Goal: Information Seeking & Learning: Learn about a topic

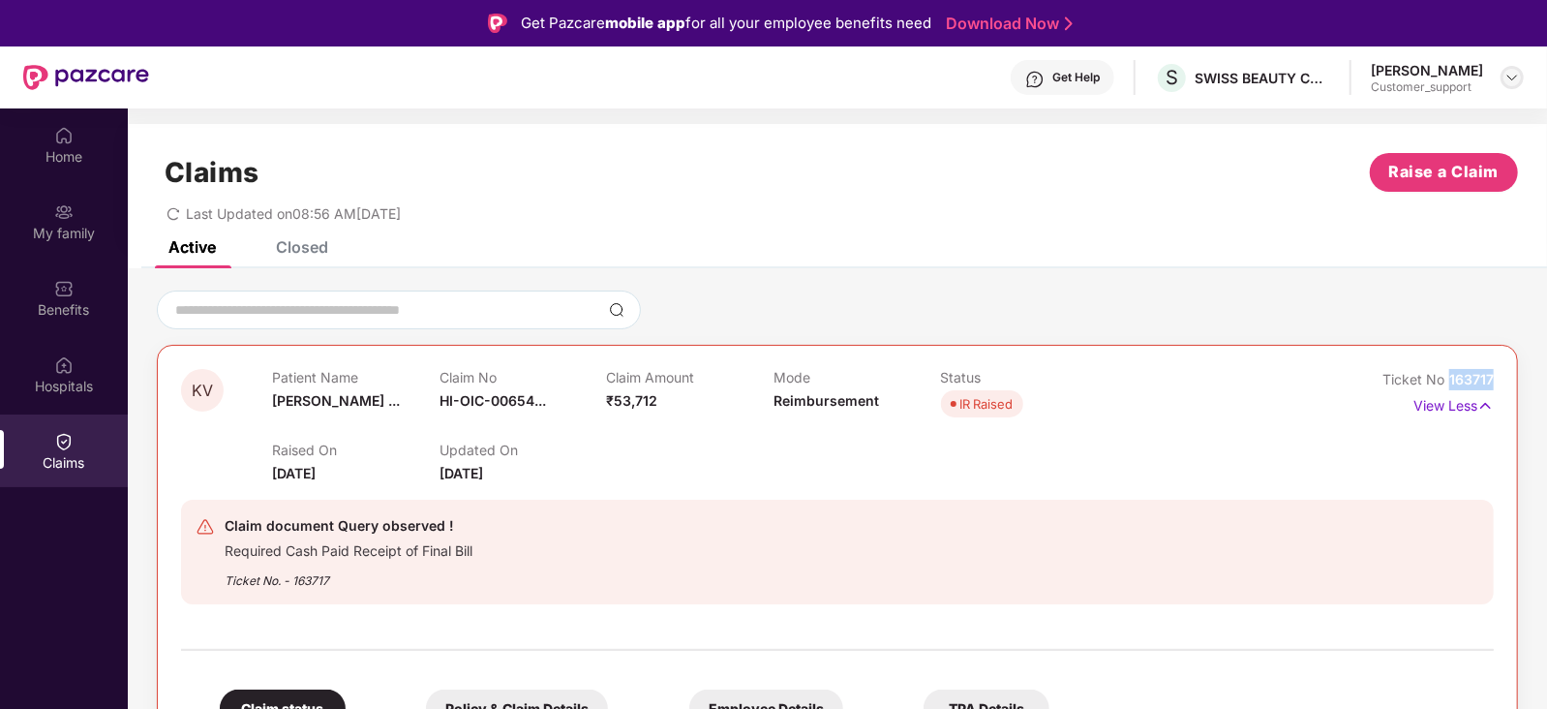
click at [1515, 76] on img at bounding box center [1511, 77] width 15 height 15
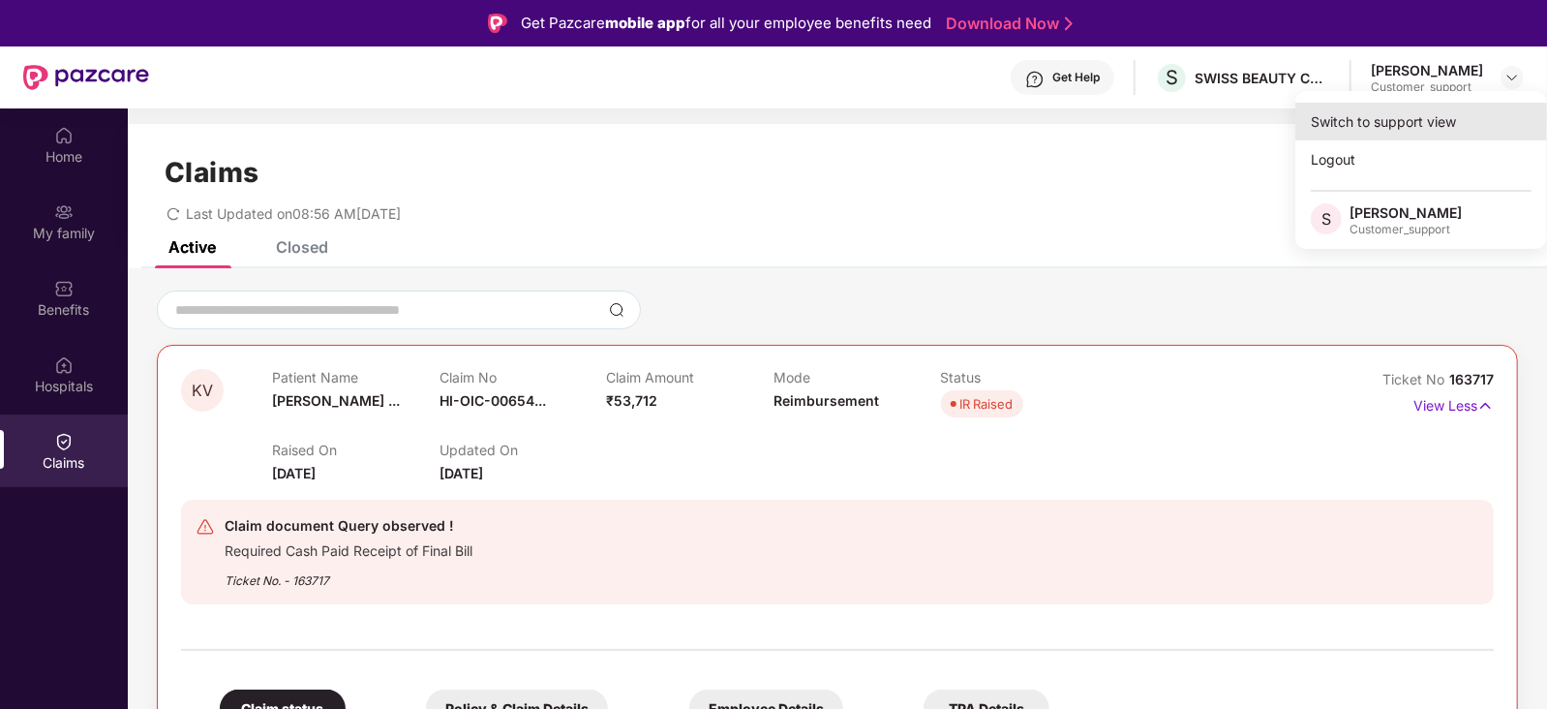
click at [1430, 114] on div "Switch to support view" at bounding box center [1421, 122] width 252 height 38
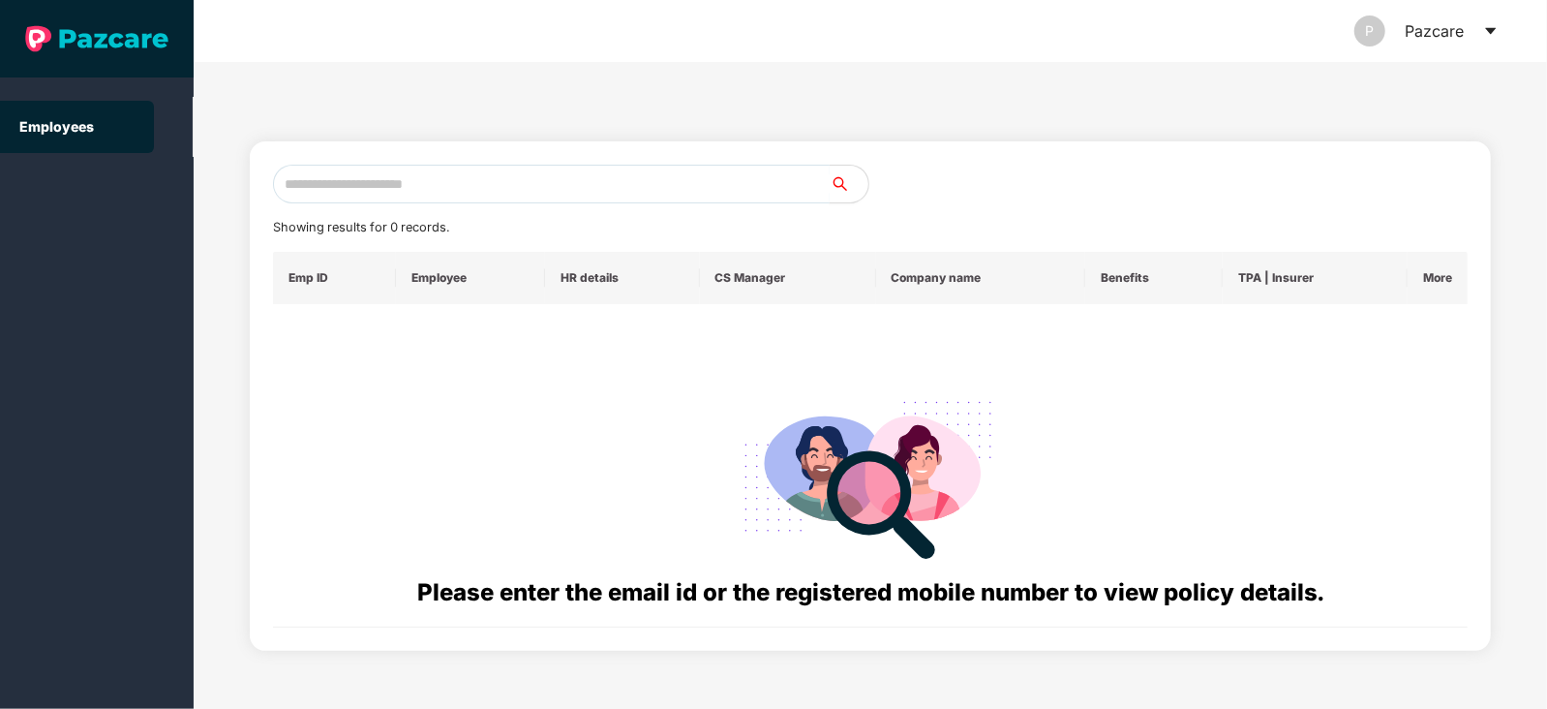
click at [541, 183] on input "text" at bounding box center [551, 184] width 557 height 39
paste input "**********"
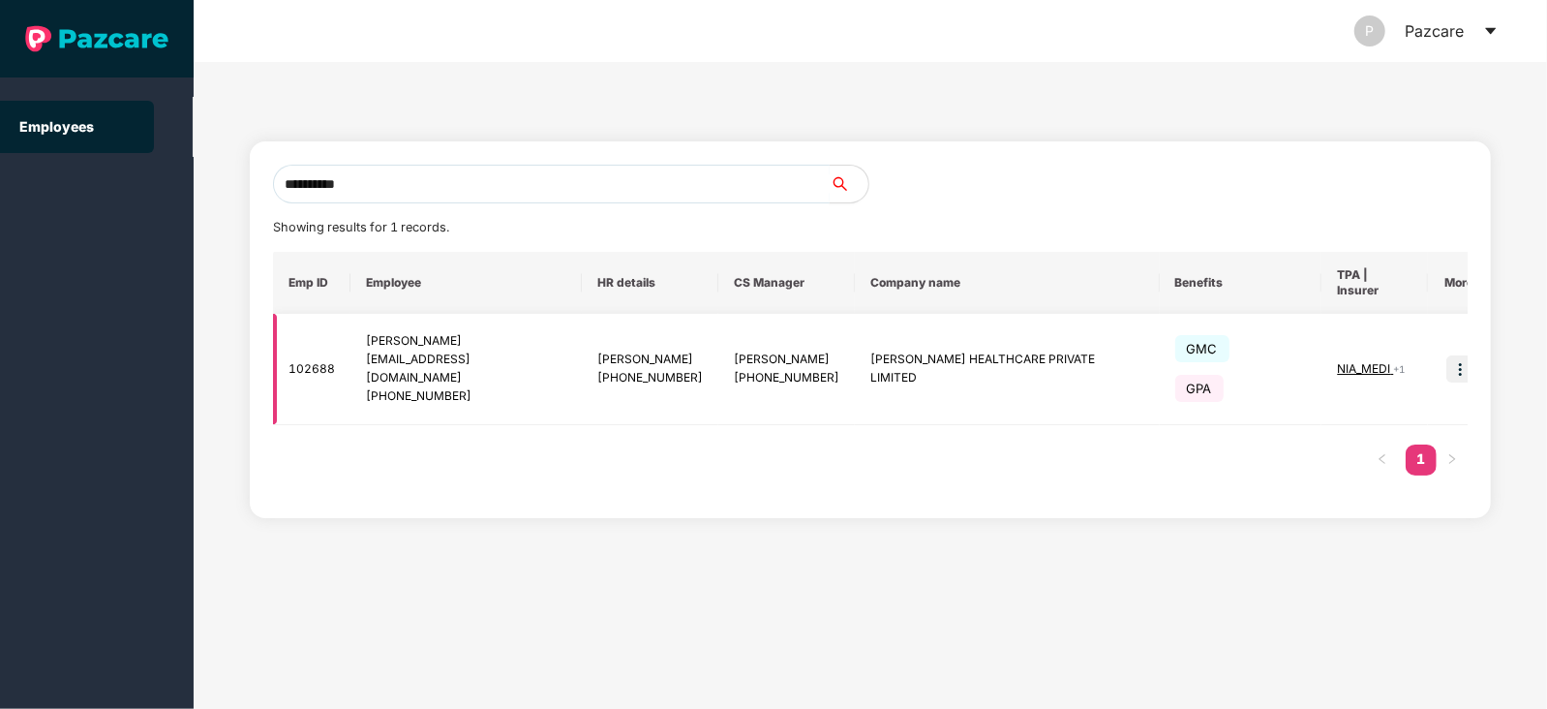
type input "**********"
click at [1446, 355] on img at bounding box center [1459, 368] width 27 height 27
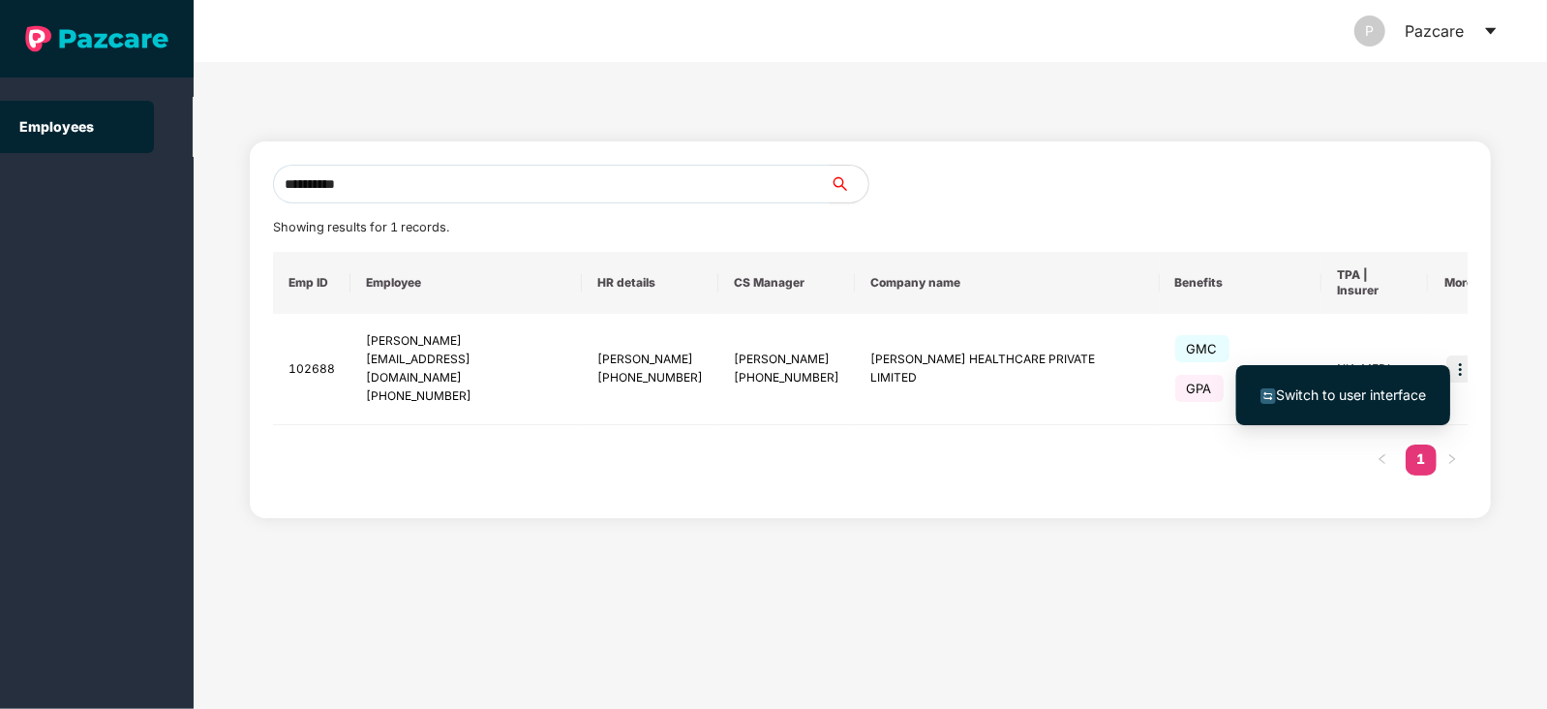
click at [1386, 384] on span "Switch to user interface" at bounding box center [1343, 394] width 166 height 21
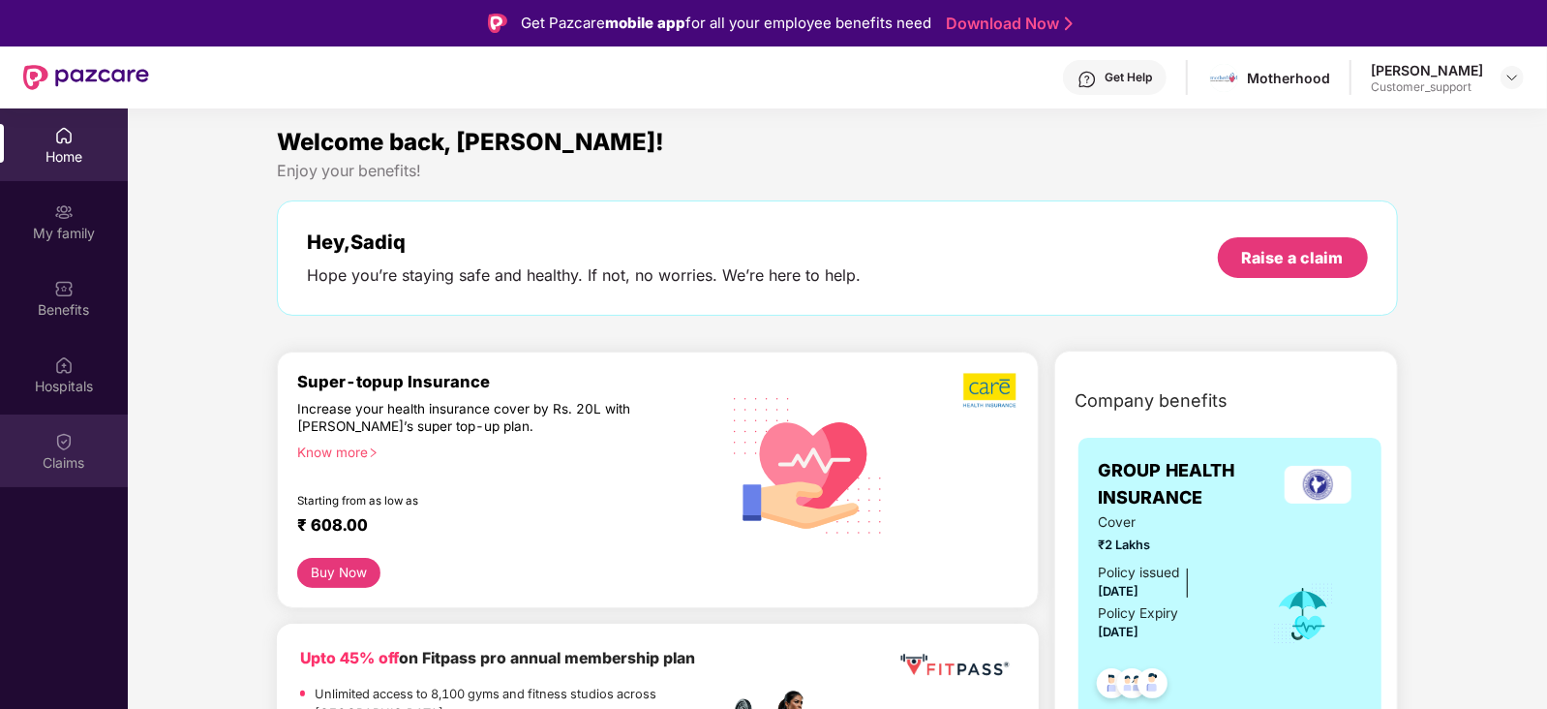
click at [54, 472] on div "Claims" at bounding box center [64, 450] width 128 height 73
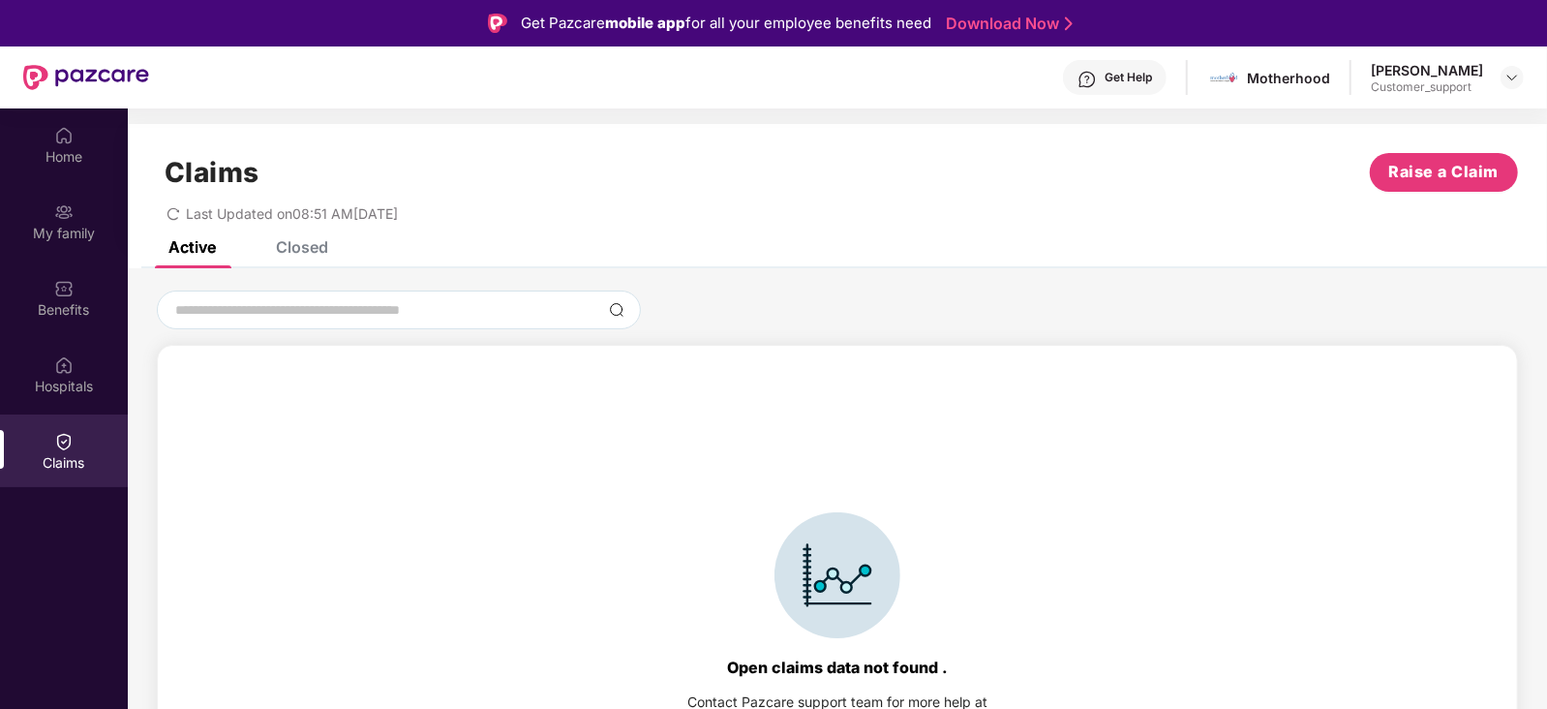
click at [315, 249] on div "Closed" at bounding box center [302, 246] width 52 height 19
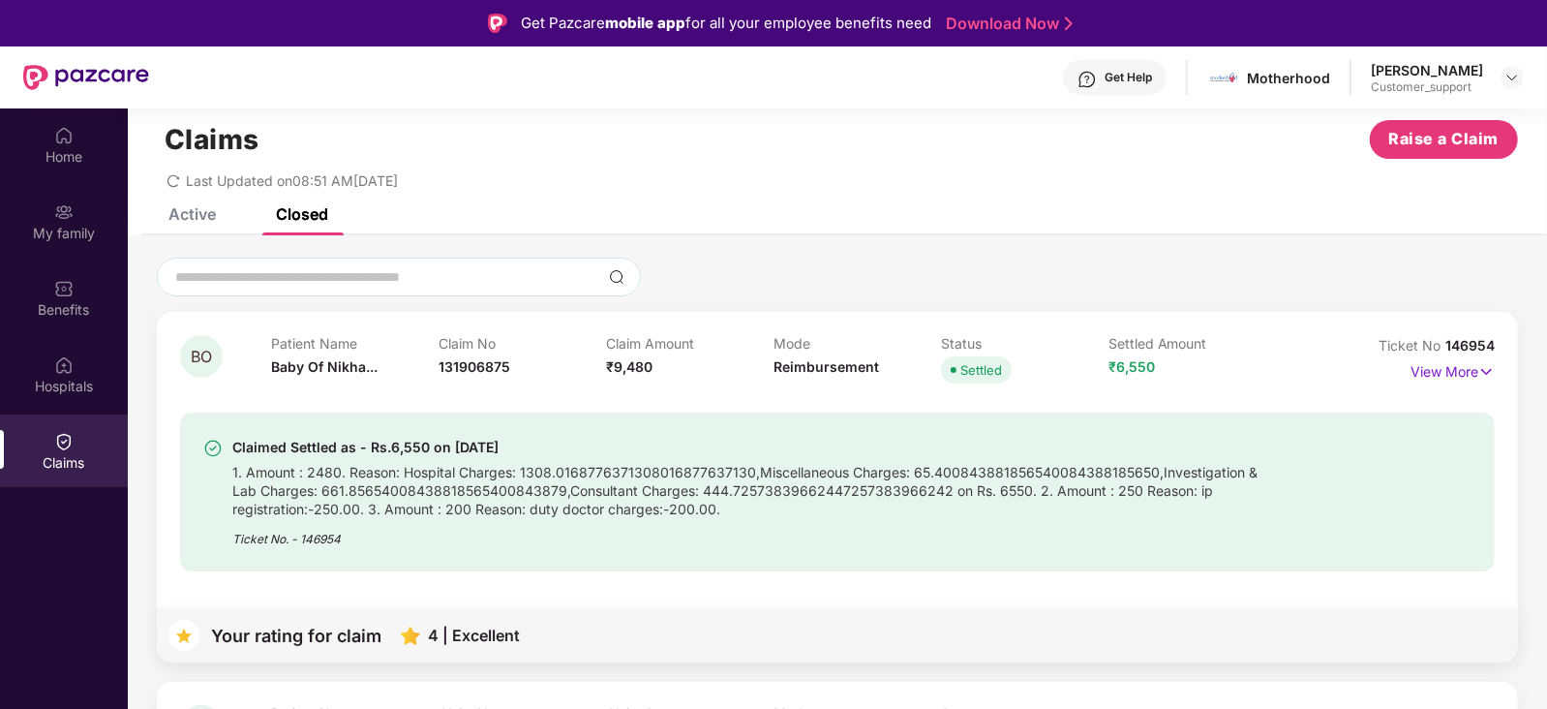
scroll to position [34, 0]
click at [1478, 370] on img at bounding box center [1486, 370] width 16 height 21
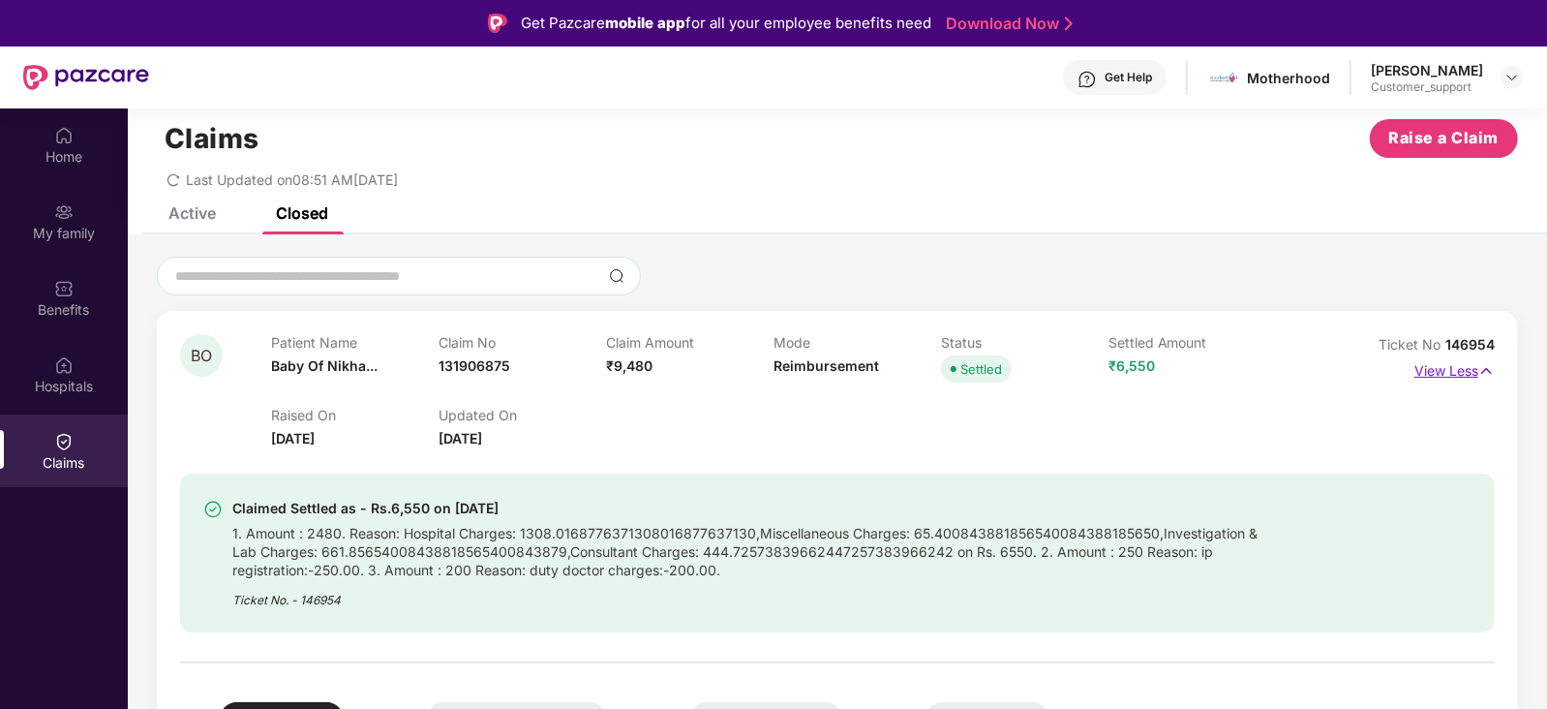
click at [1456, 367] on p "View Less" at bounding box center [1454, 368] width 80 height 26
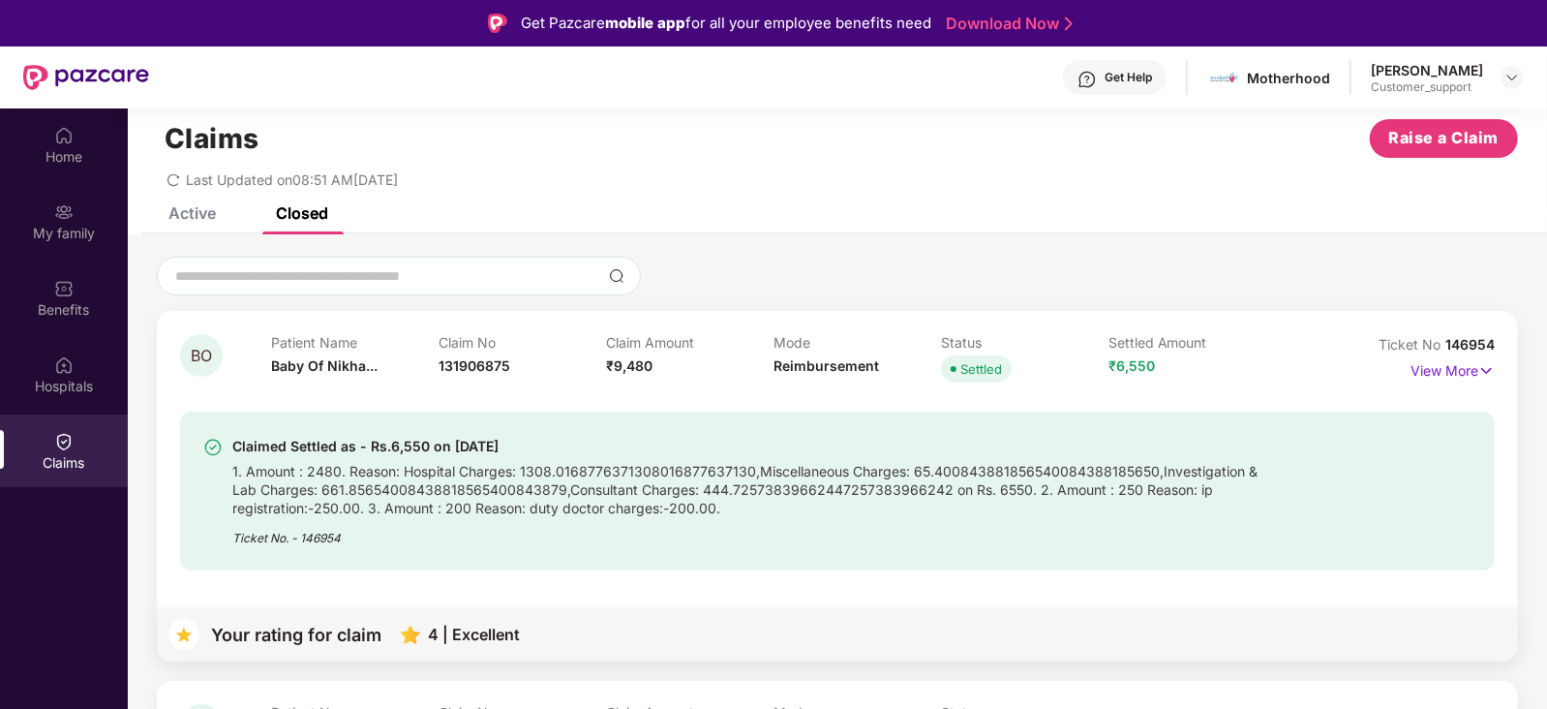
scroll to position [140, 0]
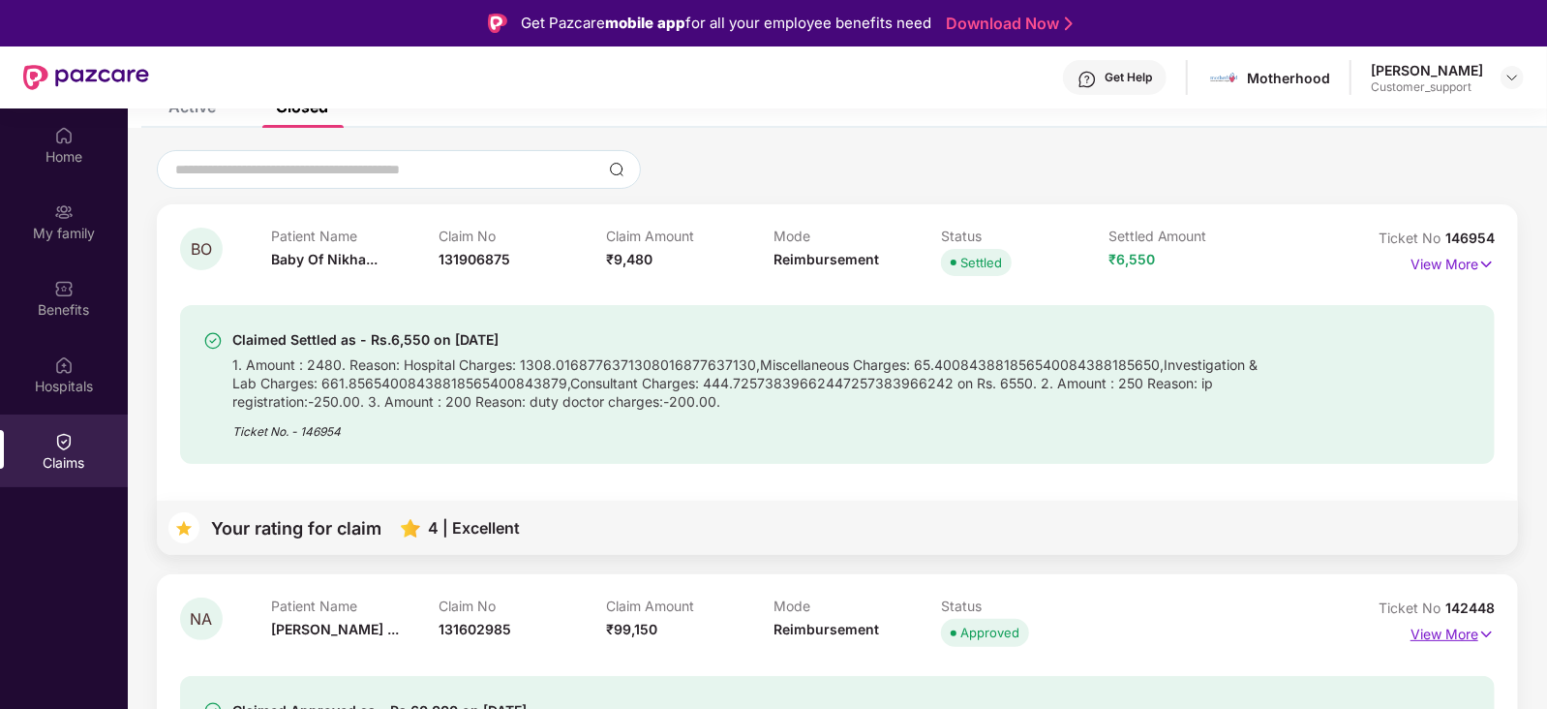
click at [1426, 621] on p "View More" at bounding box center [1452, 632] width 84 height 26
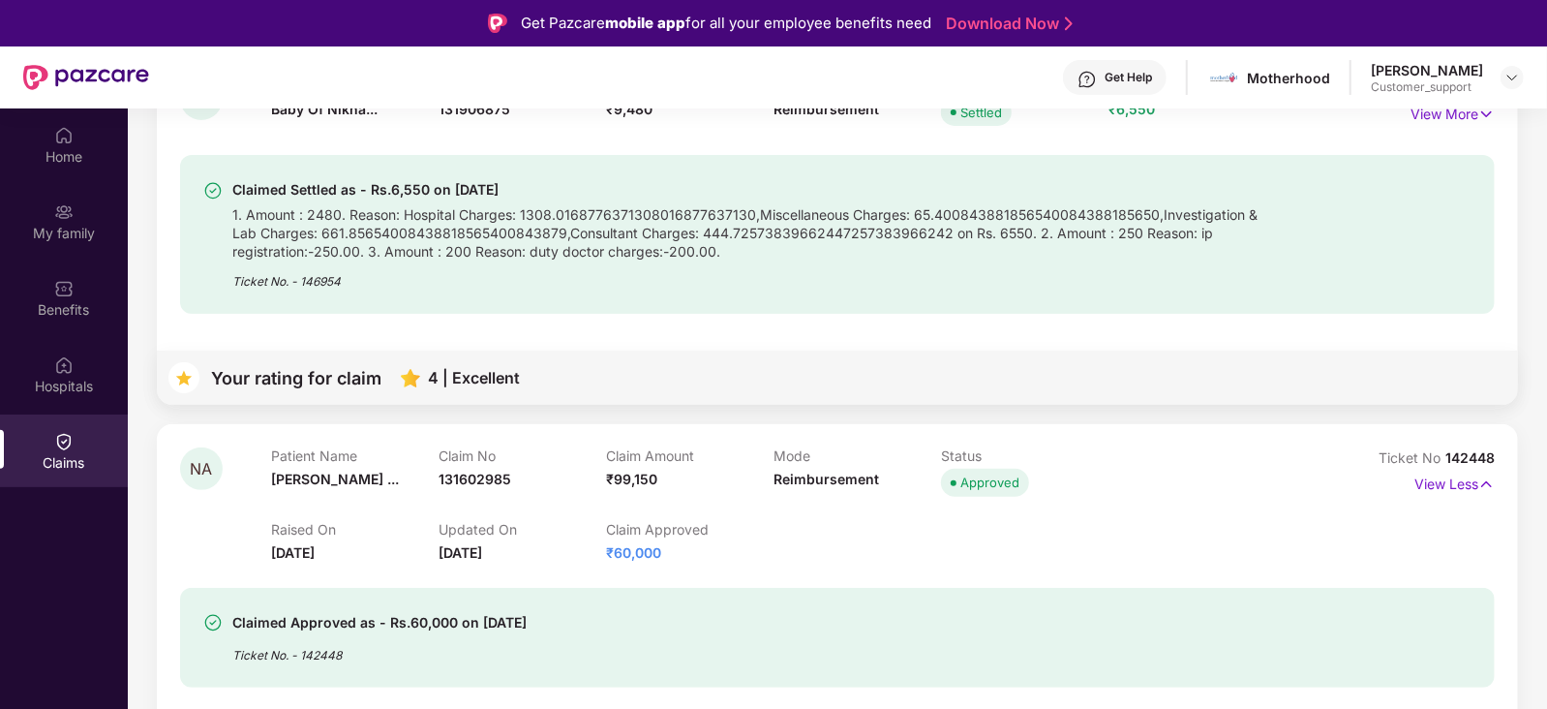
scroll to position [292, 0]
click at [1433, 486] on p "View Less" at bounding box center [1454, 480] width 80 height 26
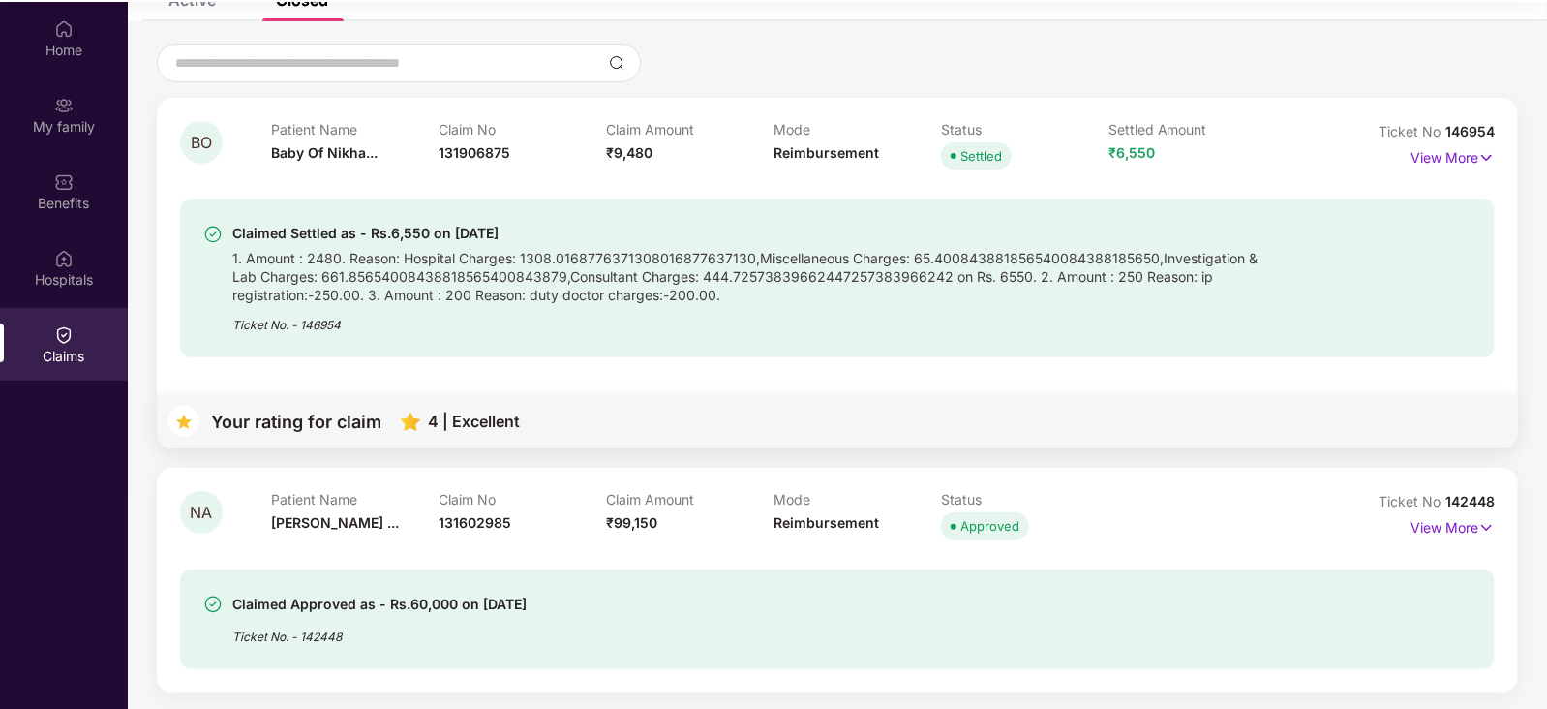
scroll to position [107, 0]
click at [1448, 531] on p "View More" at bounding box center [1452, 524] width 84 height 26
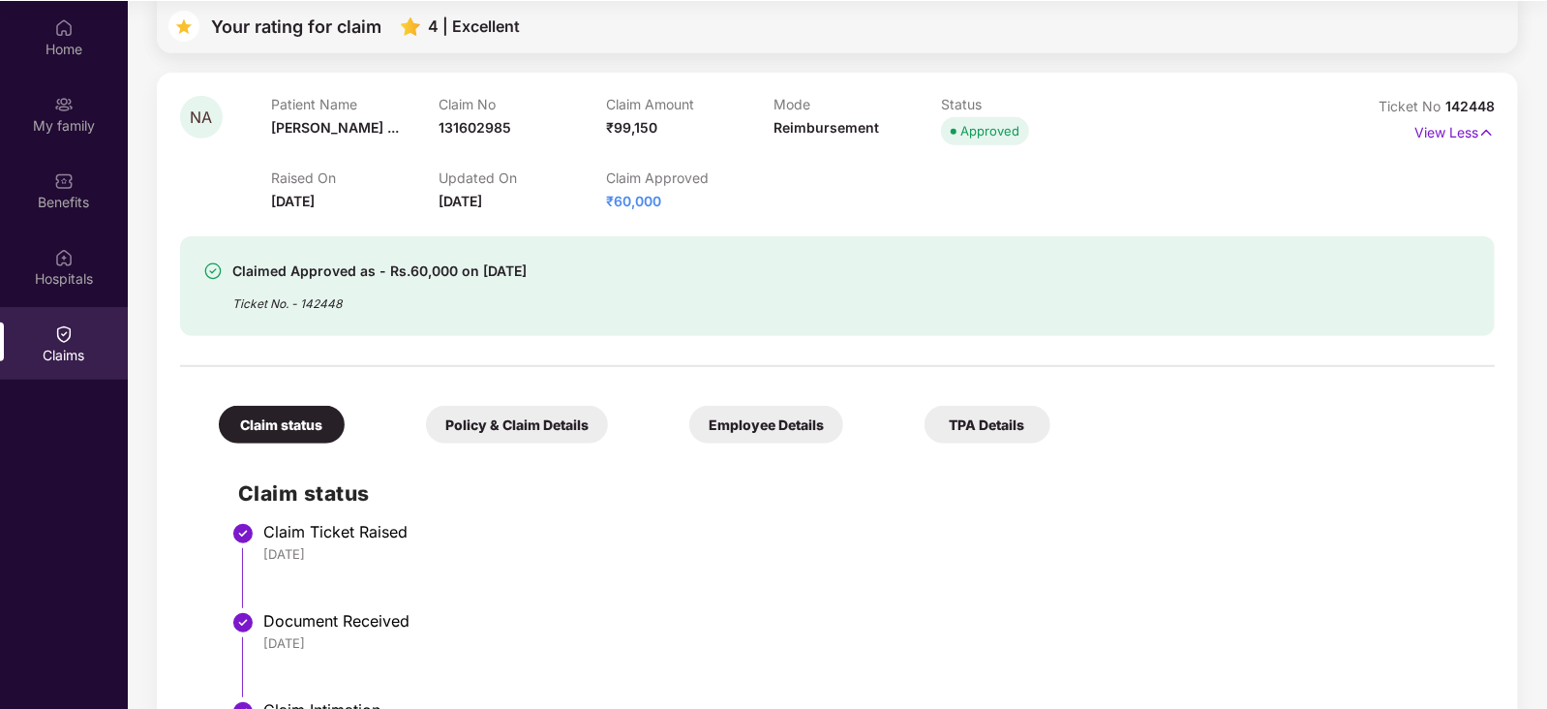
scroll to position [532, 0]
click at [1447, 130] on p "View Less" at bounding box center [1454, 132] width 80 height 26
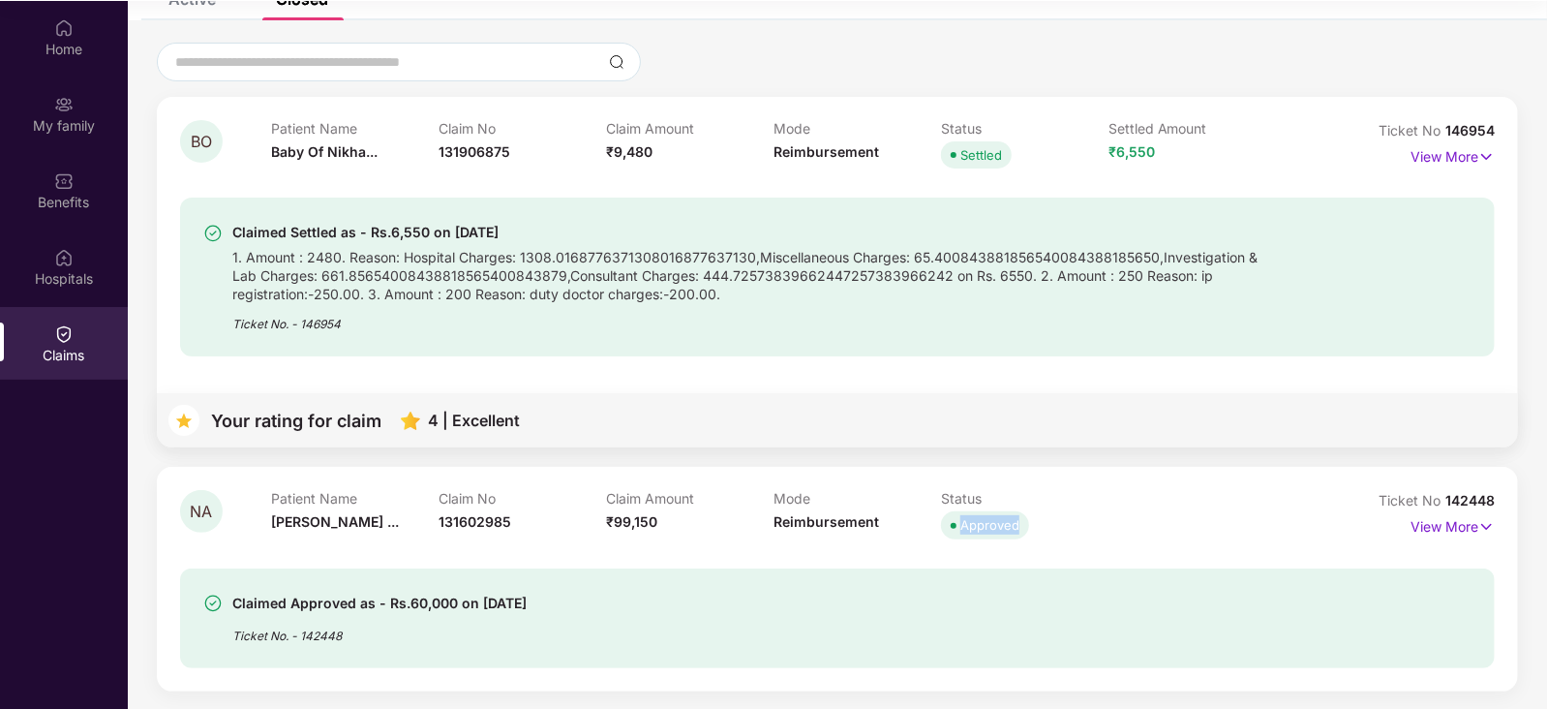
drag, startPoint x: 959, startPoint y: 519, endPoint x: 1018, endPoint y: 520, distance: 59.1
click at [1018, 520] on span "Approved" at bounding box center [985, 524] width 88 height 27
drag, startPoint x: 1497, startPoint y: 497, endPoint x: 1442, endPoint y: 500, distance: 54.3
click at [1442, 500] on div "NA Patient Name Nikhat Anjum ... Claim No 131602985 Claim Amount ₹99,150 Mode R…" at bounding box center [837, 579] width 1361 height 224
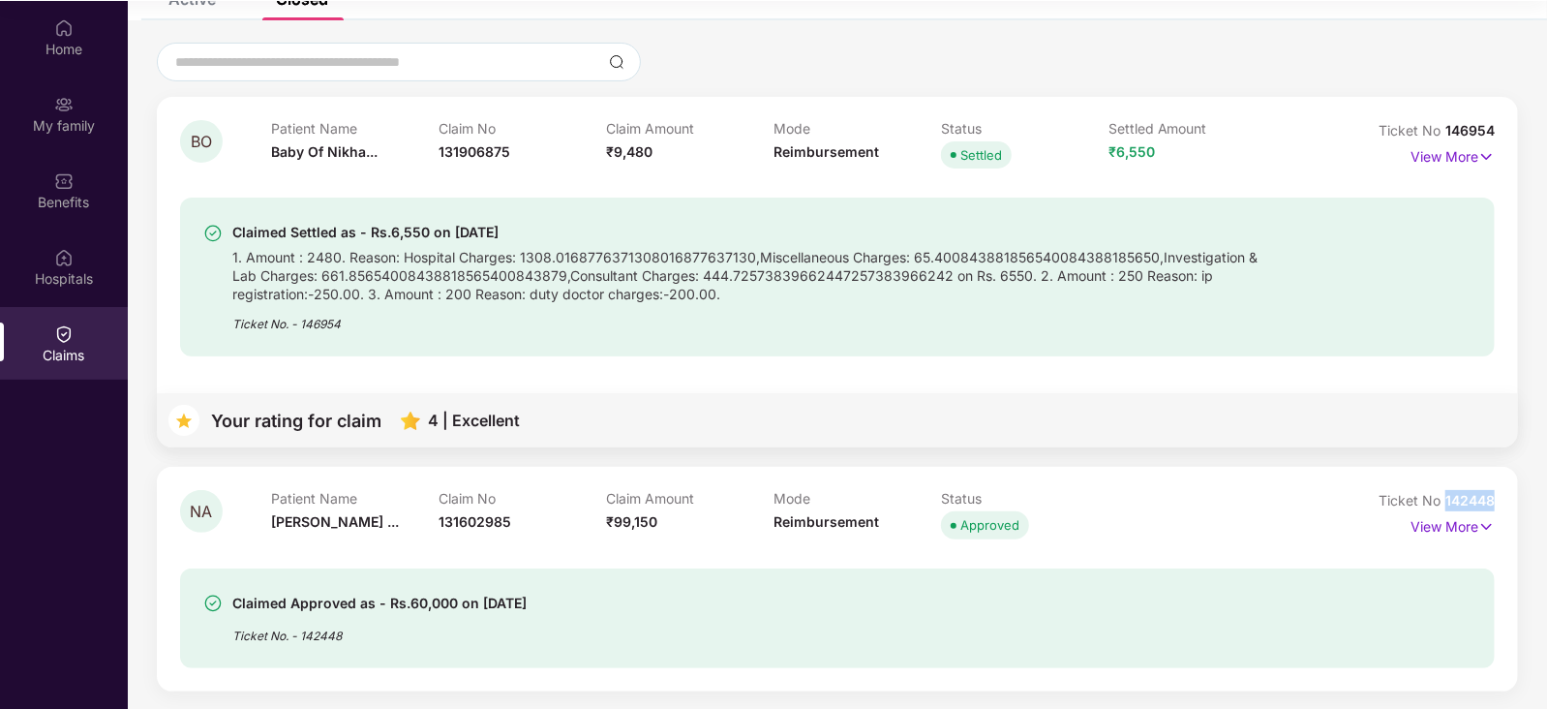
copy span "142448"
drag, startPoint x: 1434, startPoint y: 525, endPoint x: 891, endPoint y: 620, distance: 551.4
click at [891, 620] on div "NA Patient Name Nikhat Anjum ... Claim No 131602985 Claim Amount ₹99,150 Mode R…" at bounding box center [837, 578] width 1315 height 177
click at [891, 620] on div "Claimed Approved as - Rs.60,000 on 02 July 2025 Ticket No. - 142448" at bounding box center [731, 617] width 1057 height 53
click at [1413, 524] on p "View More" at bounding box center [1452, 524] width 84 height 26
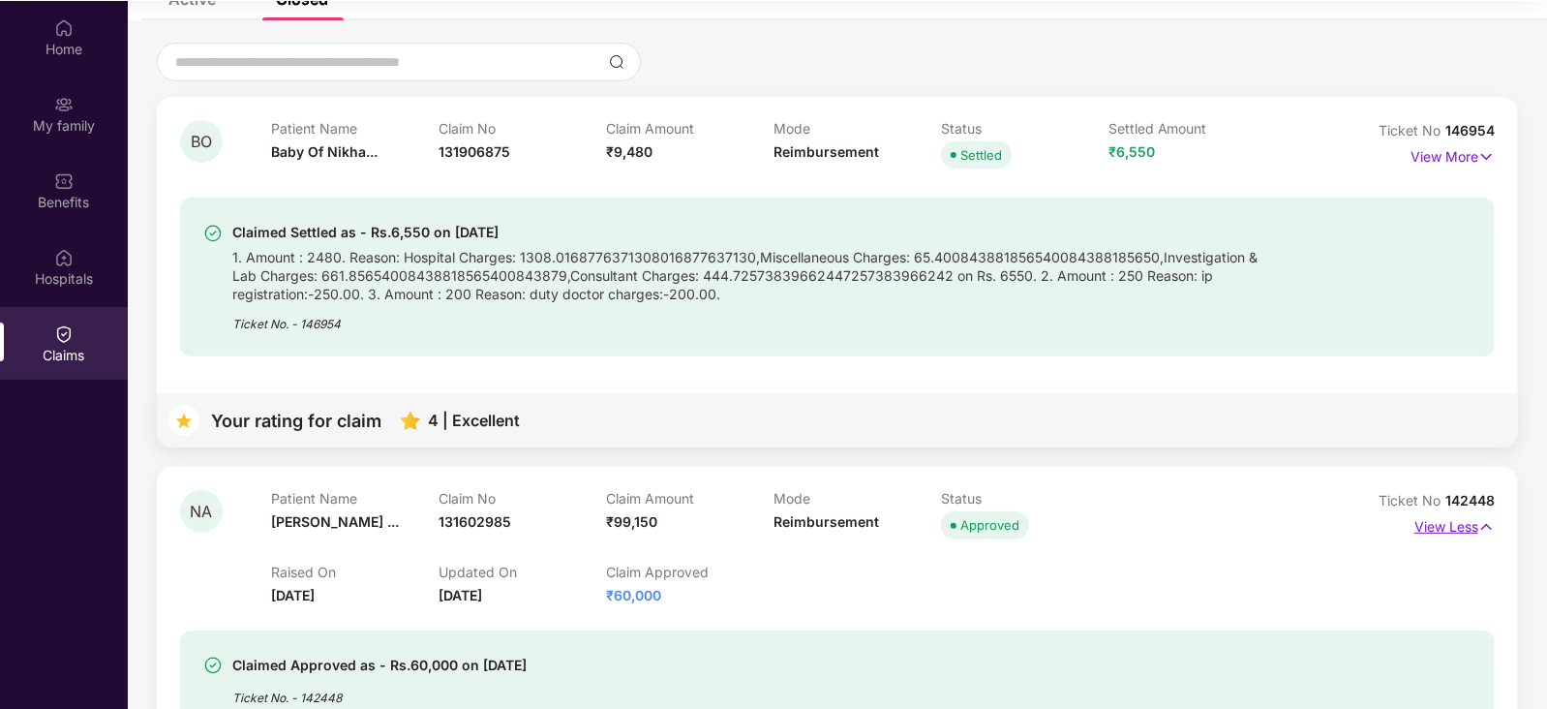
click at [1466, 519] on p "View Less" at bounding box center [1454, 524] width 80 height 26
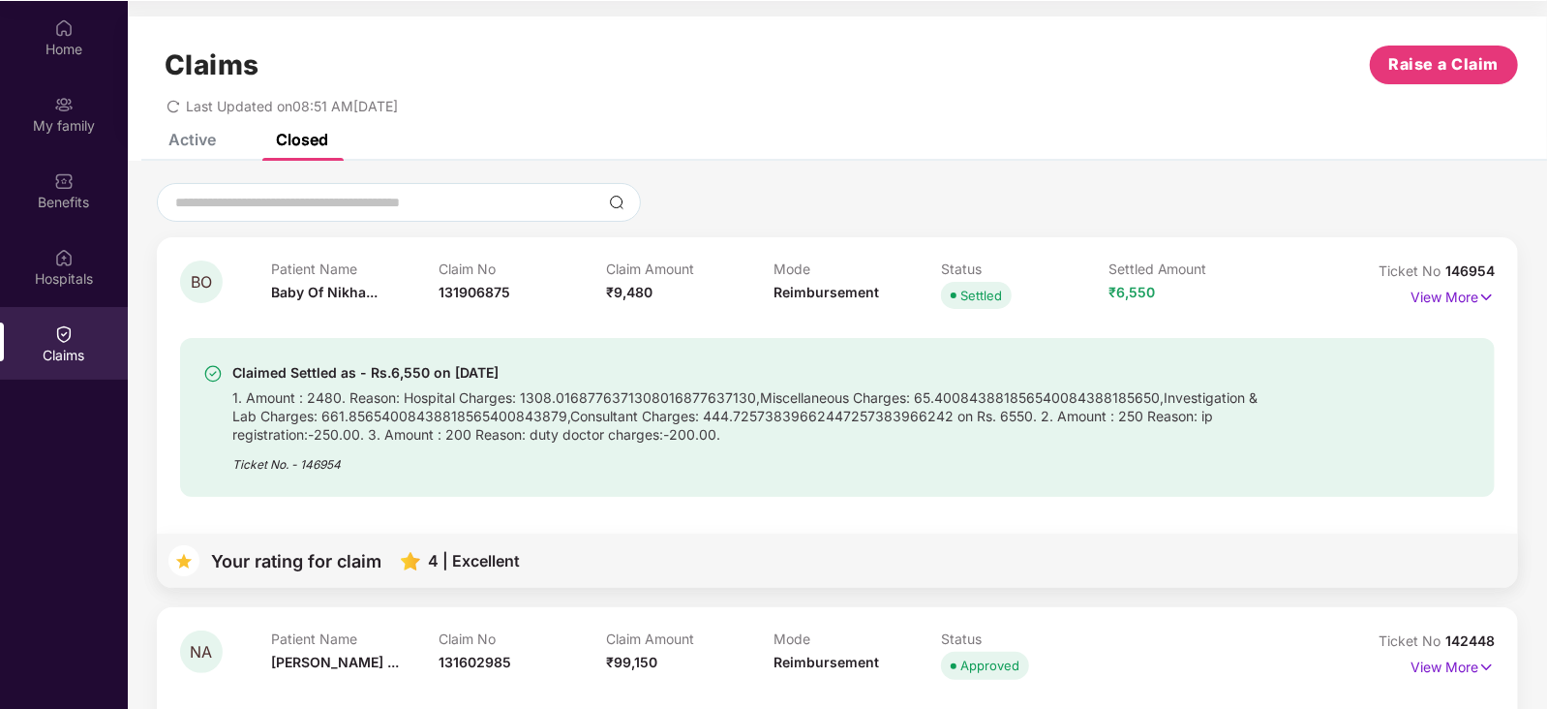
scroll to position [0, 0]
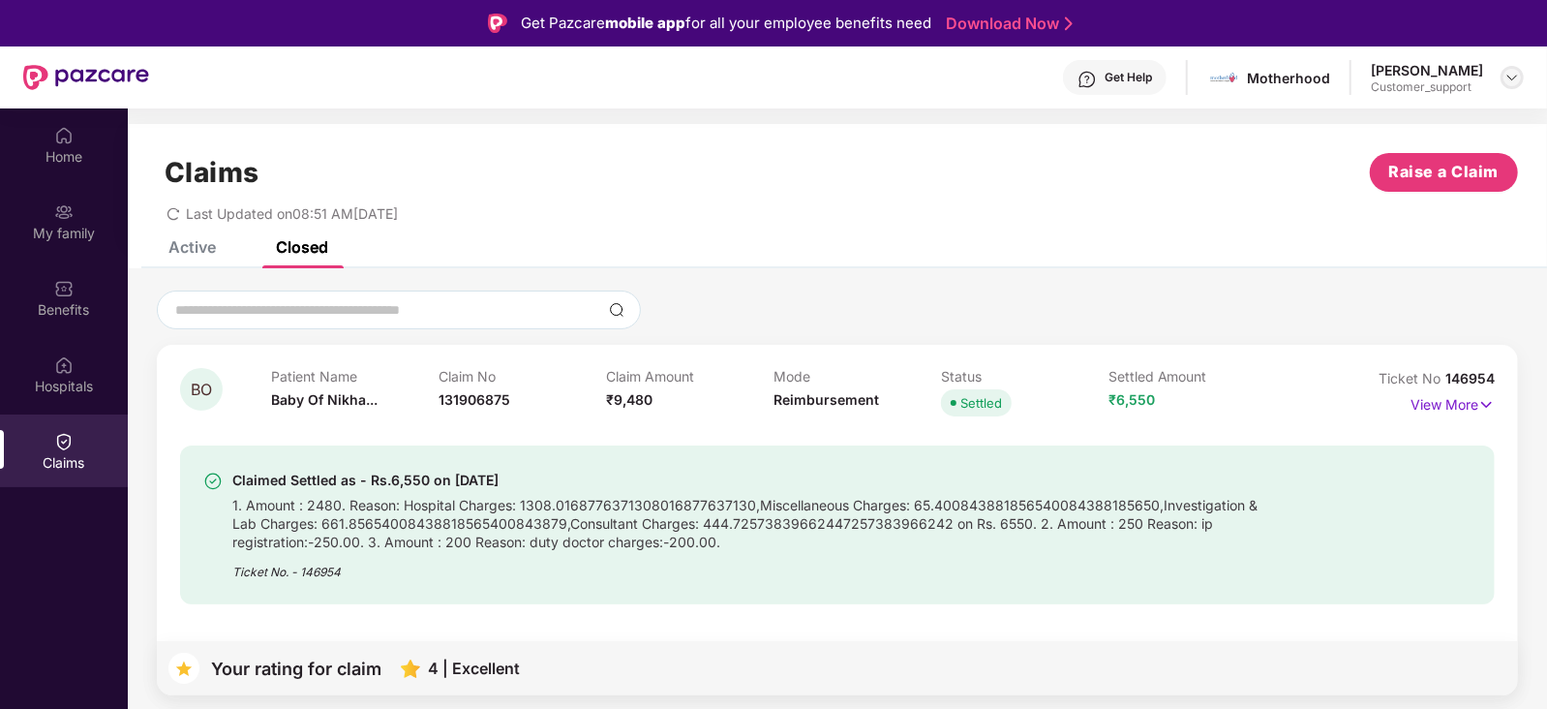
click at [1513, 76] on img at bounding box center [1511, 77] width 15 height 15
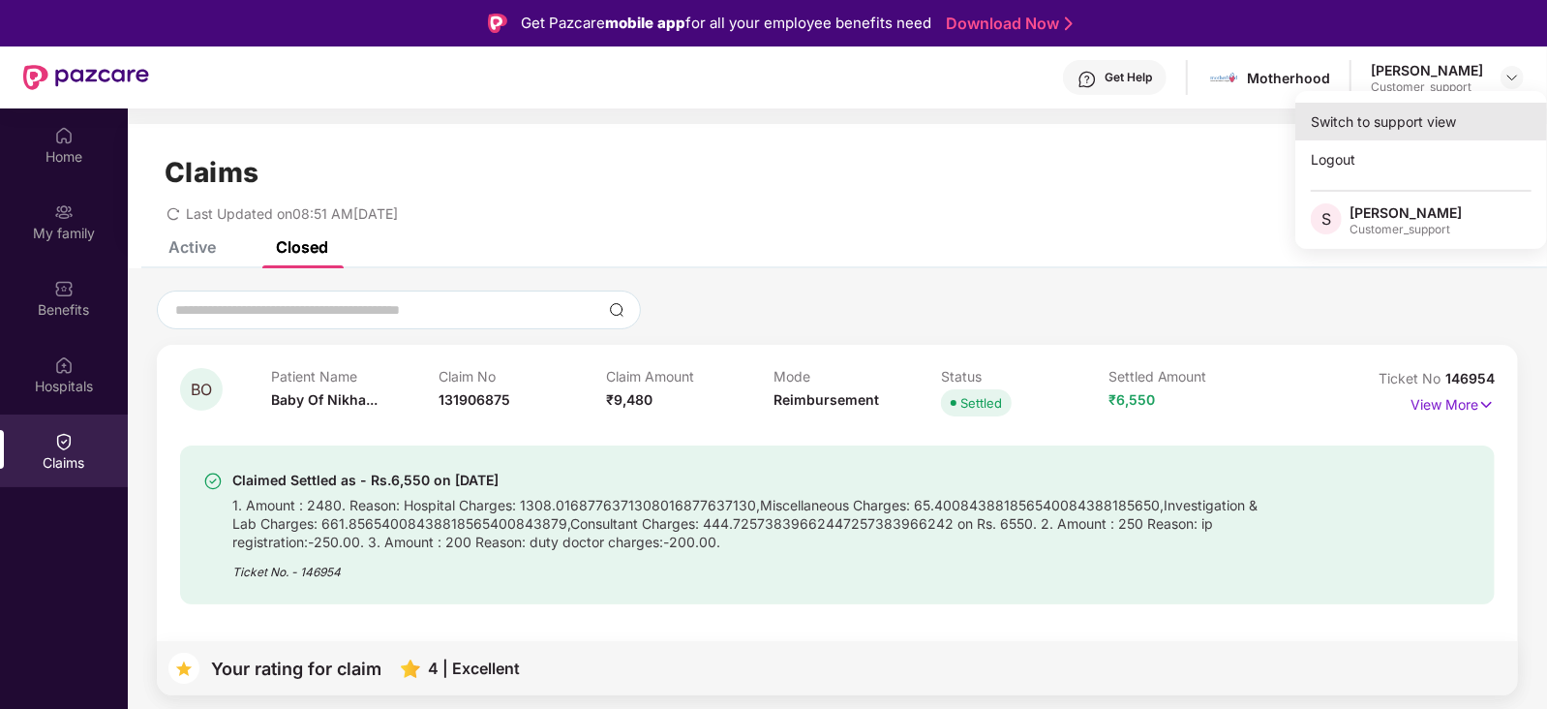
click at [1422, 116] on div "Switch to support view" at bounding box center [1421, 122] width 252 height 38
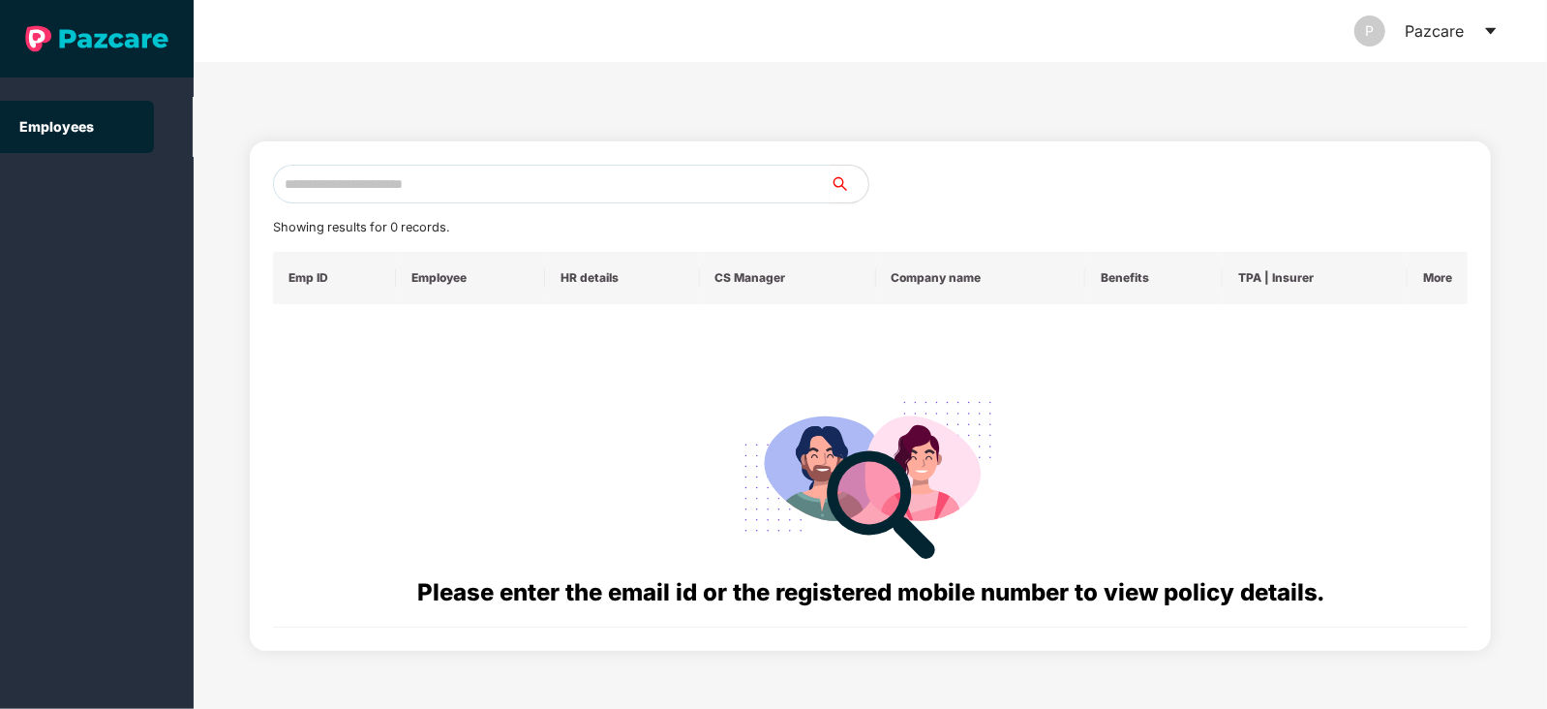
click at [676, 182] on input "text" at bounding box center [551, 184] width 557 height 39
paste input "**********"
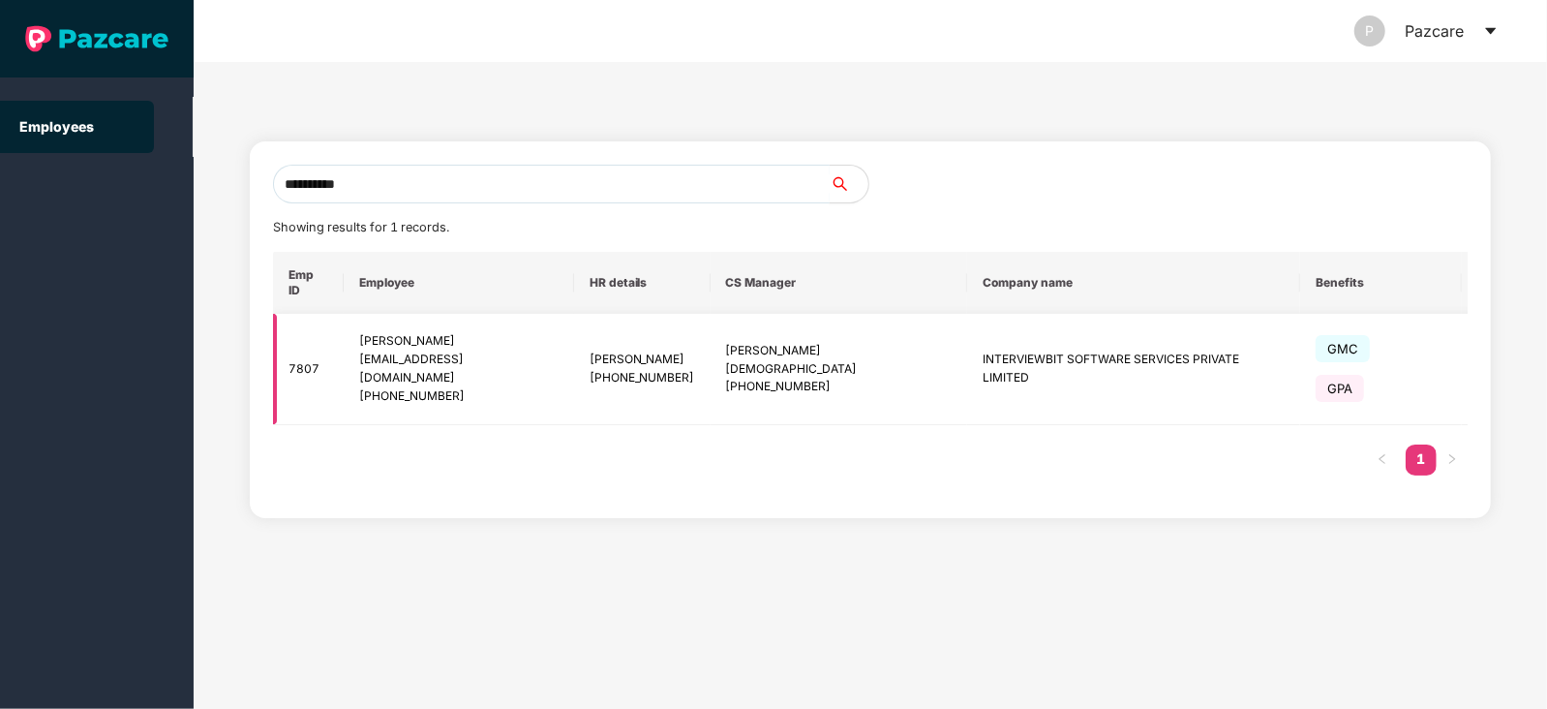
type input "**********"
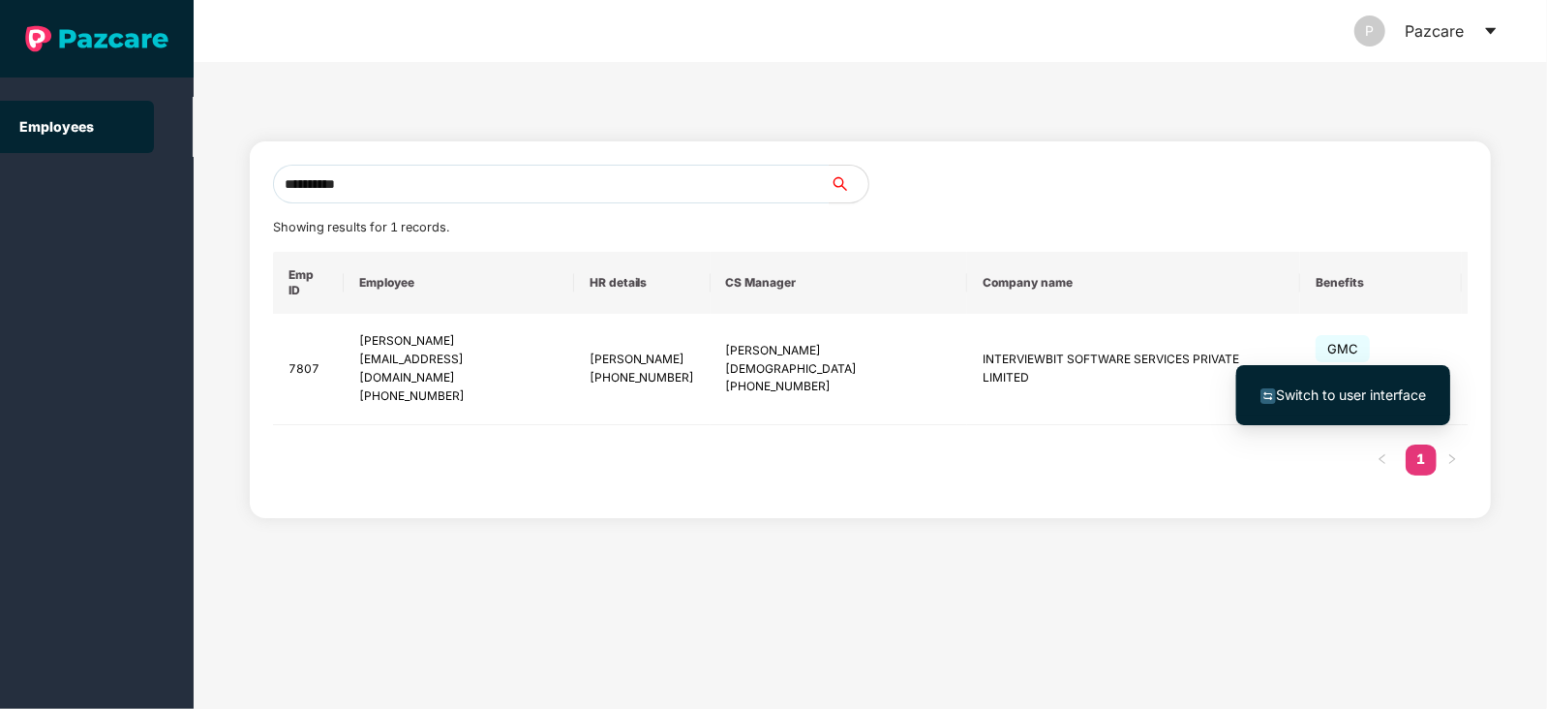
click at [1360, 393] on span "Switch to user interface" at bounding box center [1351, 394] width 150 height 16
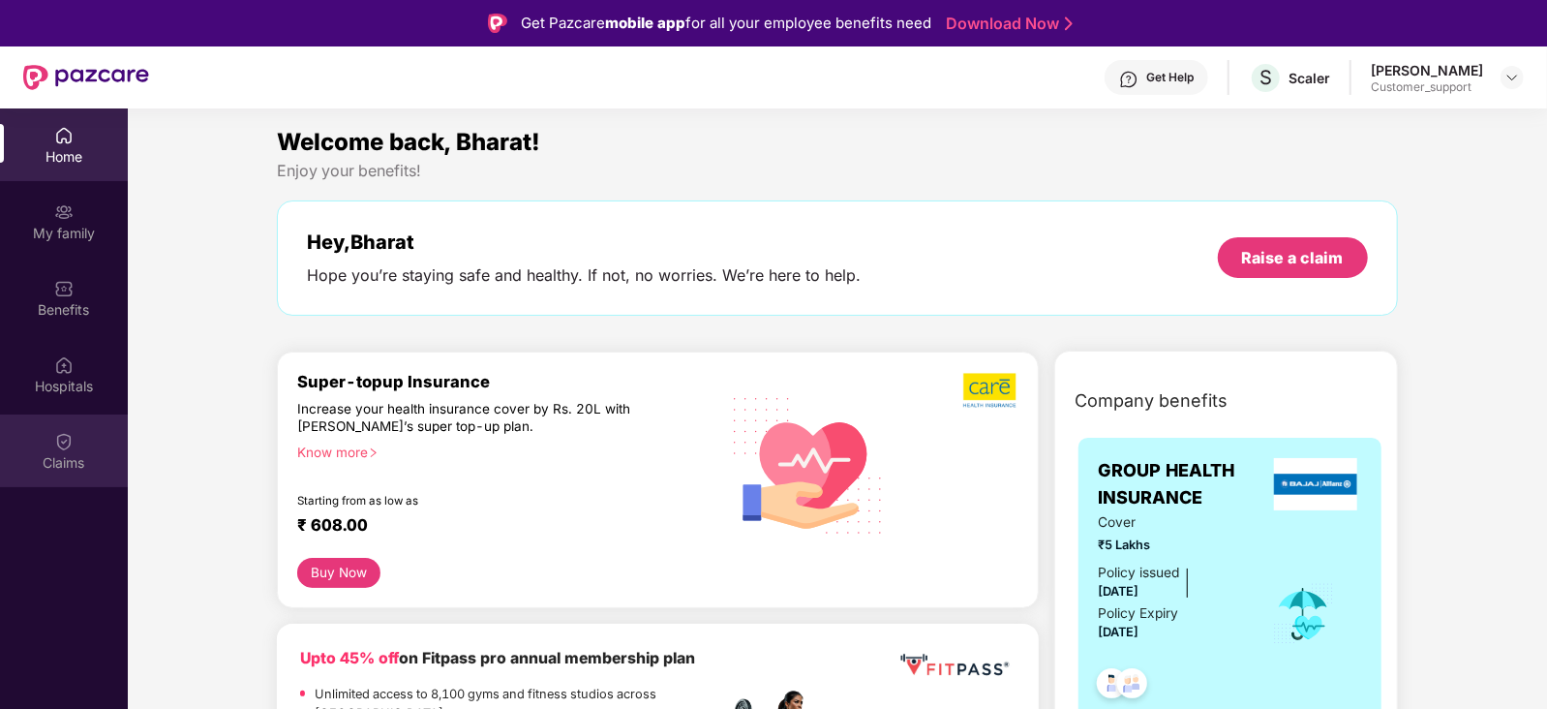
click at [58, 445] on img at bounding box center [63, 441] width 19 height 19
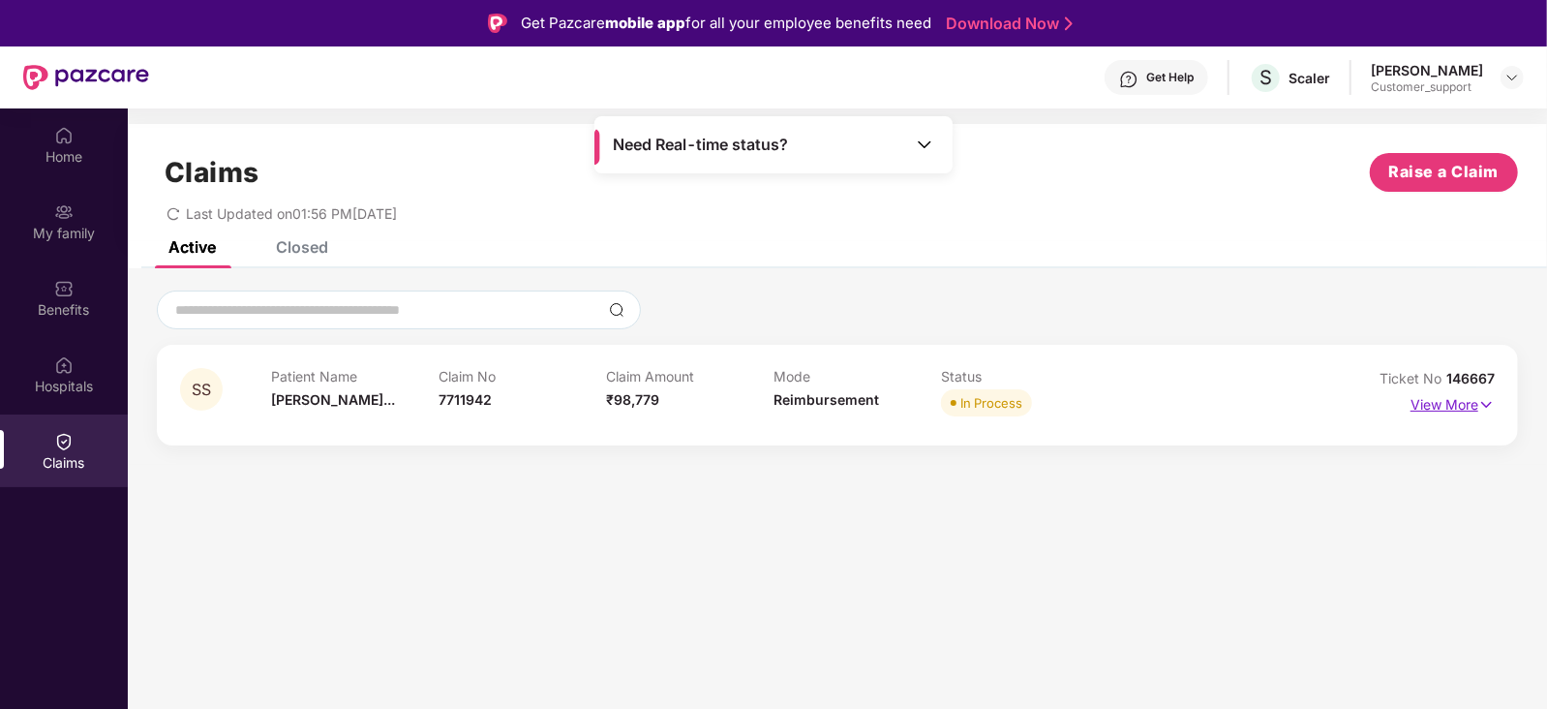
click at [1447, 407] on p "View More" at bounding box center [1452, 402] width 84 height 26
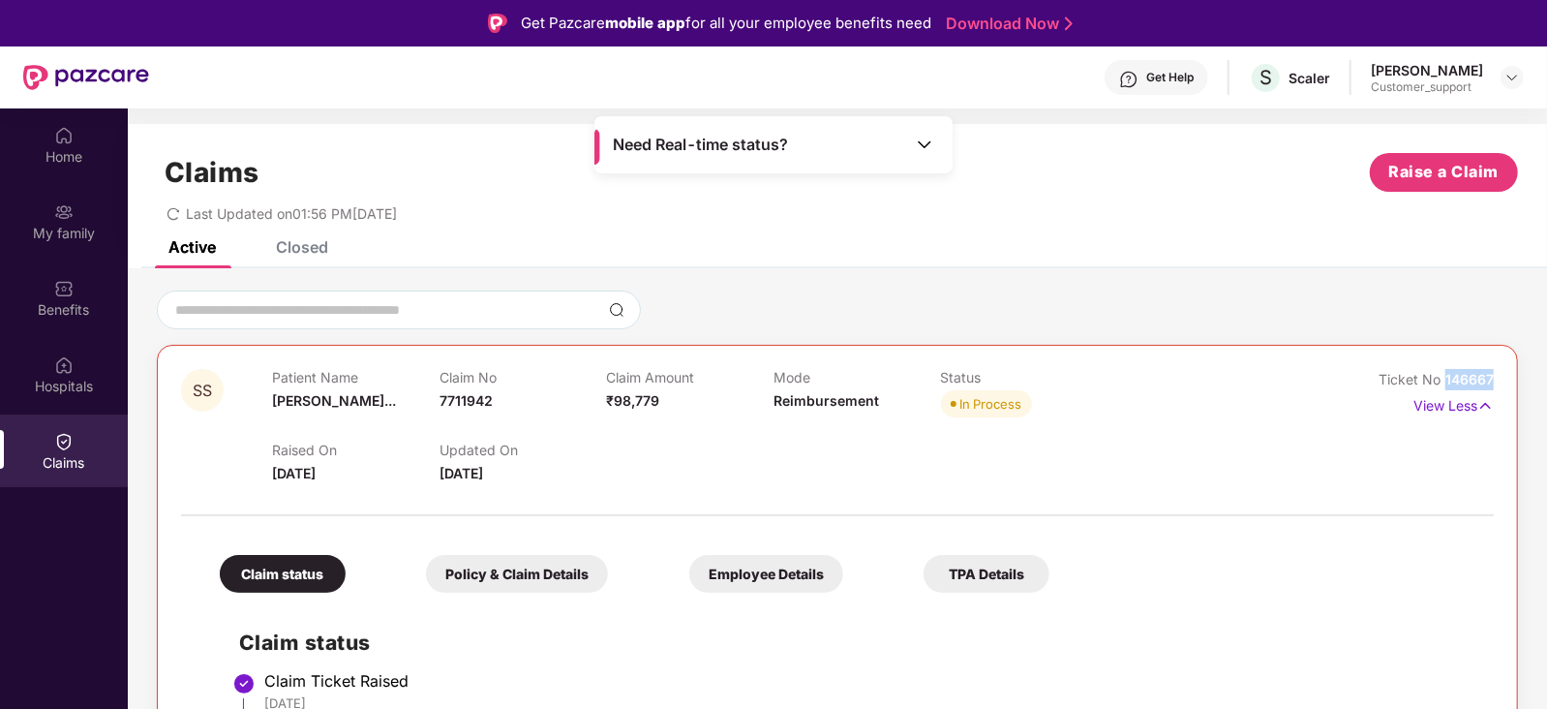
drag, startPoint x: 1497, startPoint y: 373, endPoint x: 1440, endPoint y: 383, distance: 58.1
copy span "146667"
click at [770, 467] on div "Raised On 05 June 2025 Updated On 06 Aug 2025" at bounding box center [773, 453] width 1003 height 62
drag, startPoint x: 1493, startPoint y: 375, endPoint x: 1442, endPoint y: 381, distance: 50.8
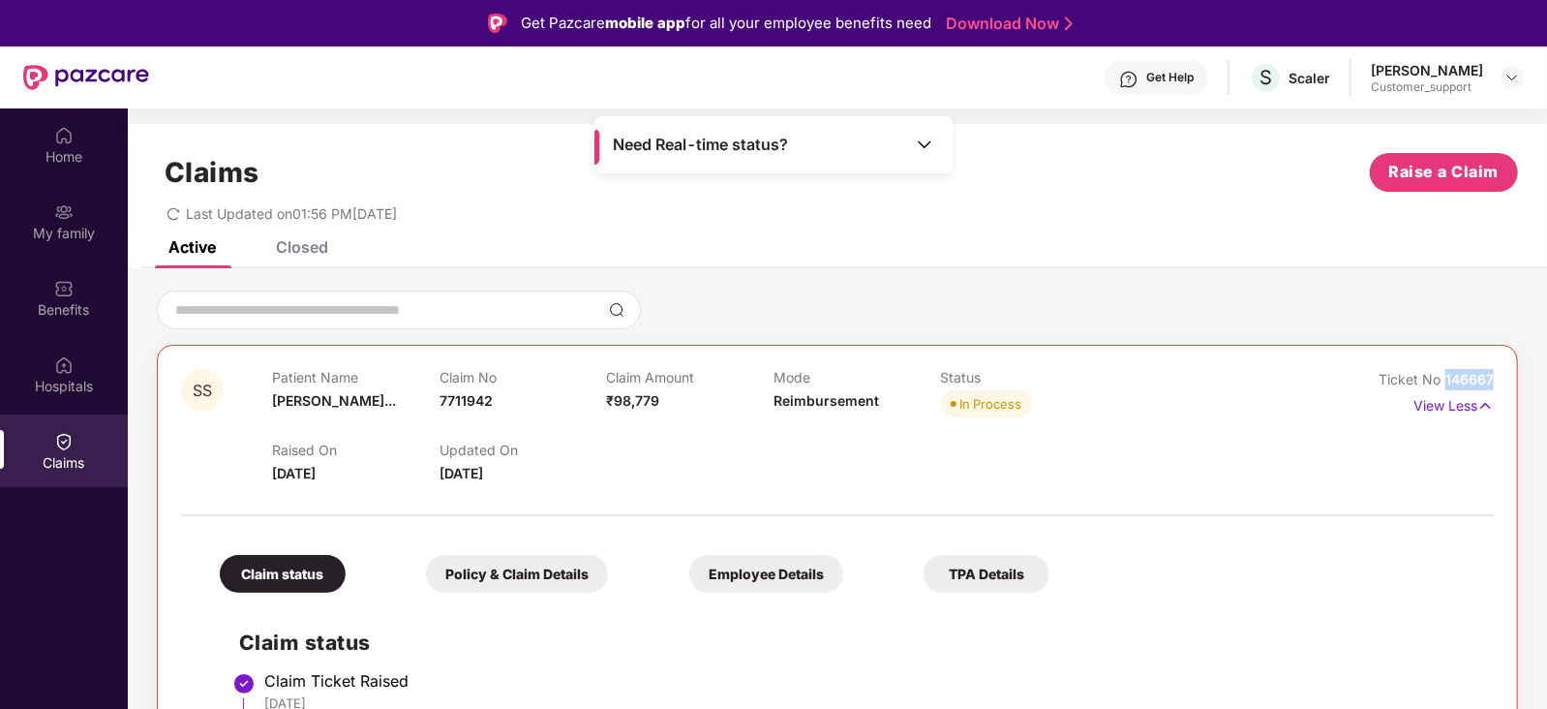
copy span "146667"
click at [620, 486] on div at bounding box center [837, 505] width 1313 height 41
click at [1513, 68] on div at bounding box center [1511, 77] width 23 height 23
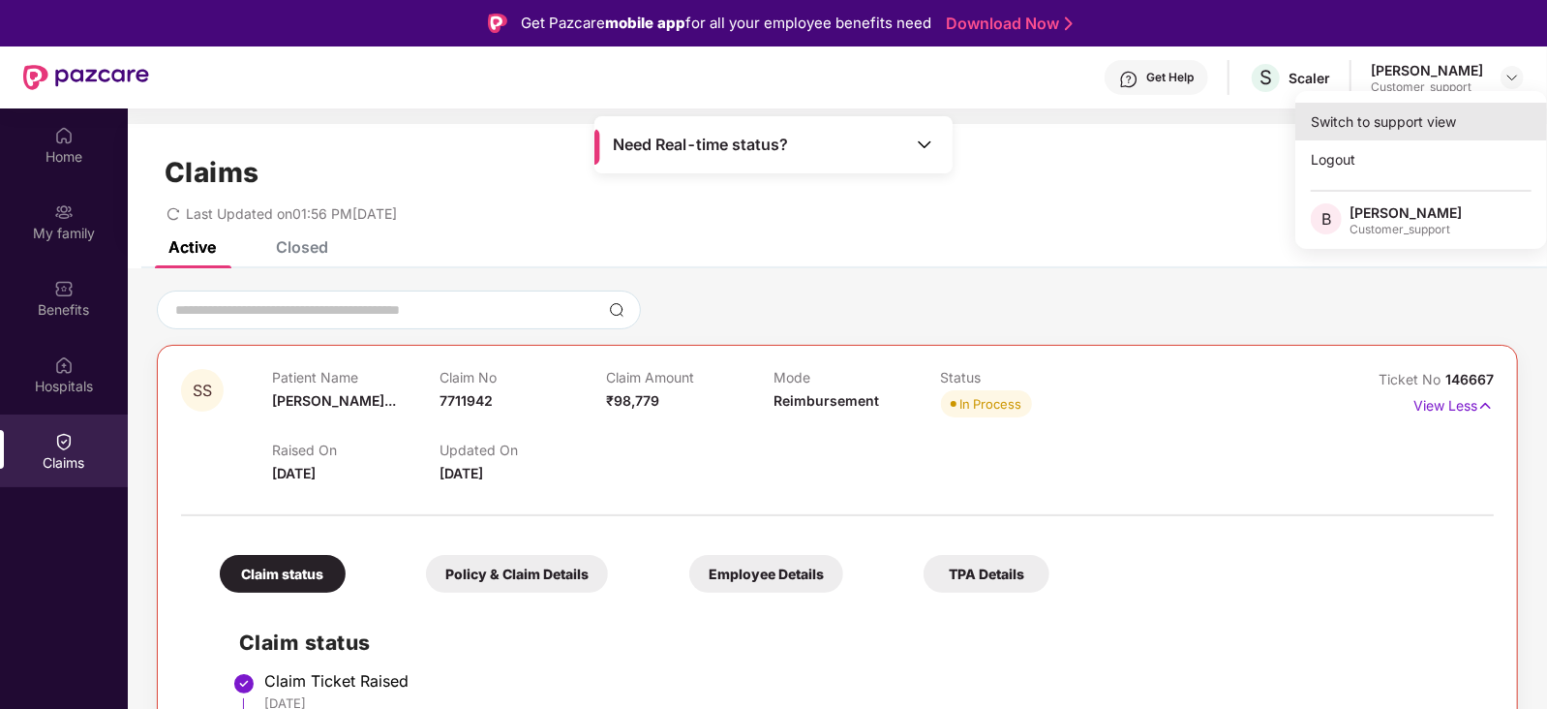
click at [1438, 111] on div "Switch to support view" at bounding box center [1421, 122] width 252 height 38
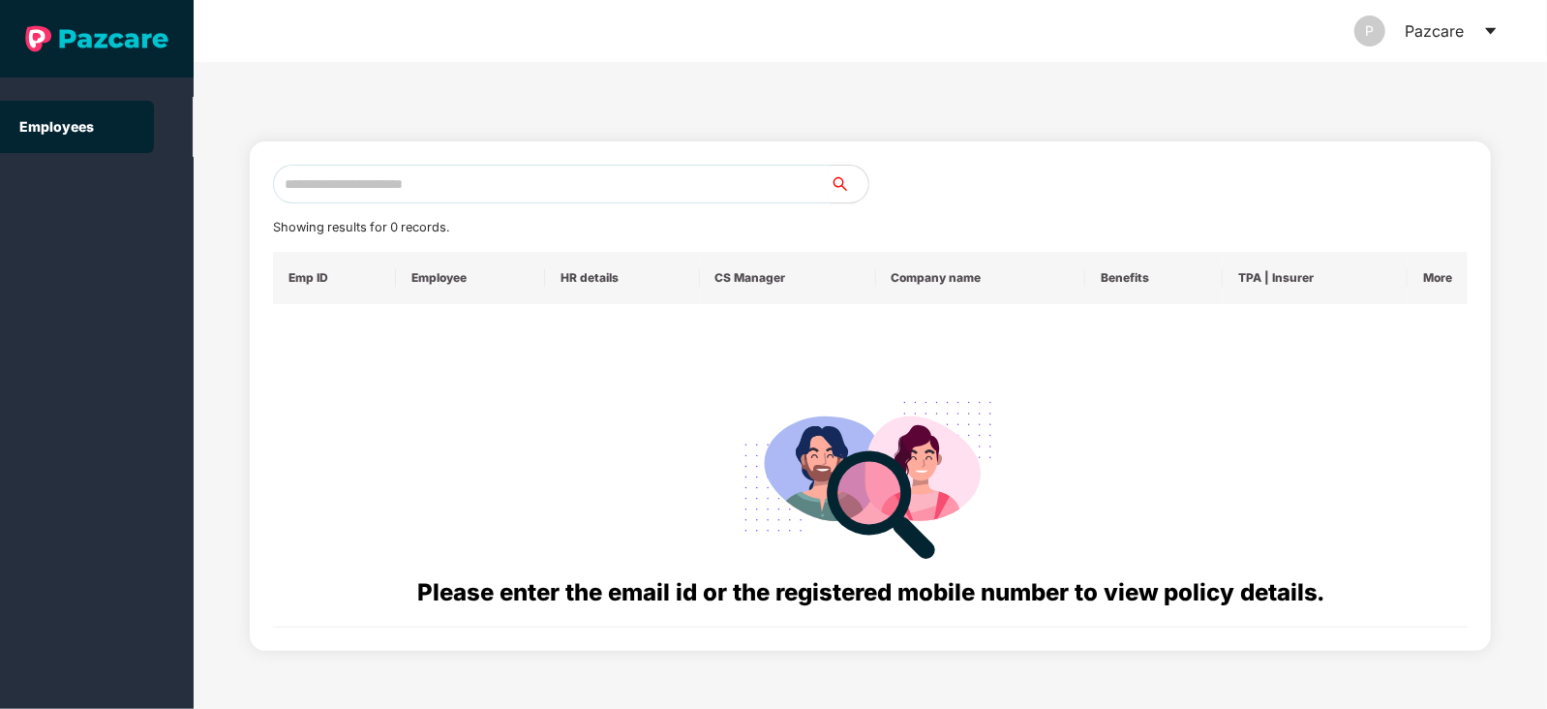
click at [652, 186] on input "text" at bounding box center [551, 184] width 557 height 39
paste input "**********"
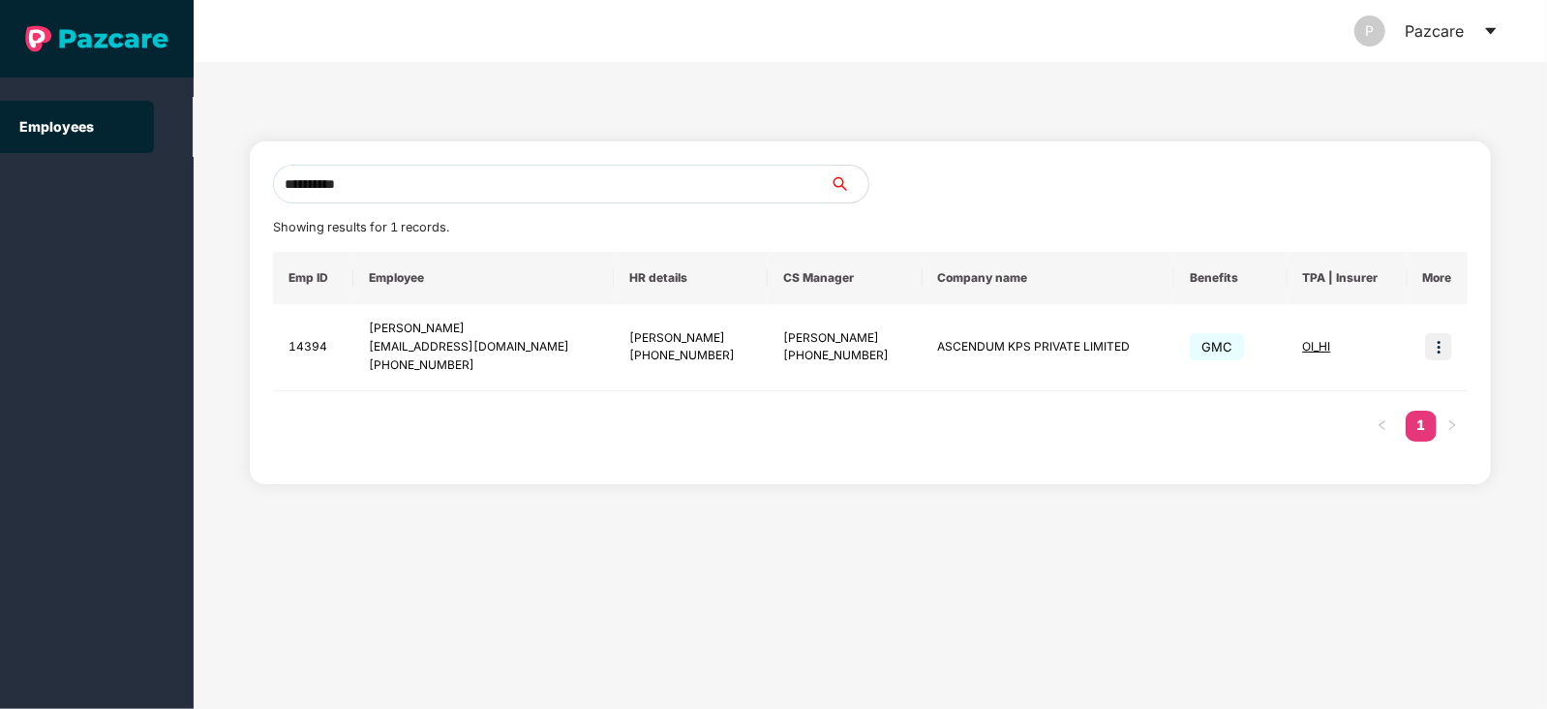
type input "**********"
drag, startPoint x: 421, startPoint y: 179, endPoint x: 274, endPoint y: 192, distance: 147.7
click at [274, 192] on span "**********" at bounding box center [571, 184] width 597 height 39
paste input "**********"
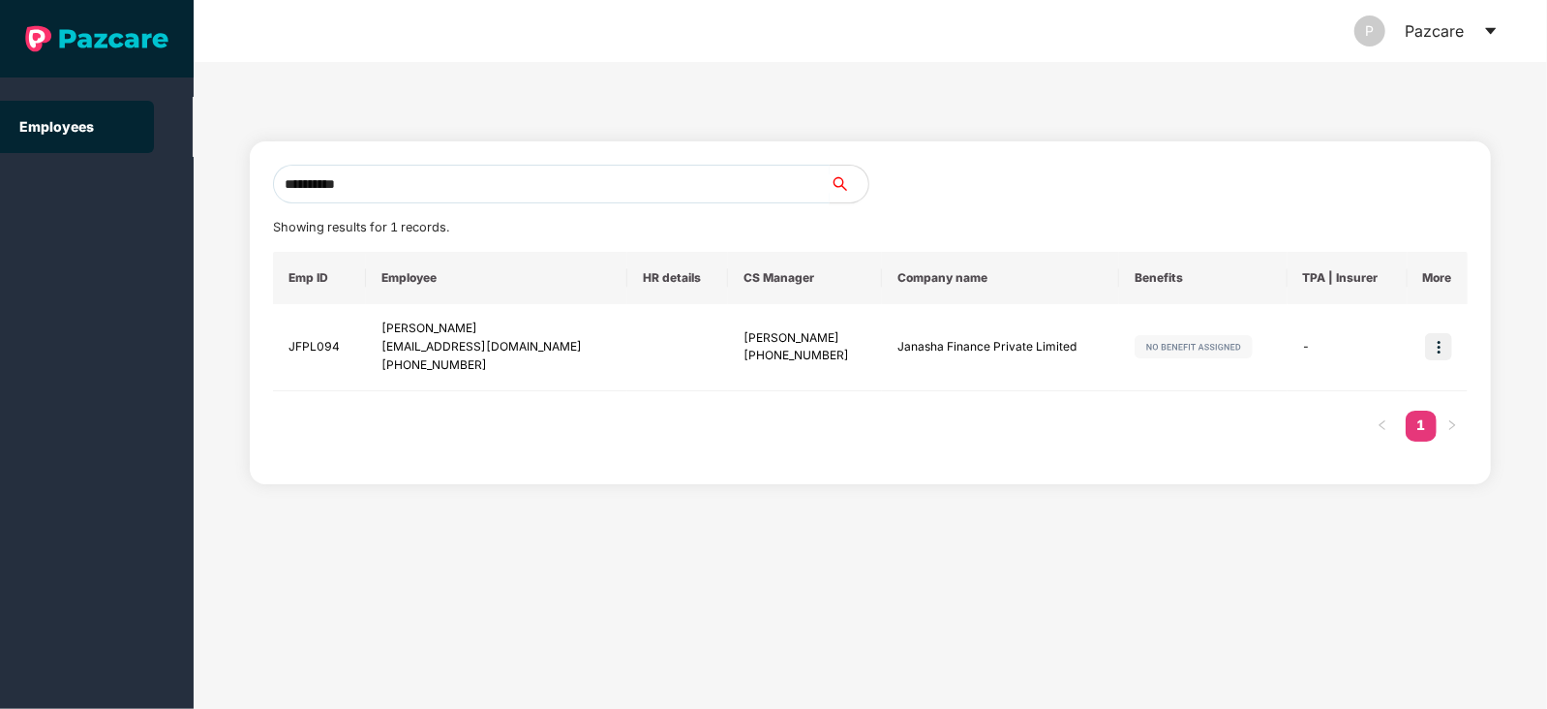
type input "**********"
drag, startPoint x: 471, startPoint y: 177, endPoint x: 277, endPoint y: 187, distance: 194.8
click at [277, 187] on input "**********" at bounding box center [551, 184] width 557 height 39
paste input "**********"
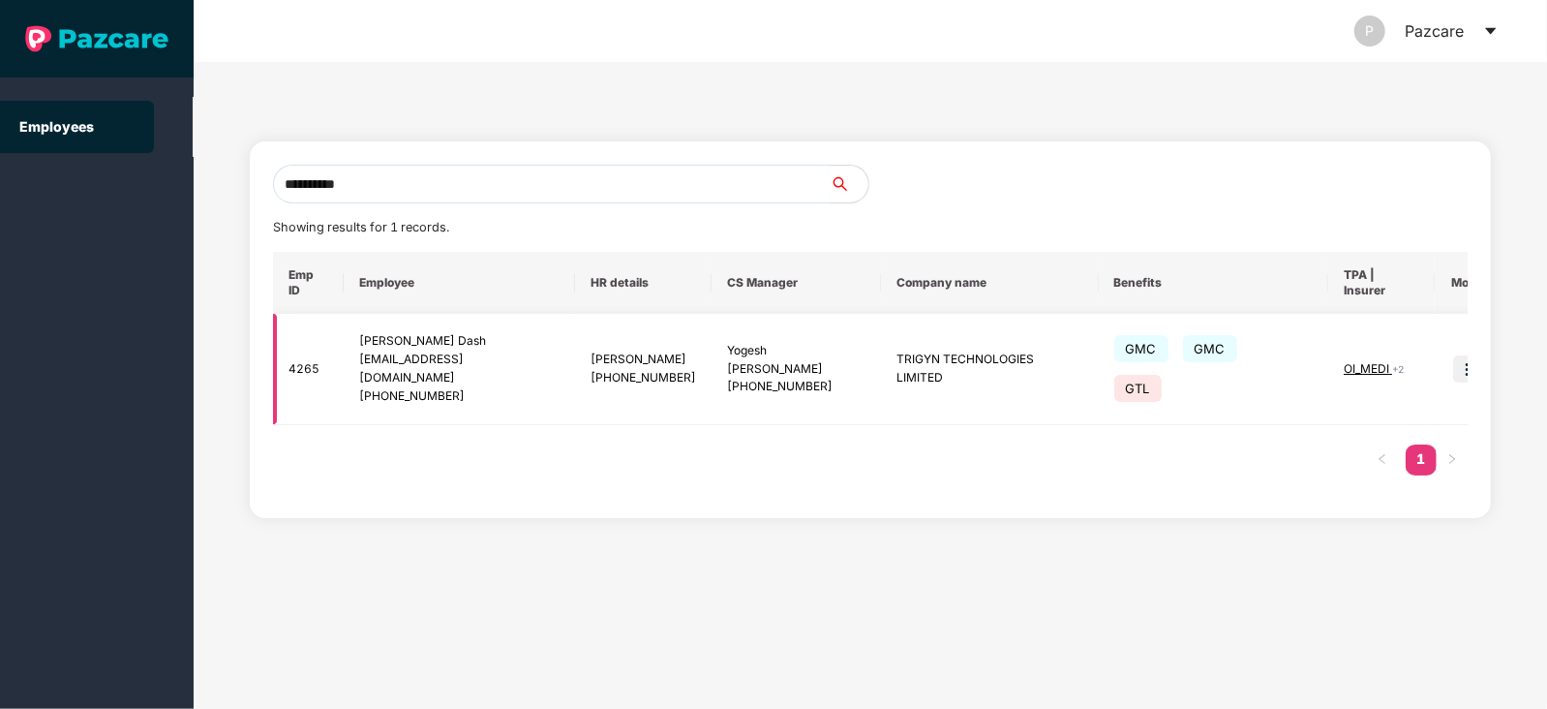
type input "**********"
click at [1453, 355] on img at bounding box center [1466, 368] width 27 height 27
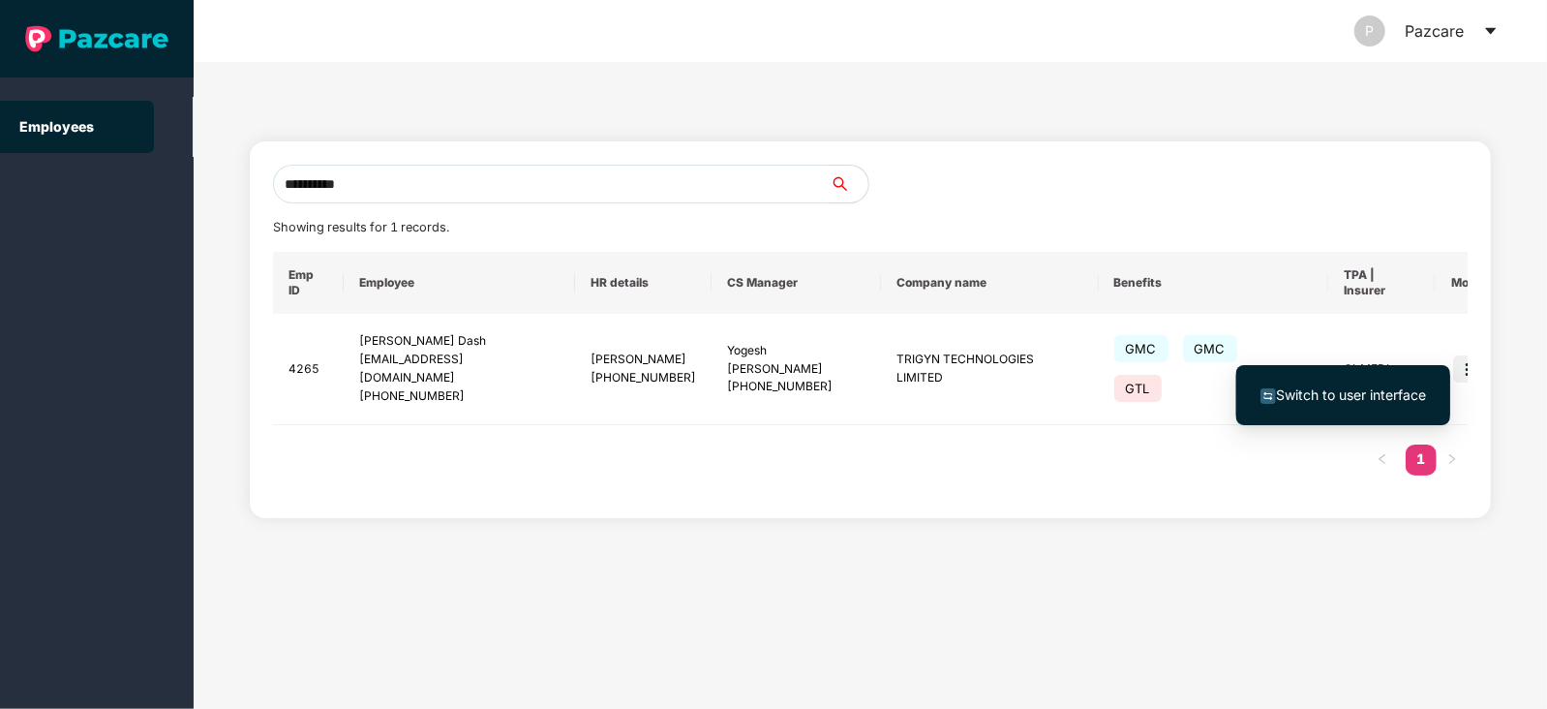
click at [1354, 388] on span "Switch to user interface" at bounding box center [1351, 394] width 150 height 16
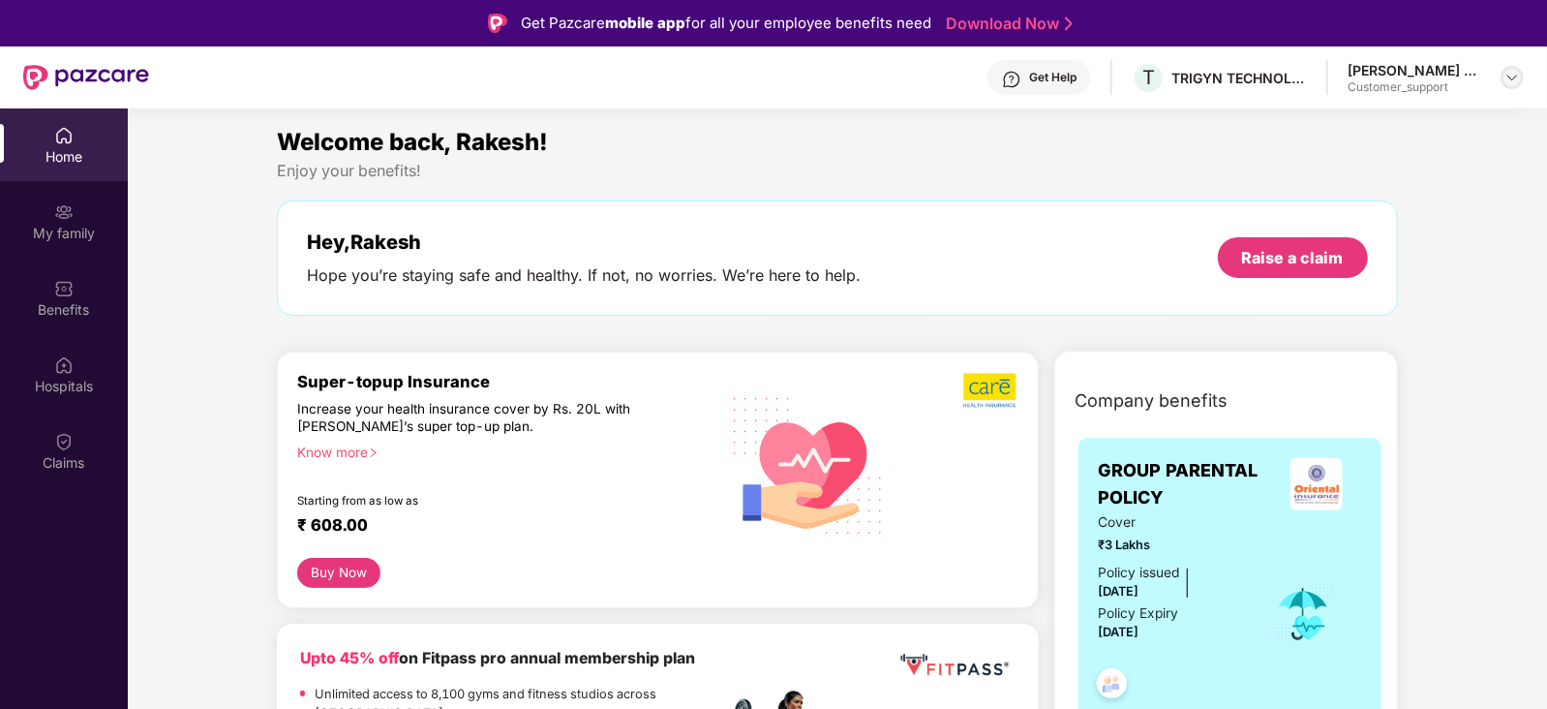
click at [1509, 81] on img at bounding box center [1511, 77] width 15 height 15
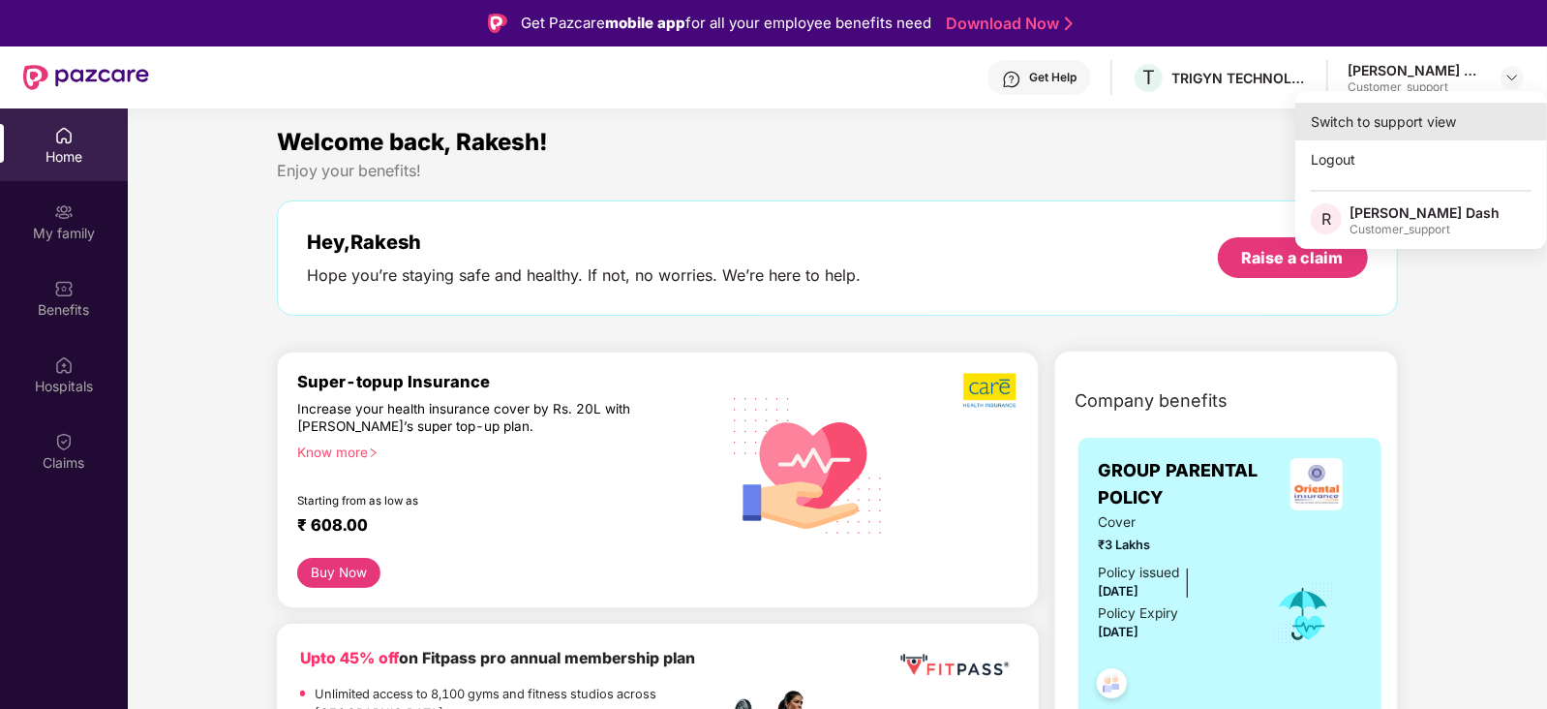
click at [1442, 106] on div "Switch to support view" at bounding box center [1421, 122] width 252 height 38
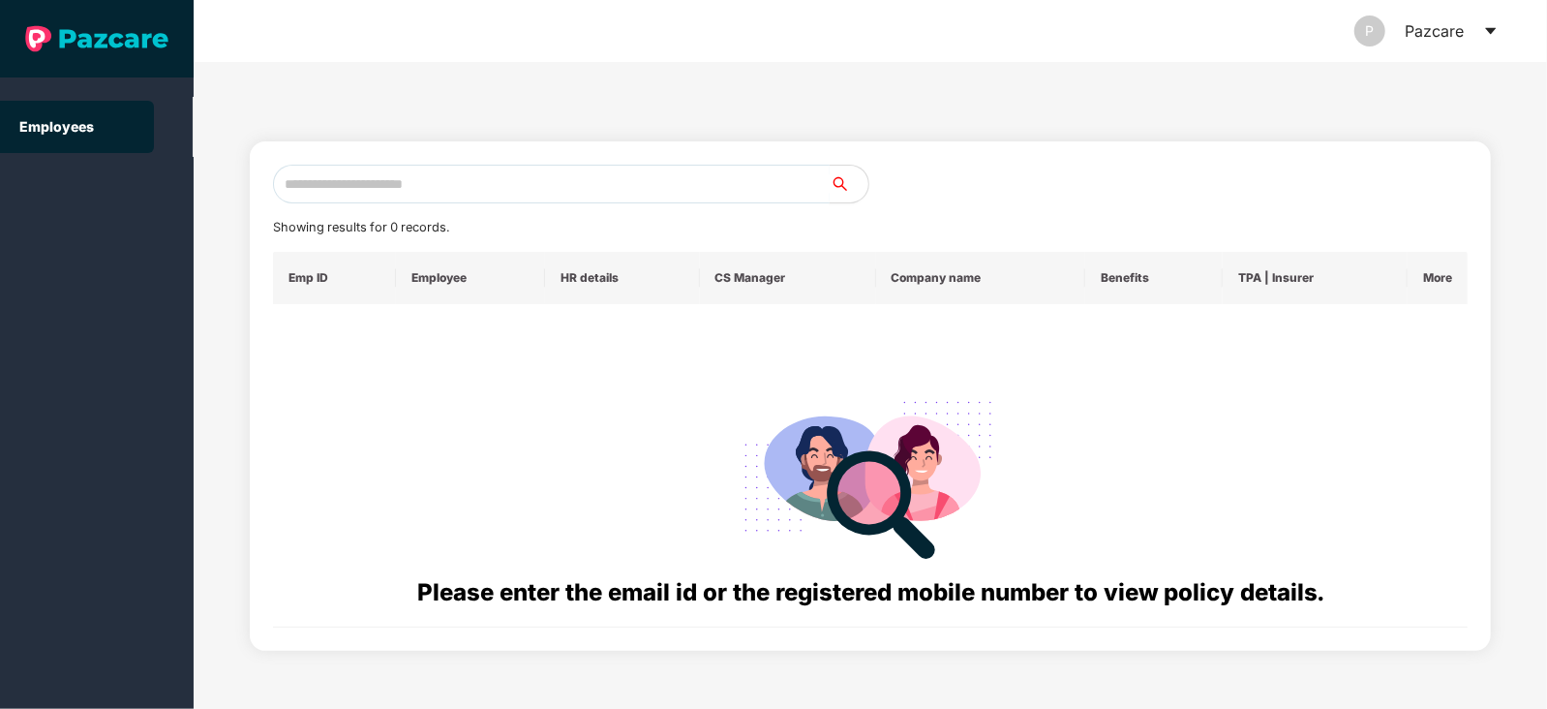
click at [605, 187] on input "text" at bounding box center [551, 184] width 557 height 39
paste input "**********"
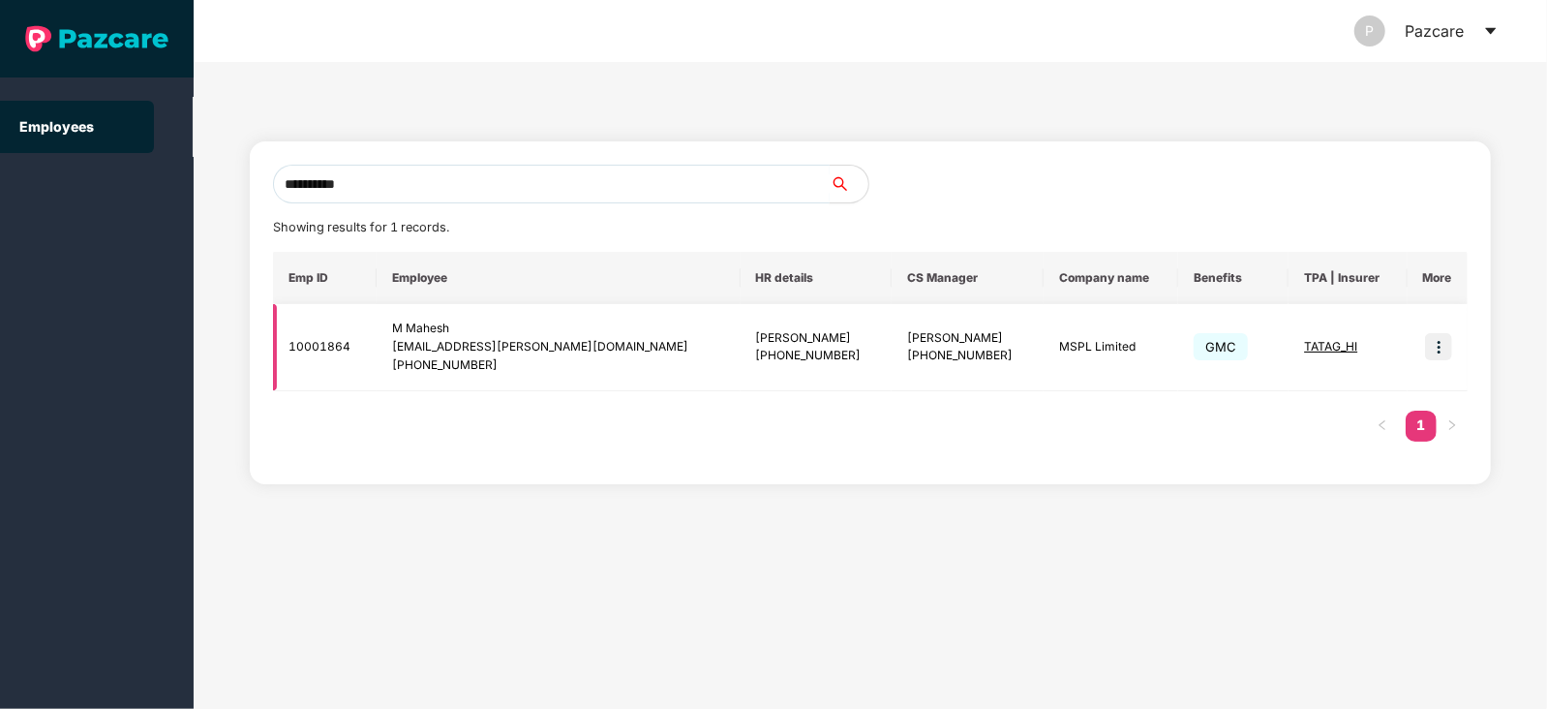
type input "**********"
click at [1443, 346] on img at bounding box center [1438, 346] width 27 height 27
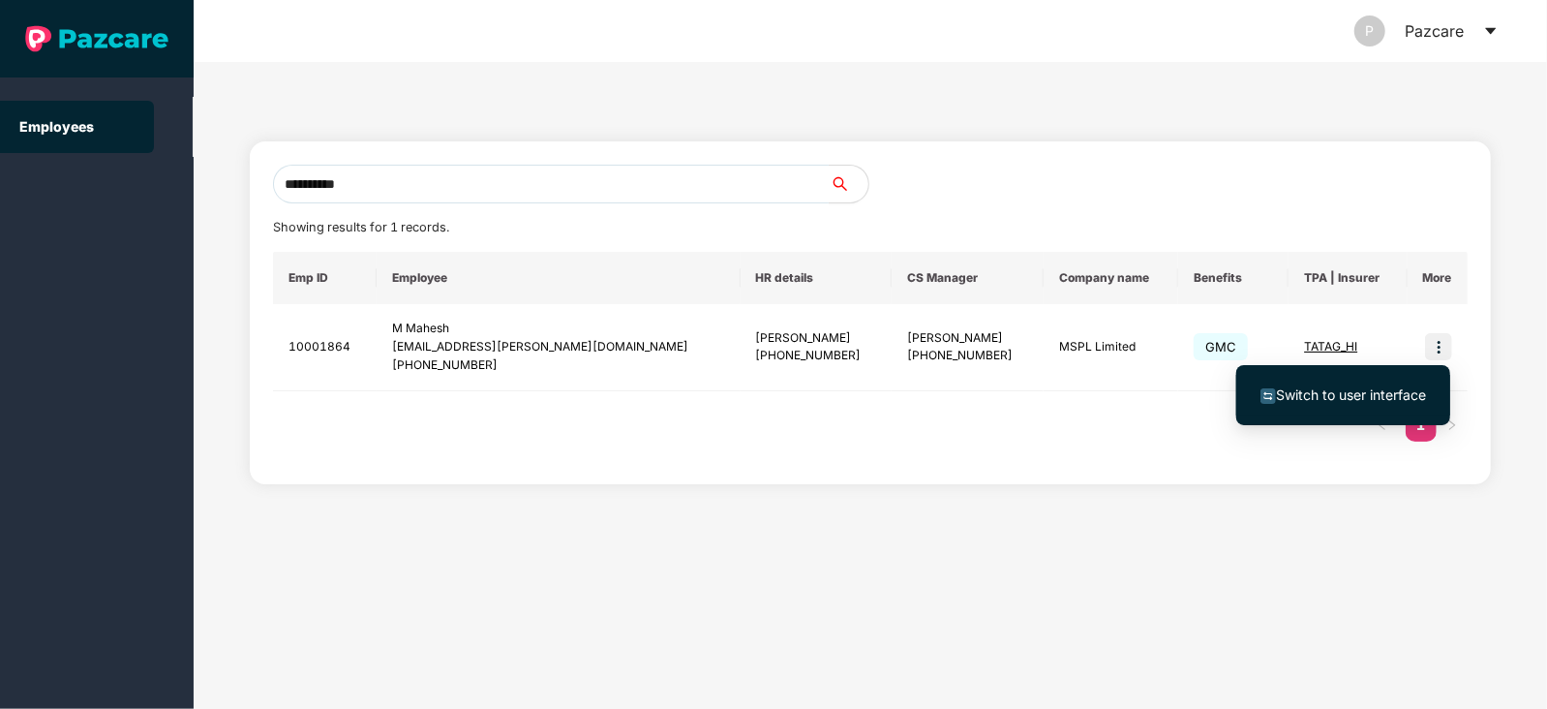
click at [1357, 391] on span "Switch to user interface" at bounding box center [1351, 394] width 150 height 16
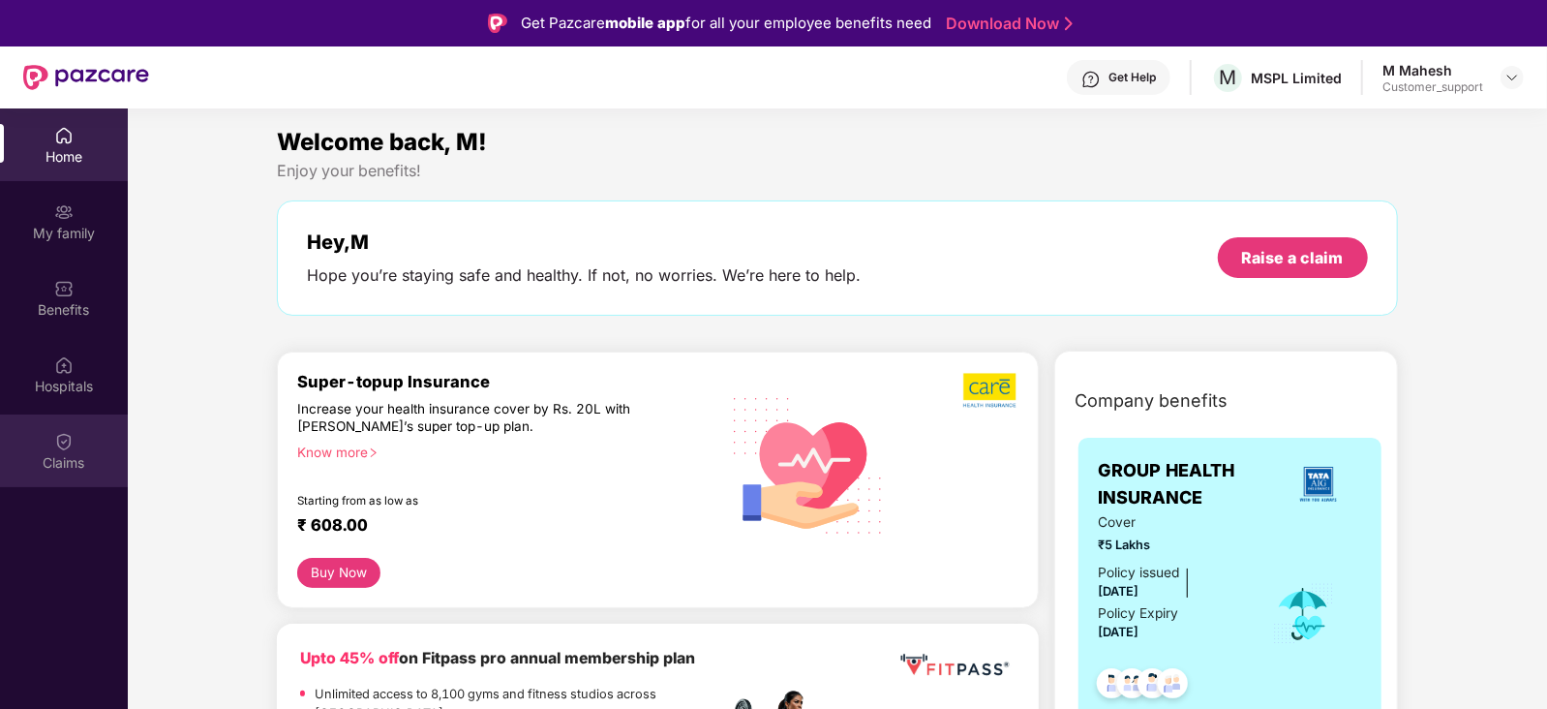
click at [65, 453] on div "Claims" at bounding box center [64, 462] width 128 height 19
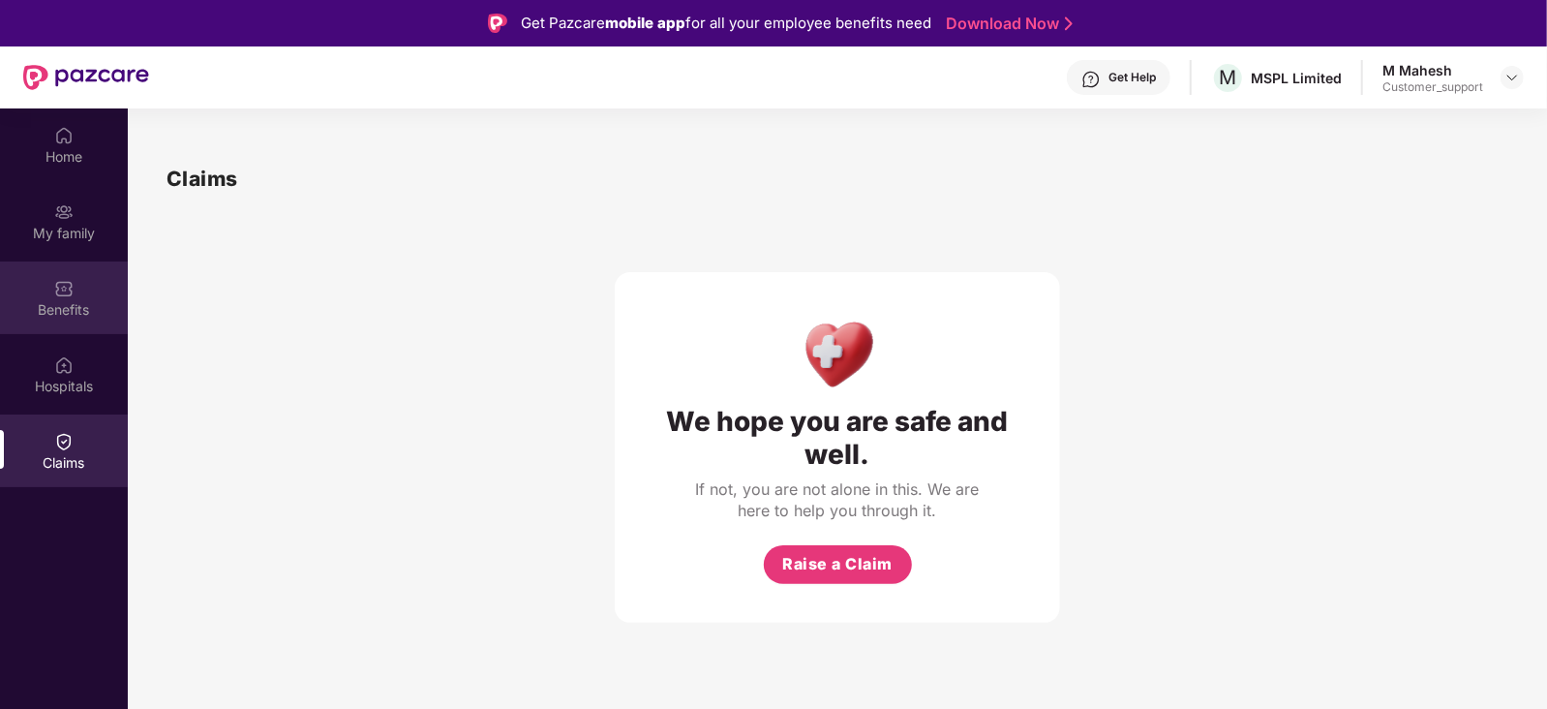
click at [49, 284] on div "Benefits" at bounding box center [64, 297] width 128 height 73
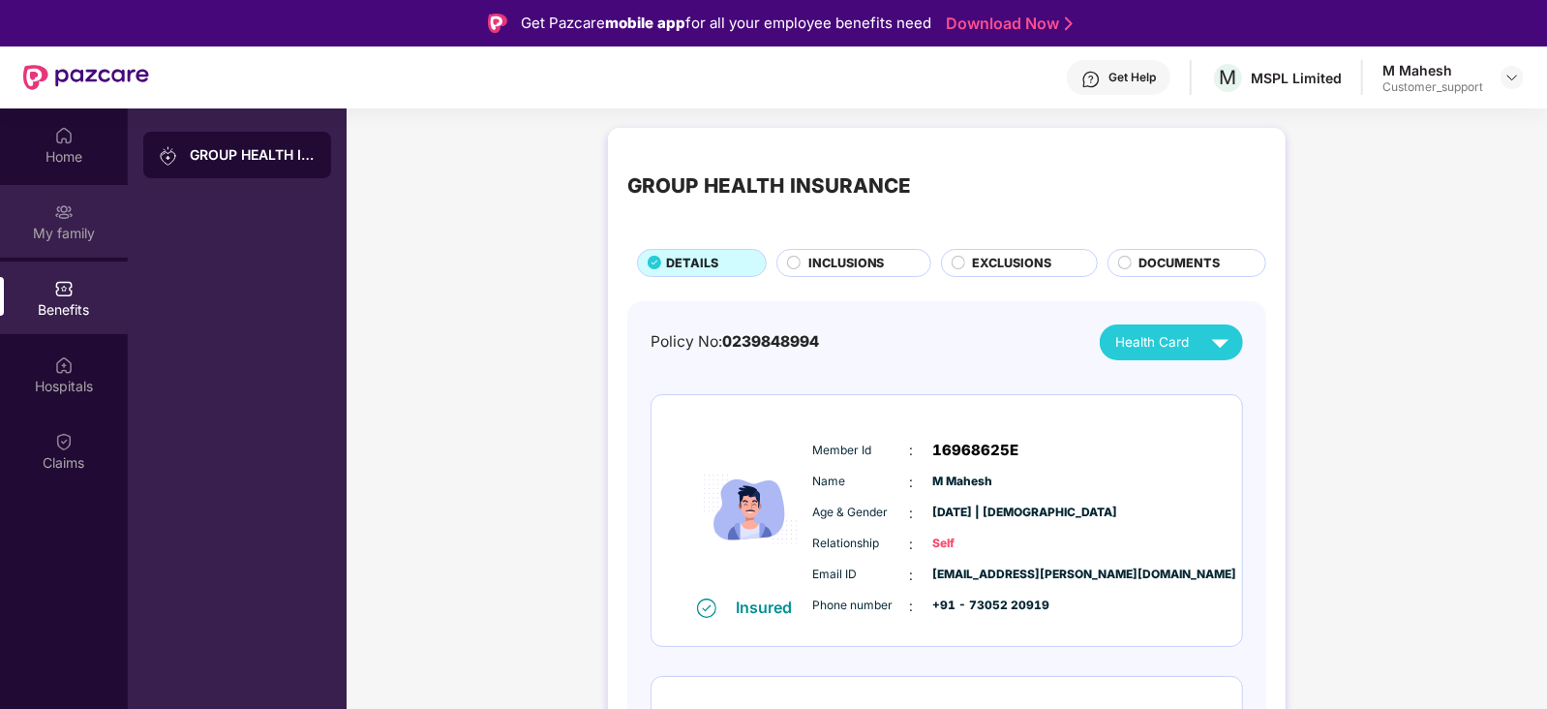
click at [70, 202] on img at bounding box center [63, 211] width 19 height 19
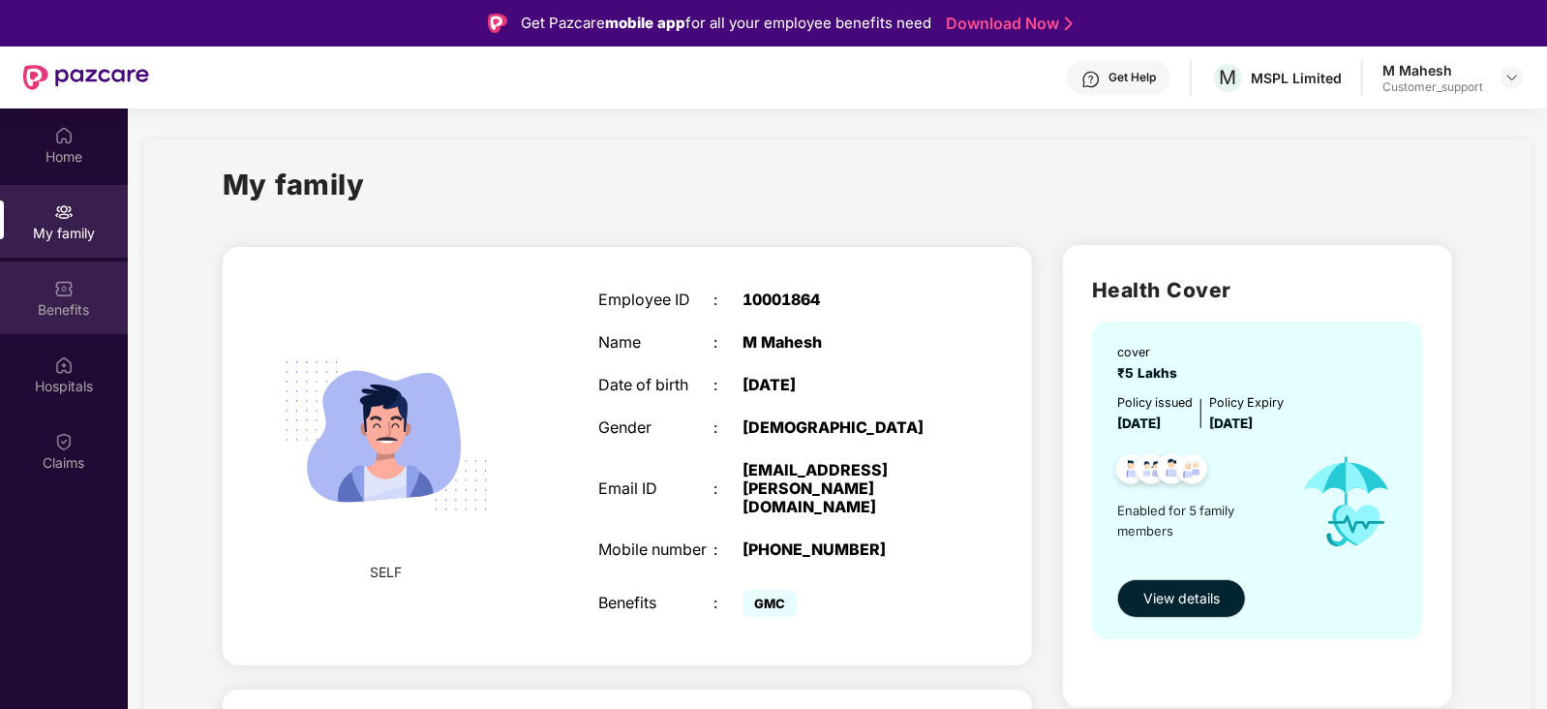
click at [67, 296] on img at bounding box center [63, 288] width 19 height 19
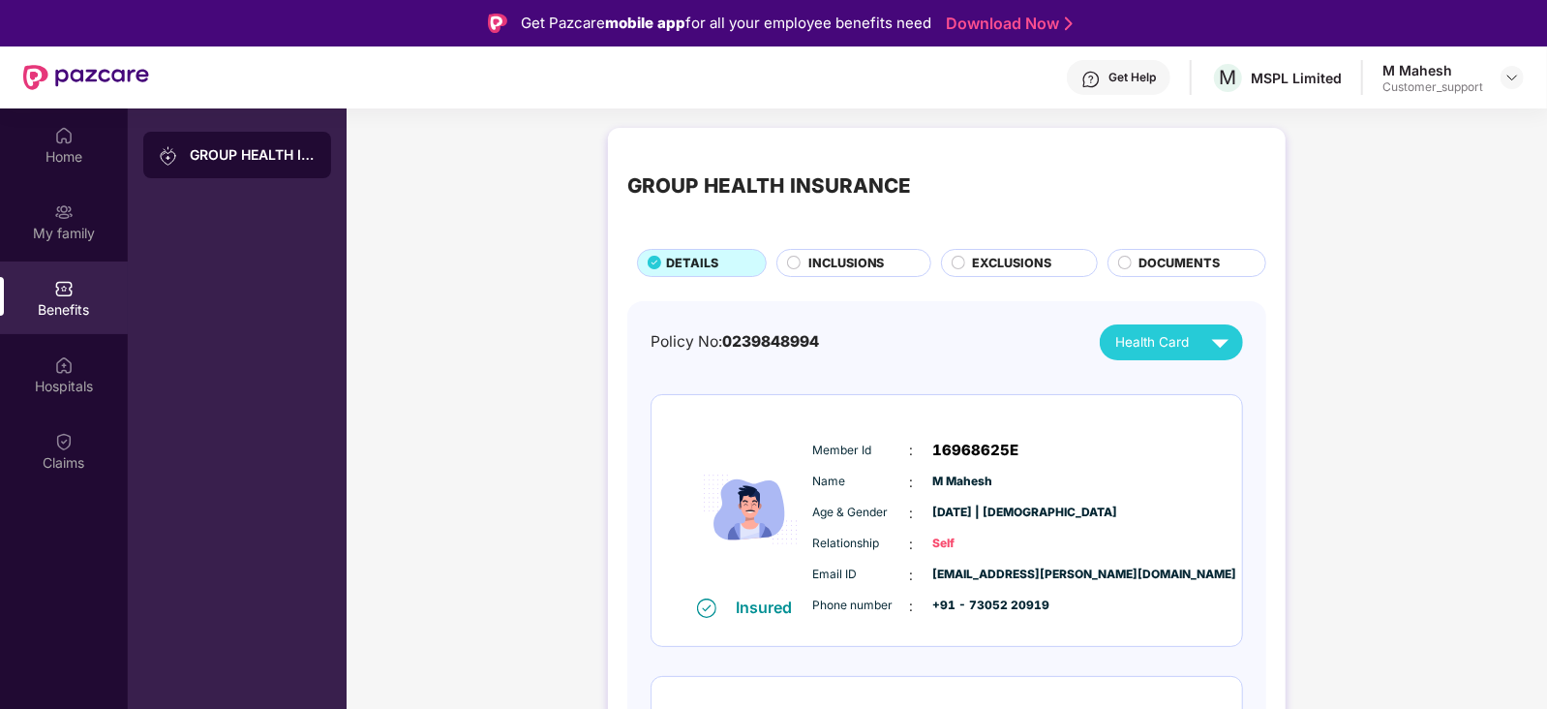
click at [879, 268] on span "INCLUSIONS" at bounding box center [846, 263] width 76 height 19
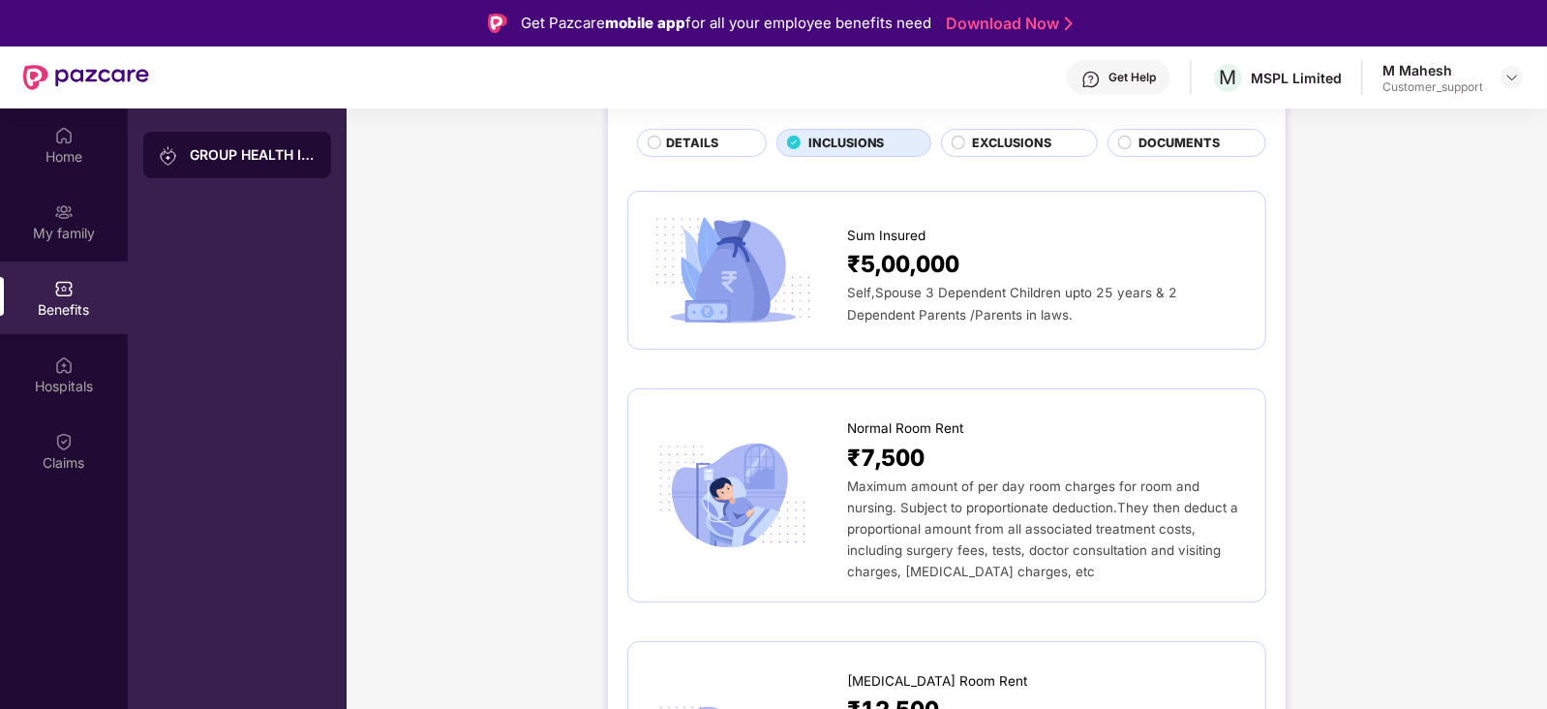
scroll to position [120, 0]
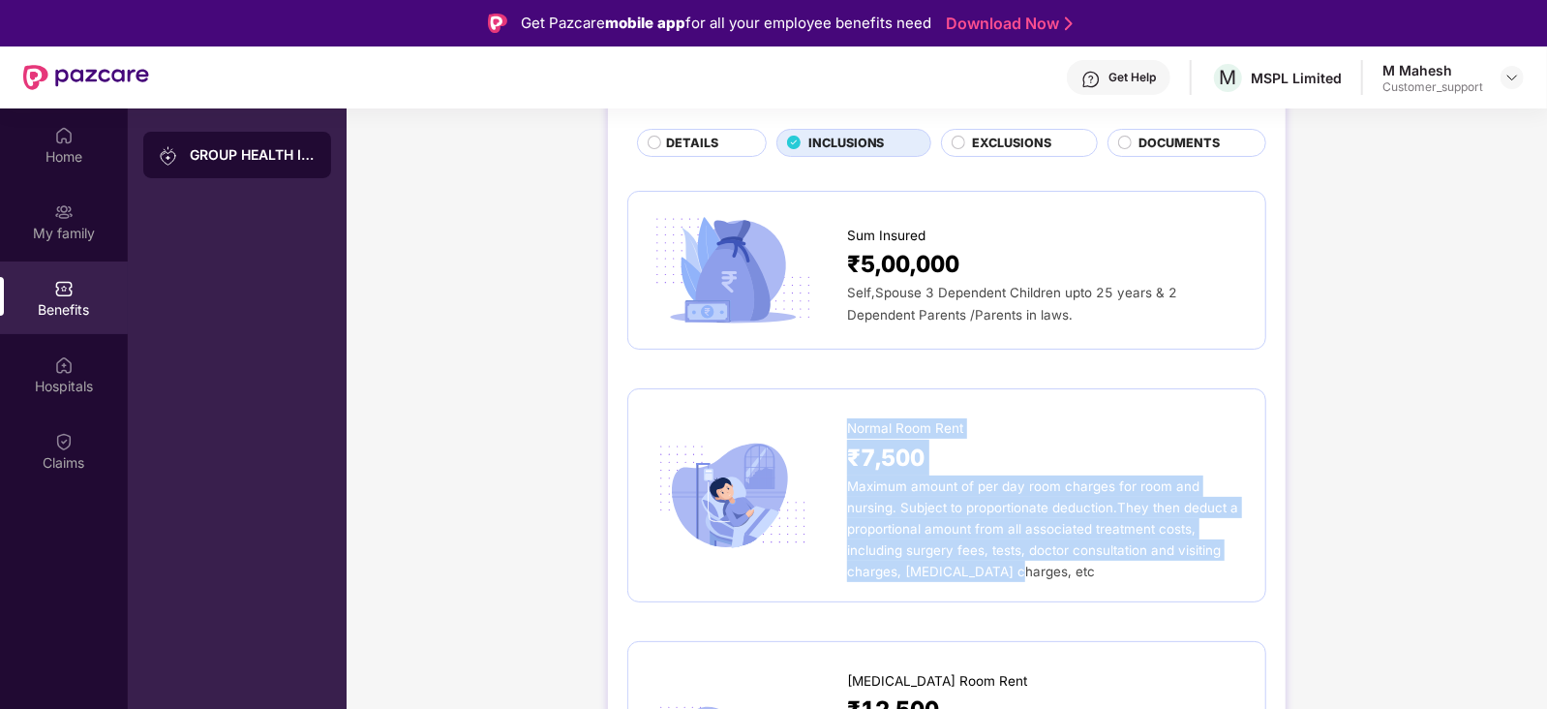
drag, startPoint x: 848, startPoint y: 424, endPoint x: 1054, endPoint y: 567, distance: 251.1
click at [1054, 567] on div "Normal Room Rent ₹7,500 Maximum amount of per day room charges for room and nur…" at bounding box center [1046, 494] width 399 height 173
click at [1054, 567] on div "Maximum amount of per day room charges for room and nursing. Subject to proport…" at bounding box center [1046, 528] width 399 height 106
drag, startPoint x: 1012, startPoint y: 569, endPoint x: 845, endPoint y: 423, distance: 221.6
click at [845, 423] on div "Normal Room Rent ₹7,500 Maximum amount of per day room charges for room and nur…" at bounding box center [947, 494] width 598 height 173
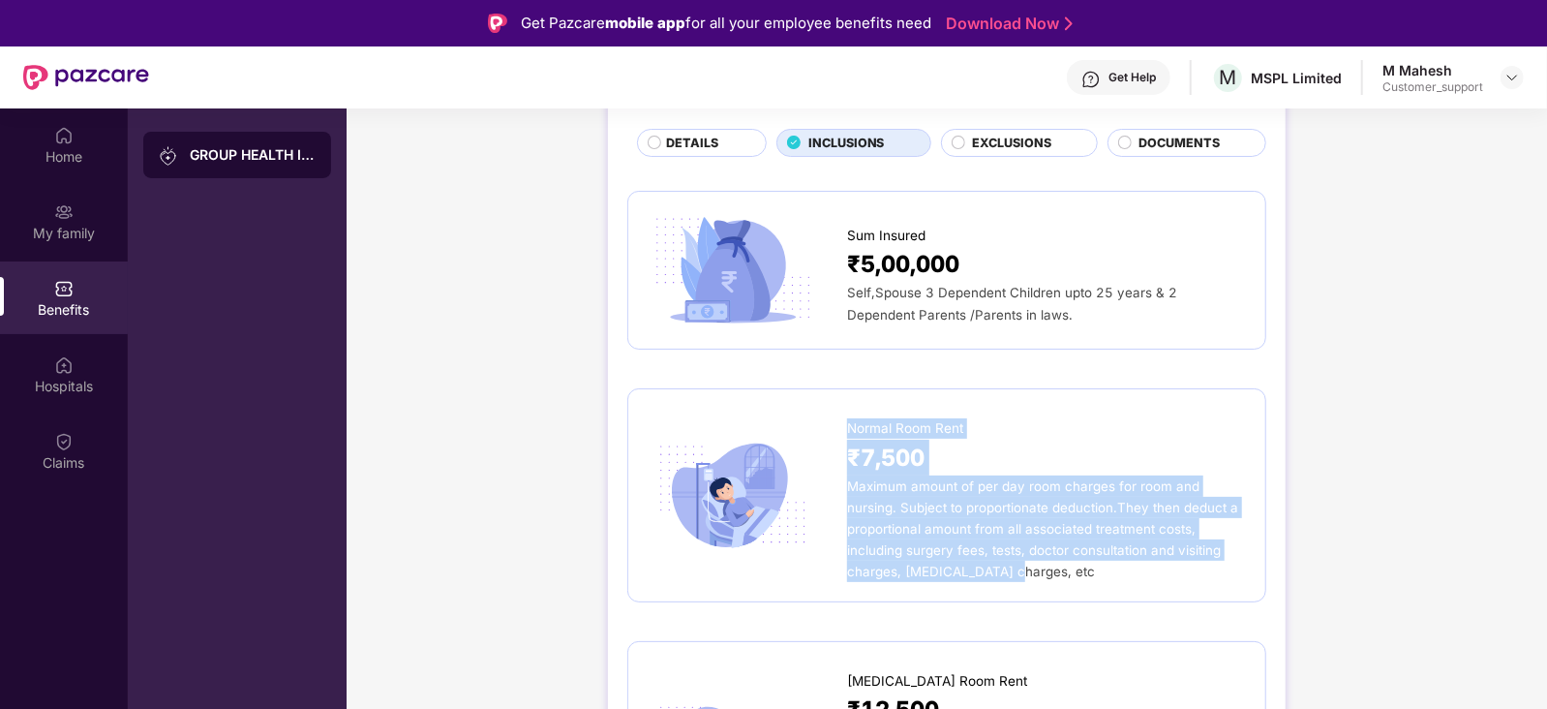
click at [845, 423] on div "Normal Room Rent ₹7,500 Maximum amount of per day room charges for room and nur…" at bounding box center [947, 494] width 598 height 173
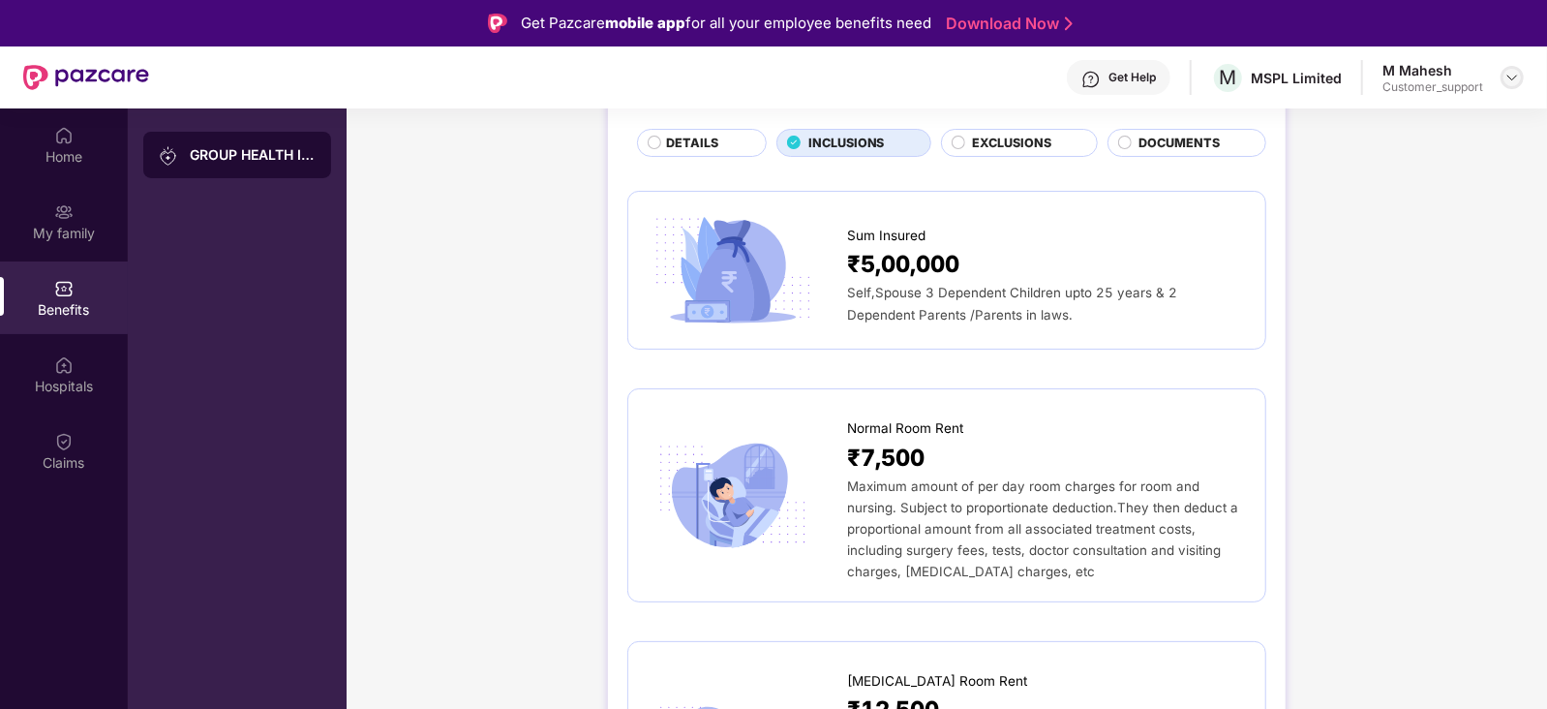
click at [1520, 76] on img at bounding box center [1511, 77] width 15 height 15
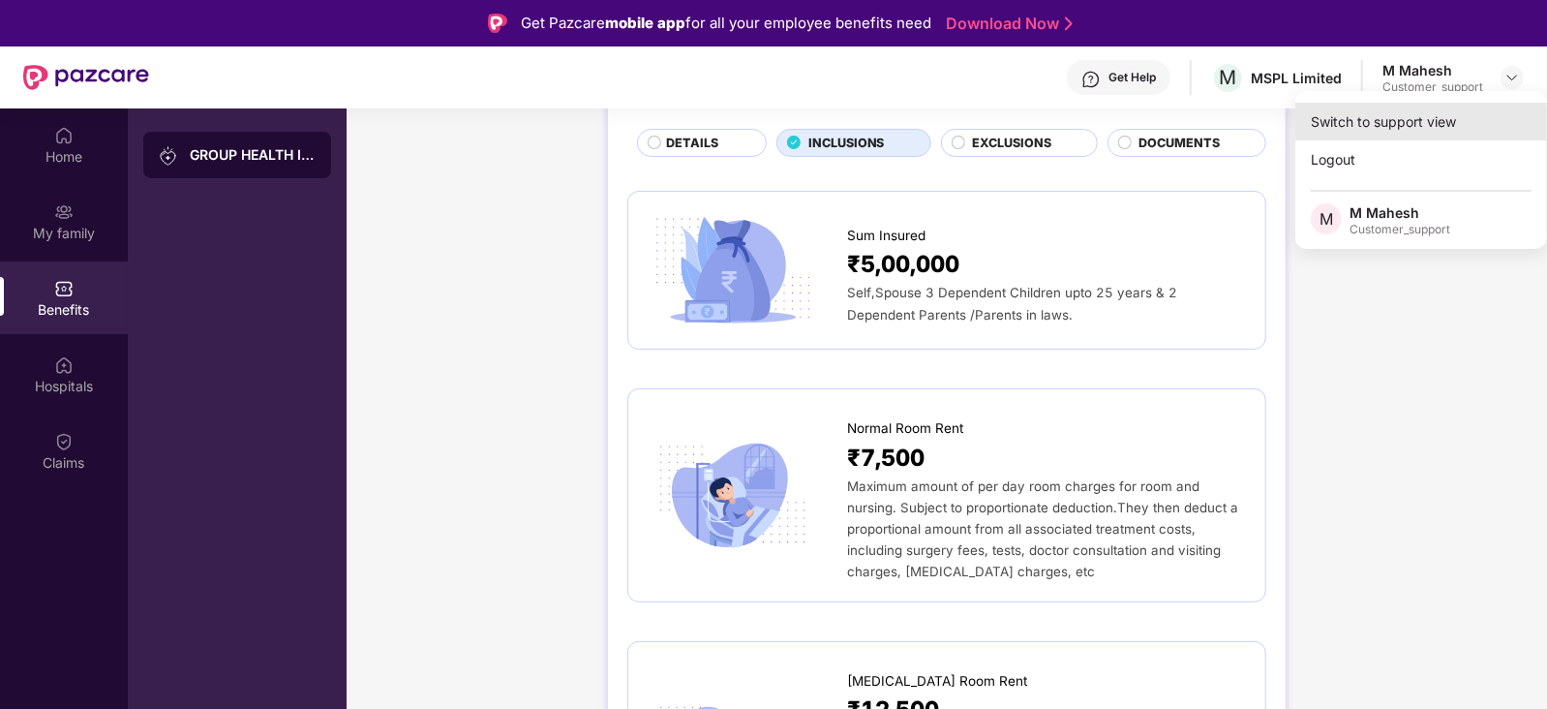
click at [1394, 122] on div "Switch to support view" at bounding box center [1421, 122] width 252 height 38
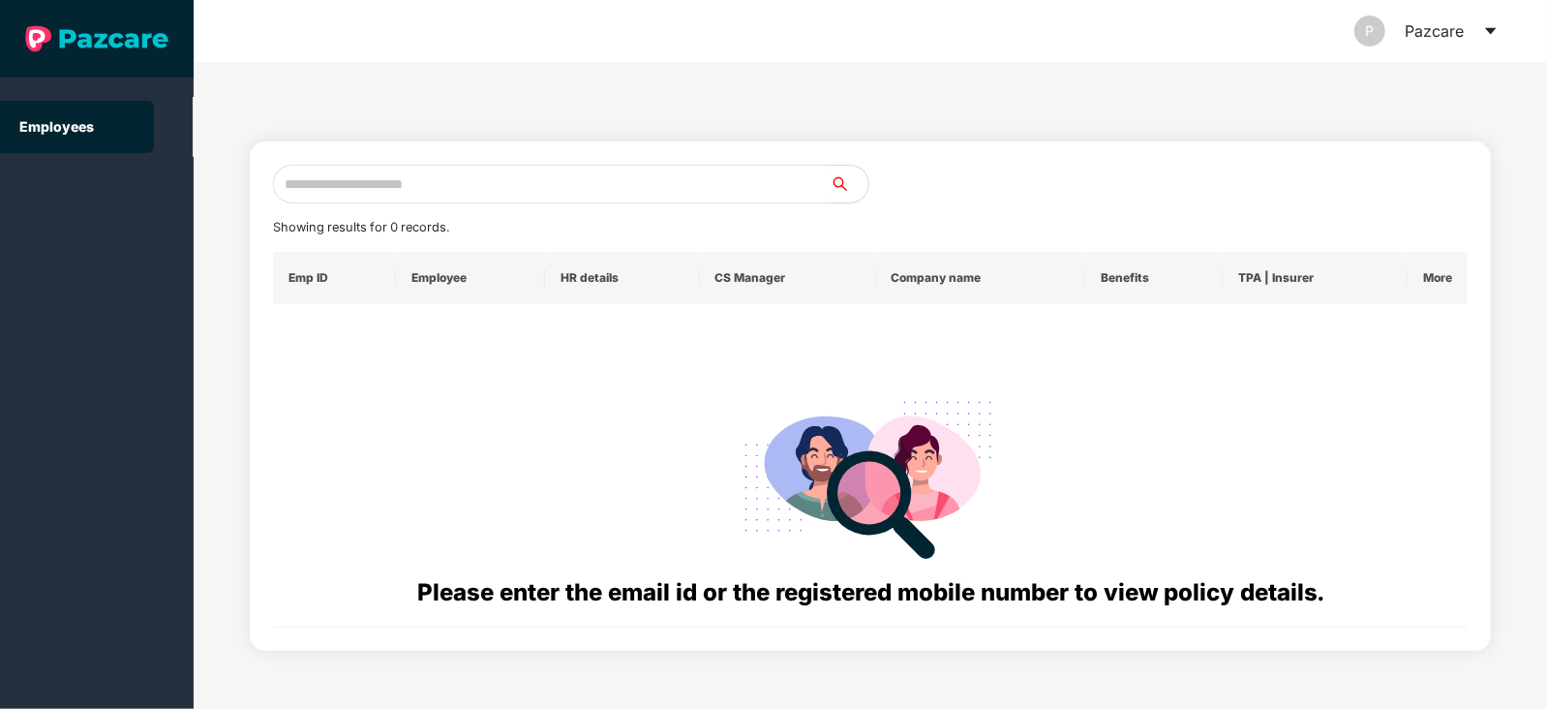
click at [677, 185] on input "text" at bounding box center [551, 184] width 557 height 39
paste input "**********"
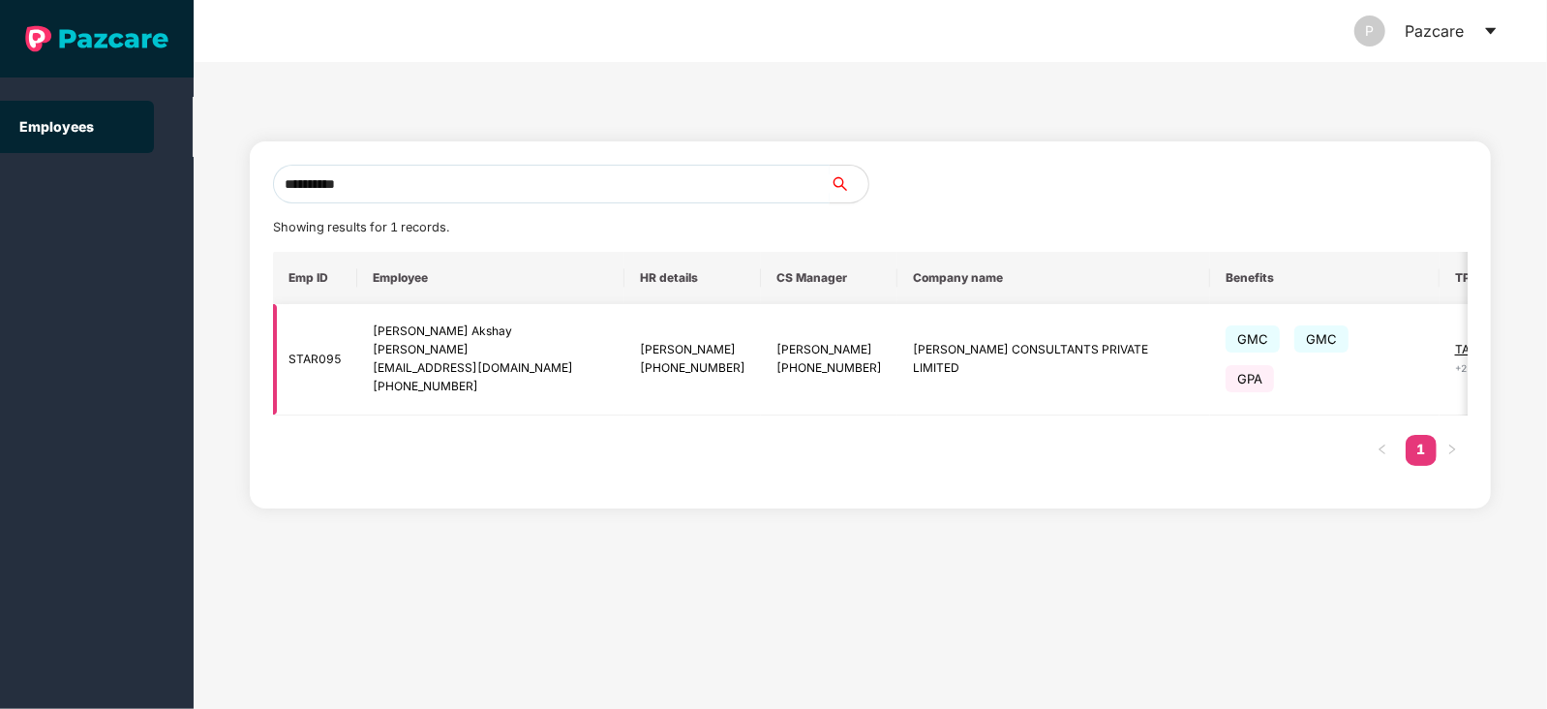
scroll to position [0, 74]
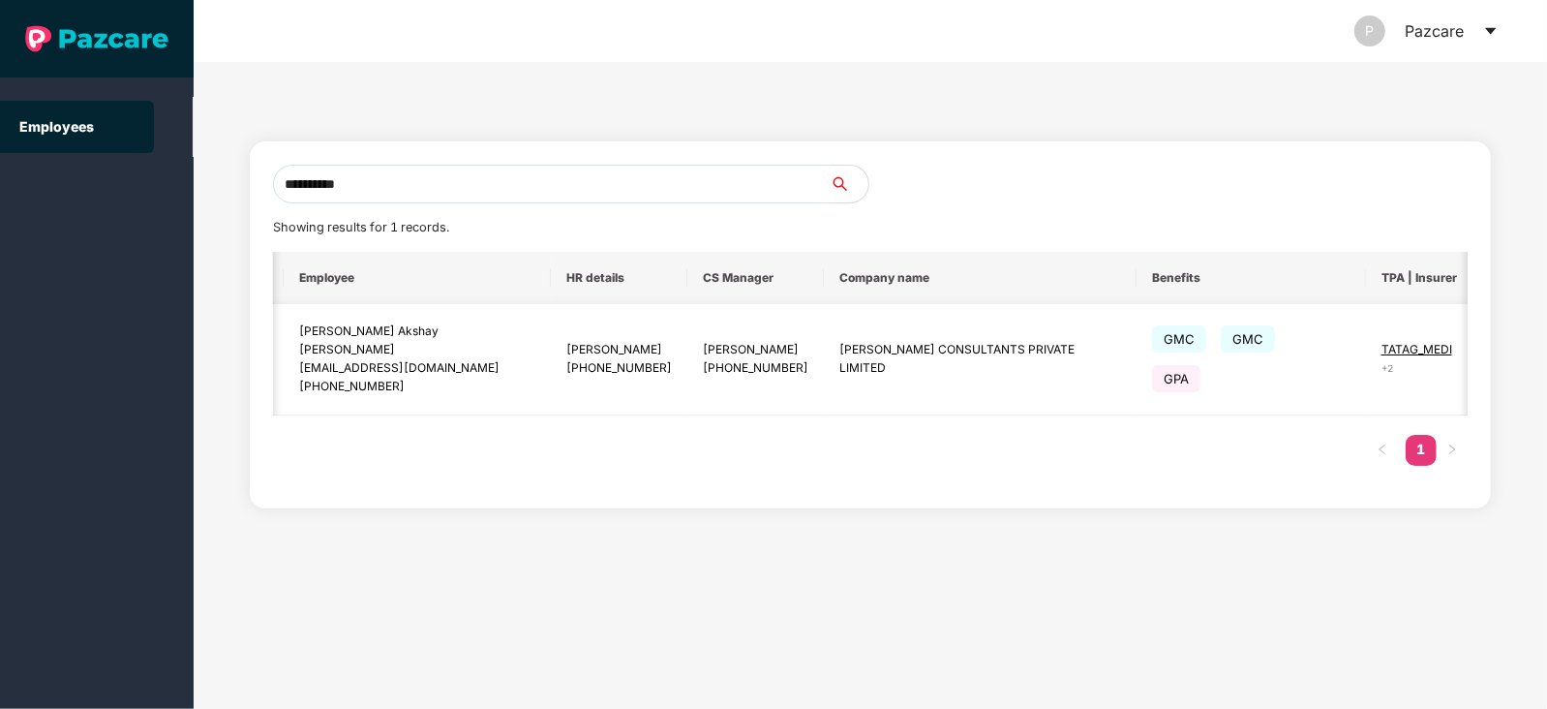
type input "**********"
click at [1506, 351] on img at bounding box center [1519, 359] width 27 height 27
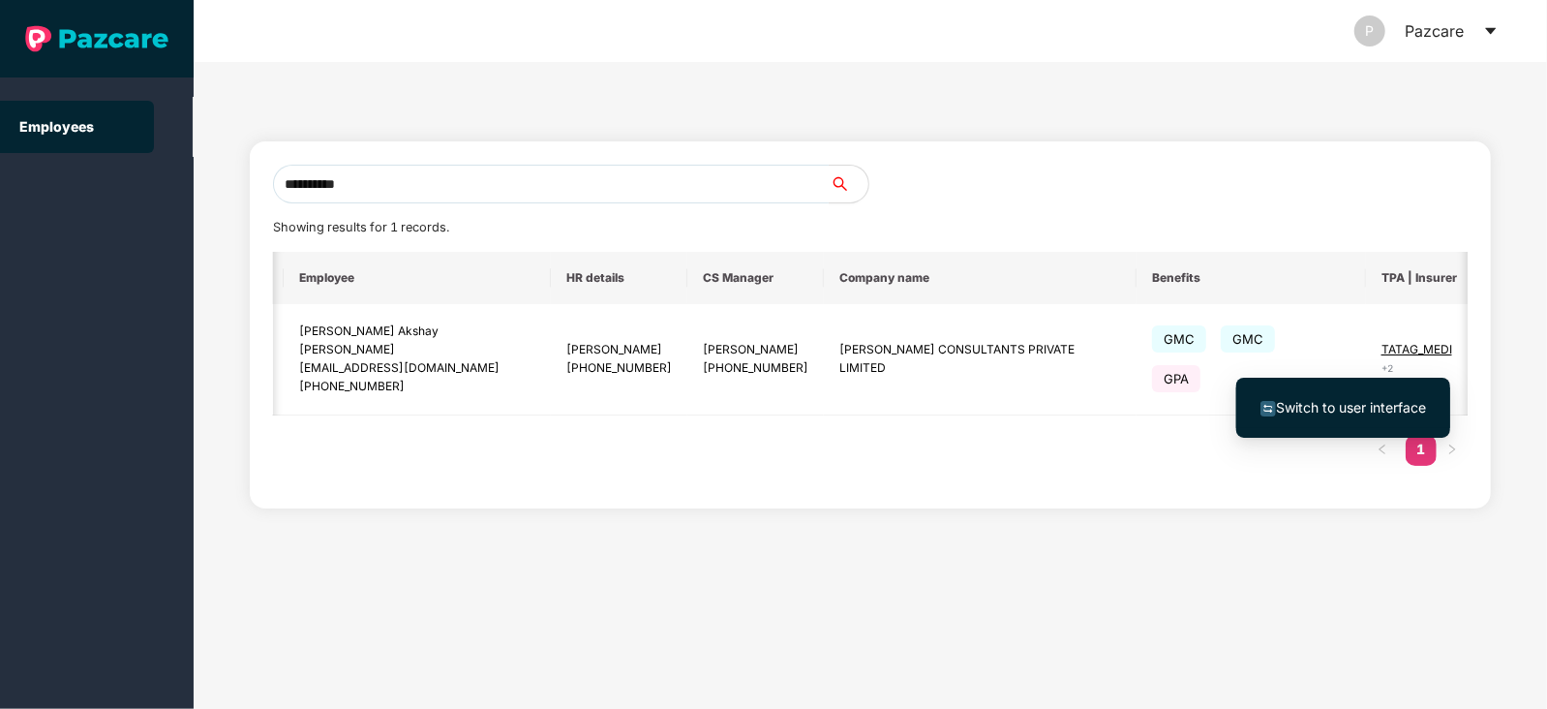
click at [1346, 400] on span "Switch to user interface" at bounding box center [1351, 407] width 150 height 16
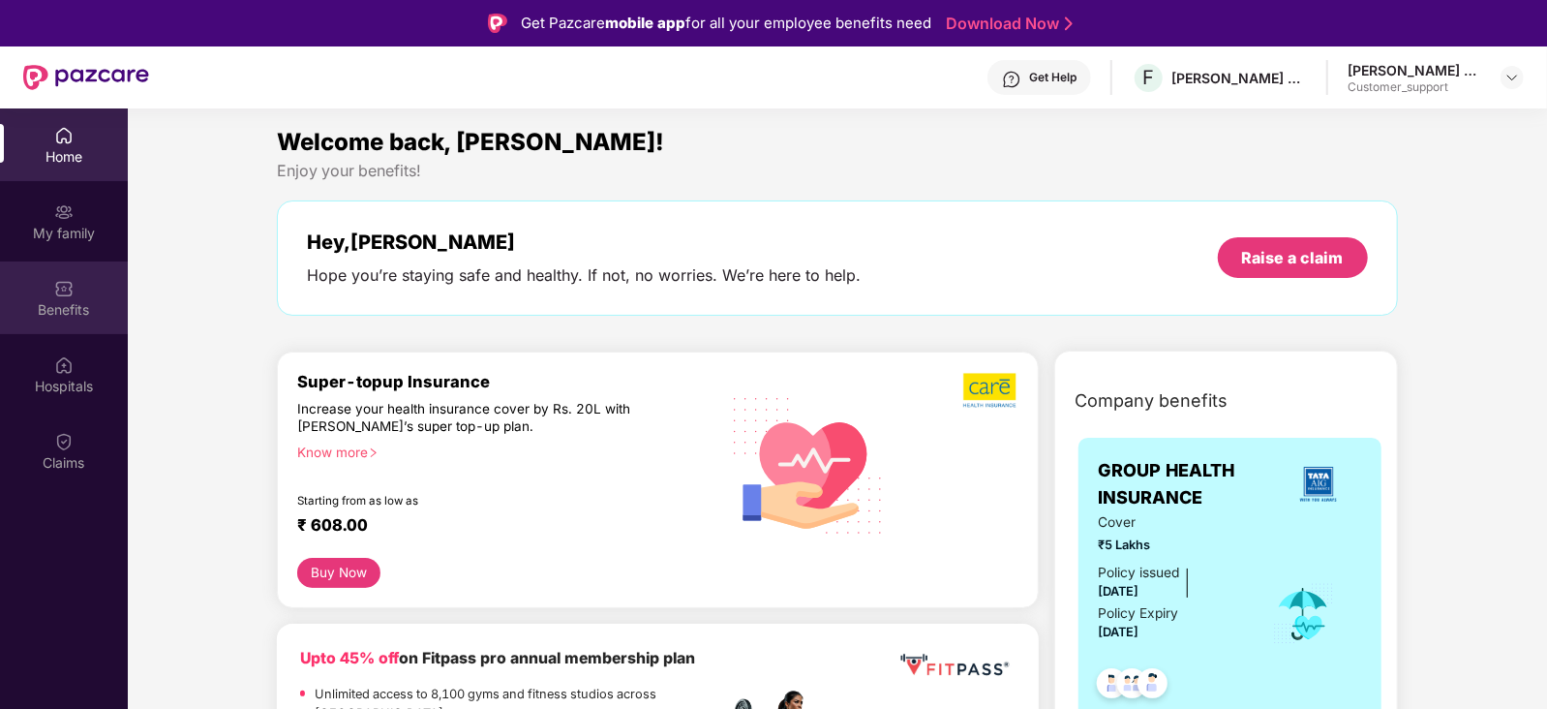
click at [59, 287] on img at bounding box center [63, 288] width 19 height 19
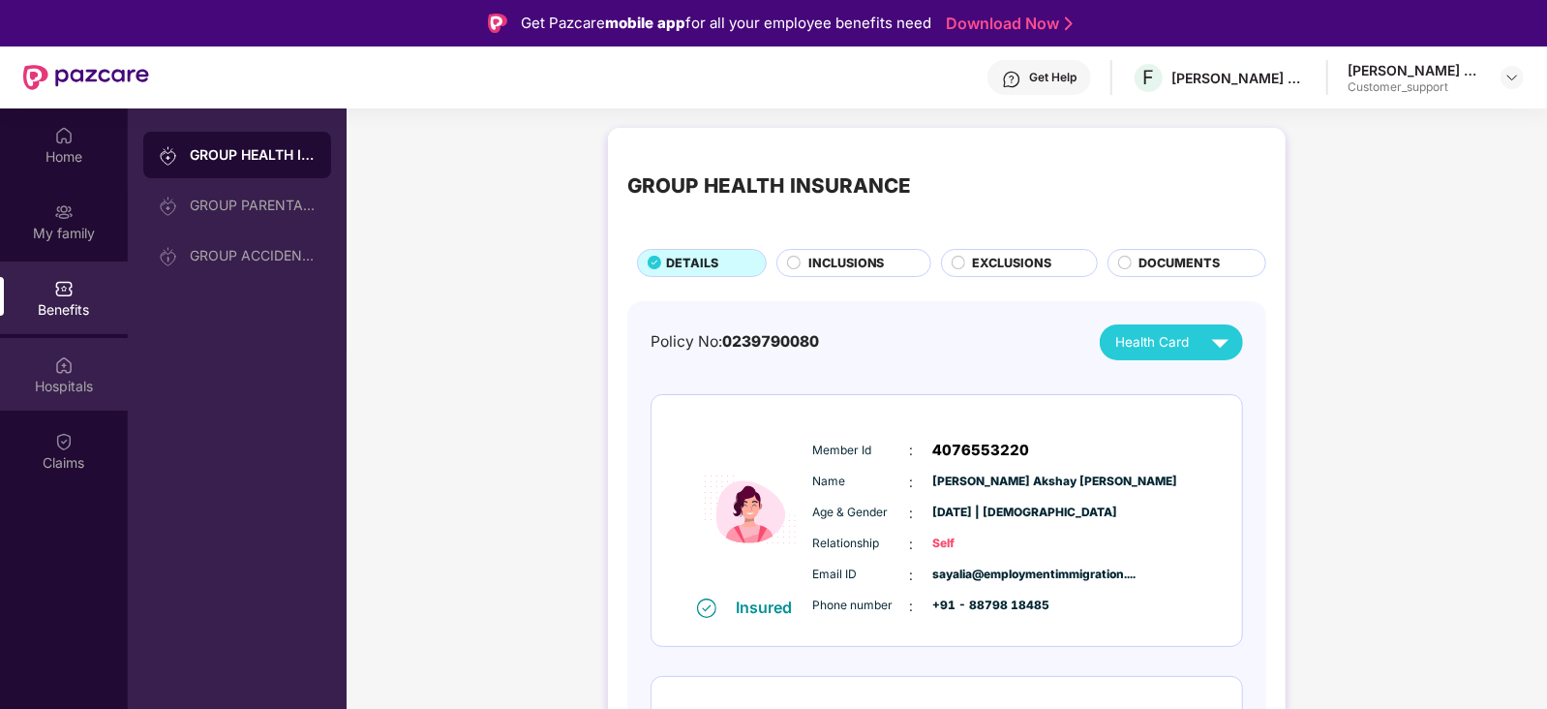
click at [71, 357] on img at bounding box center [63, 364] width 19 height 19
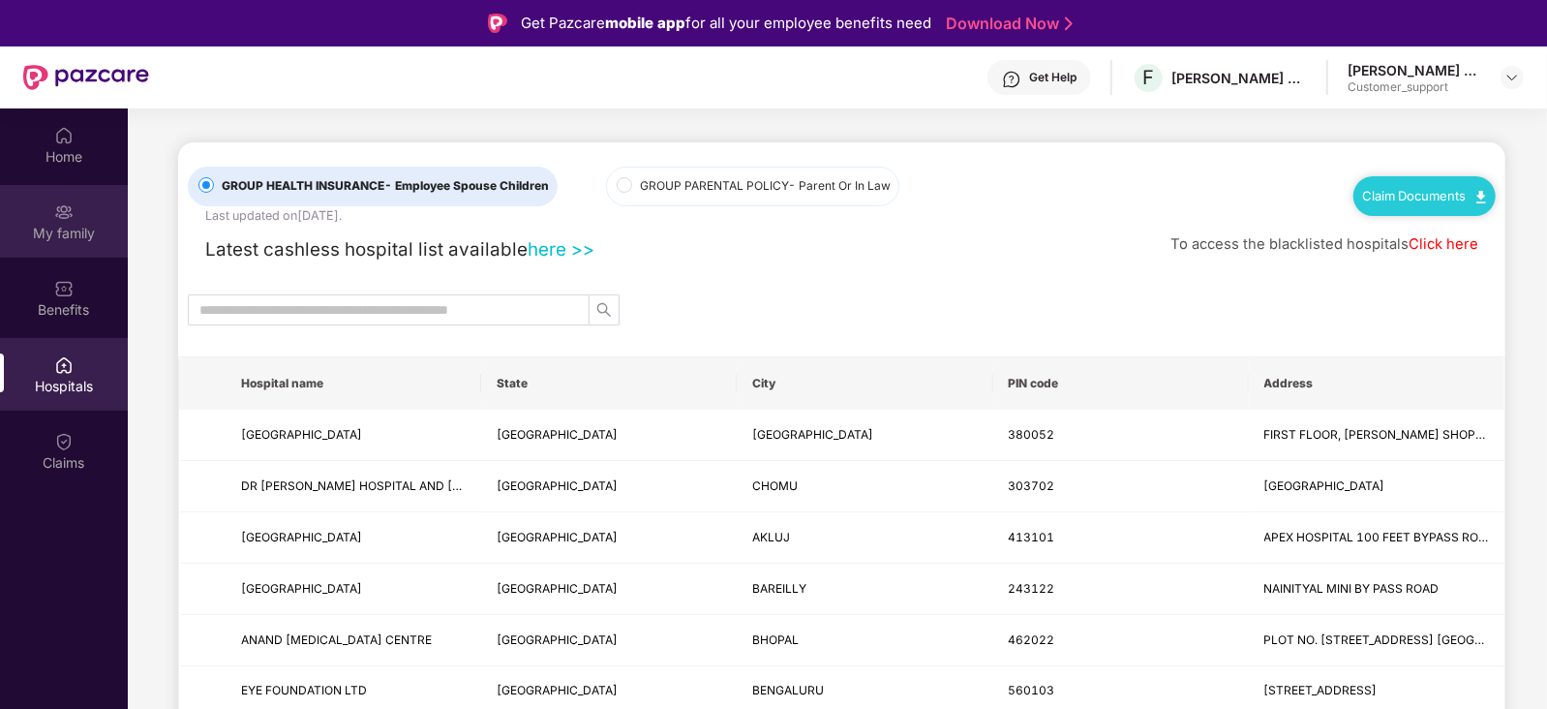
click at [64, 241] on div "My family" at bounding box center [64, 233] width 128 height 19
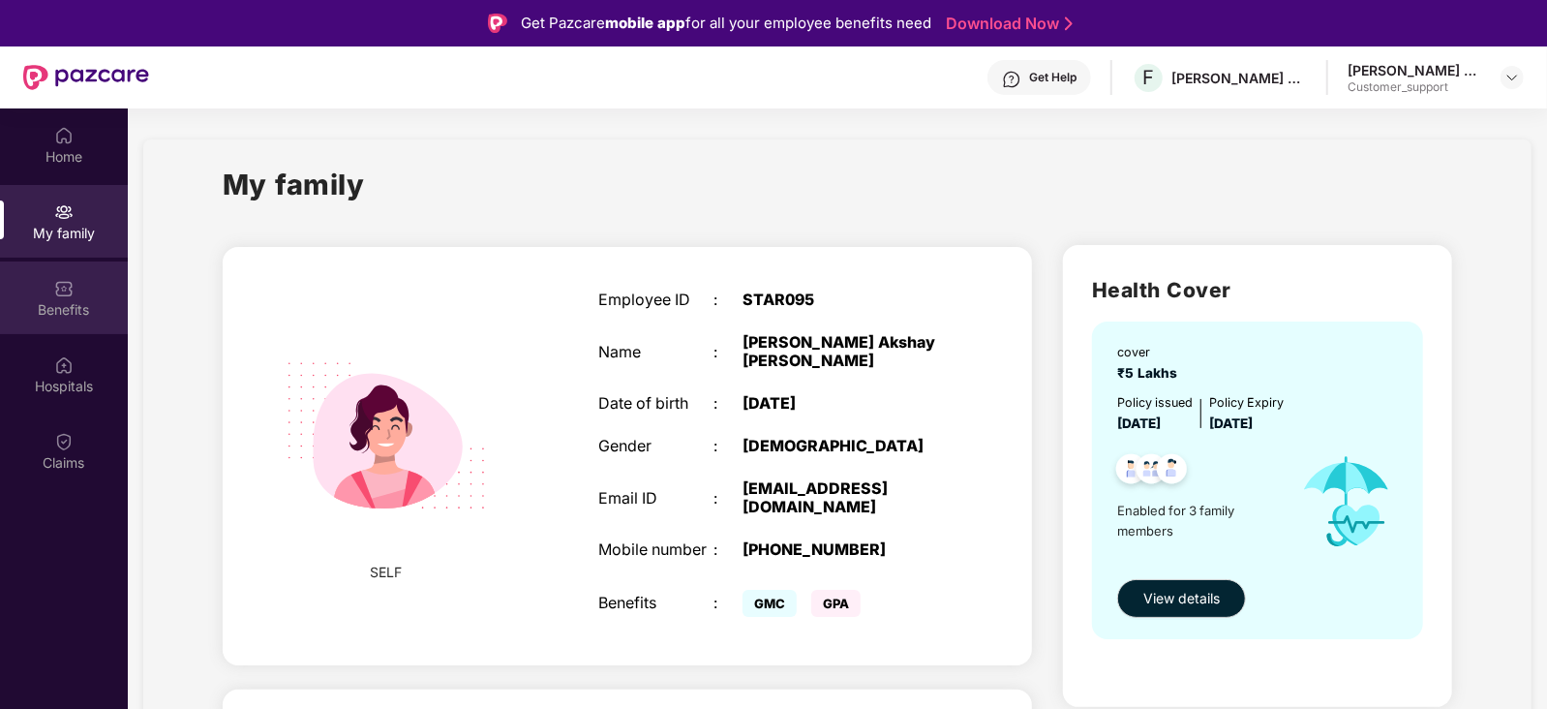
click at [68, 289] on img at bounding box center [63, 288] width 19 height 19
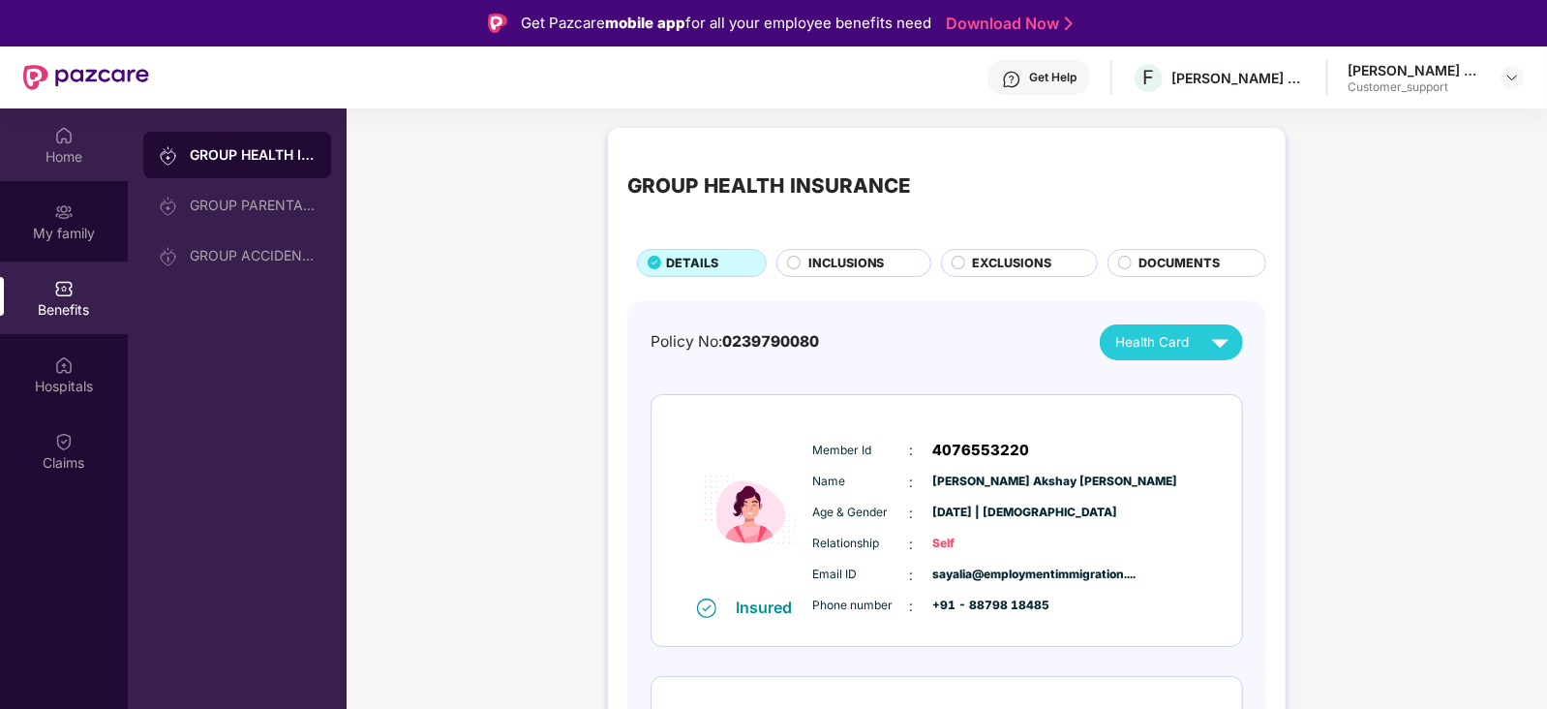
click at [62, 155] on div "Home" at bounding box center [64, 156] width 128 height 19
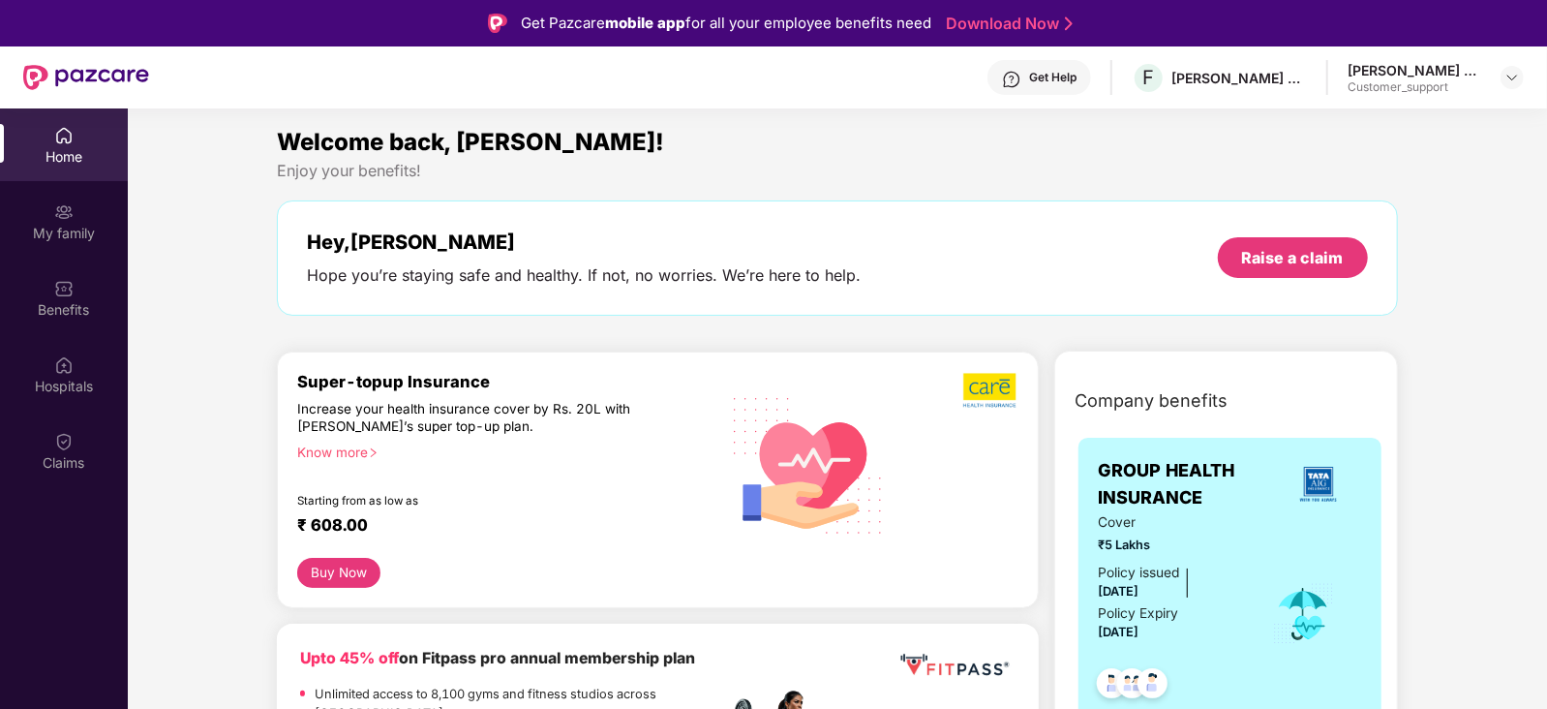
click at [359, 447] on div "Know more" at bounding box center [501, 450] width 408 height 14
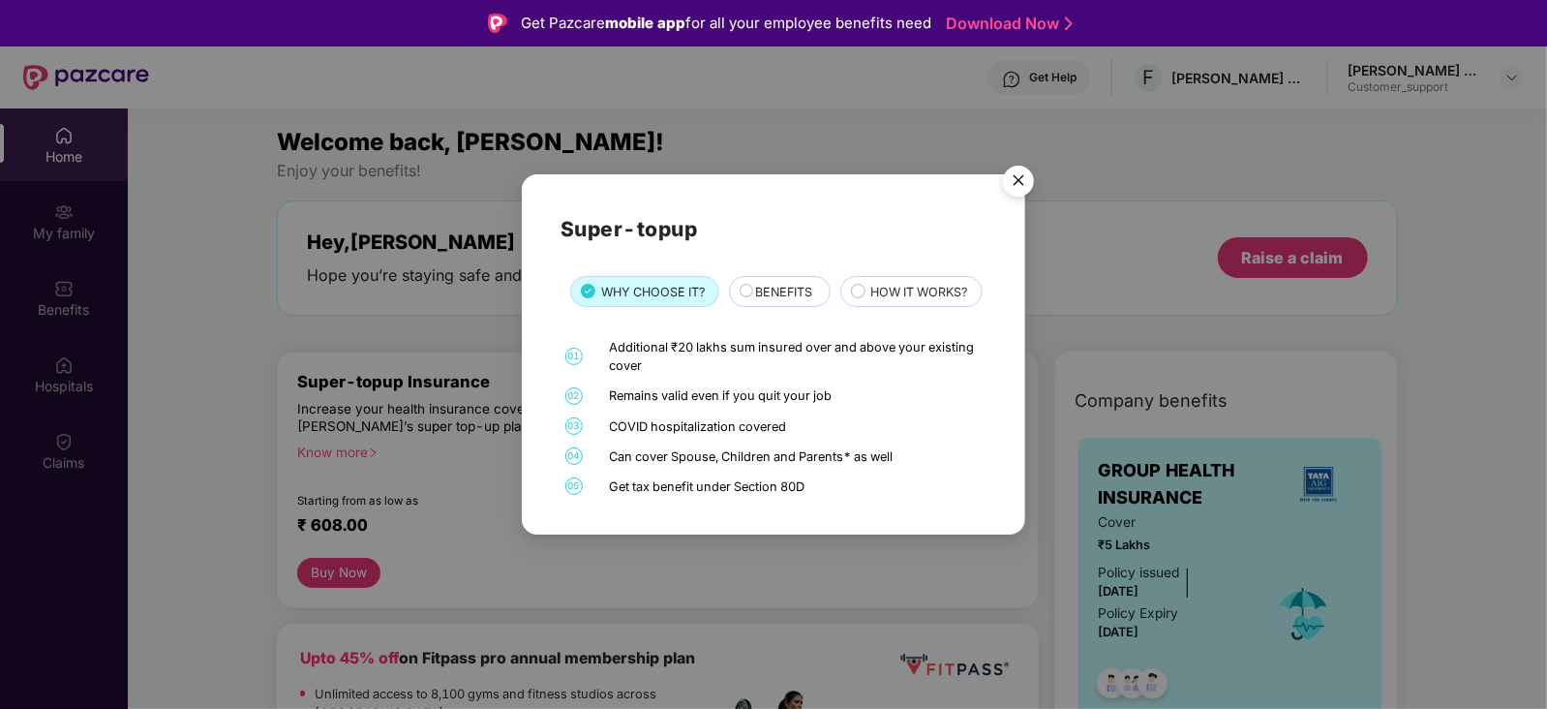
click at [1016, 157] on img "Close" at bounding box center [1018, 184] width 54 height 54
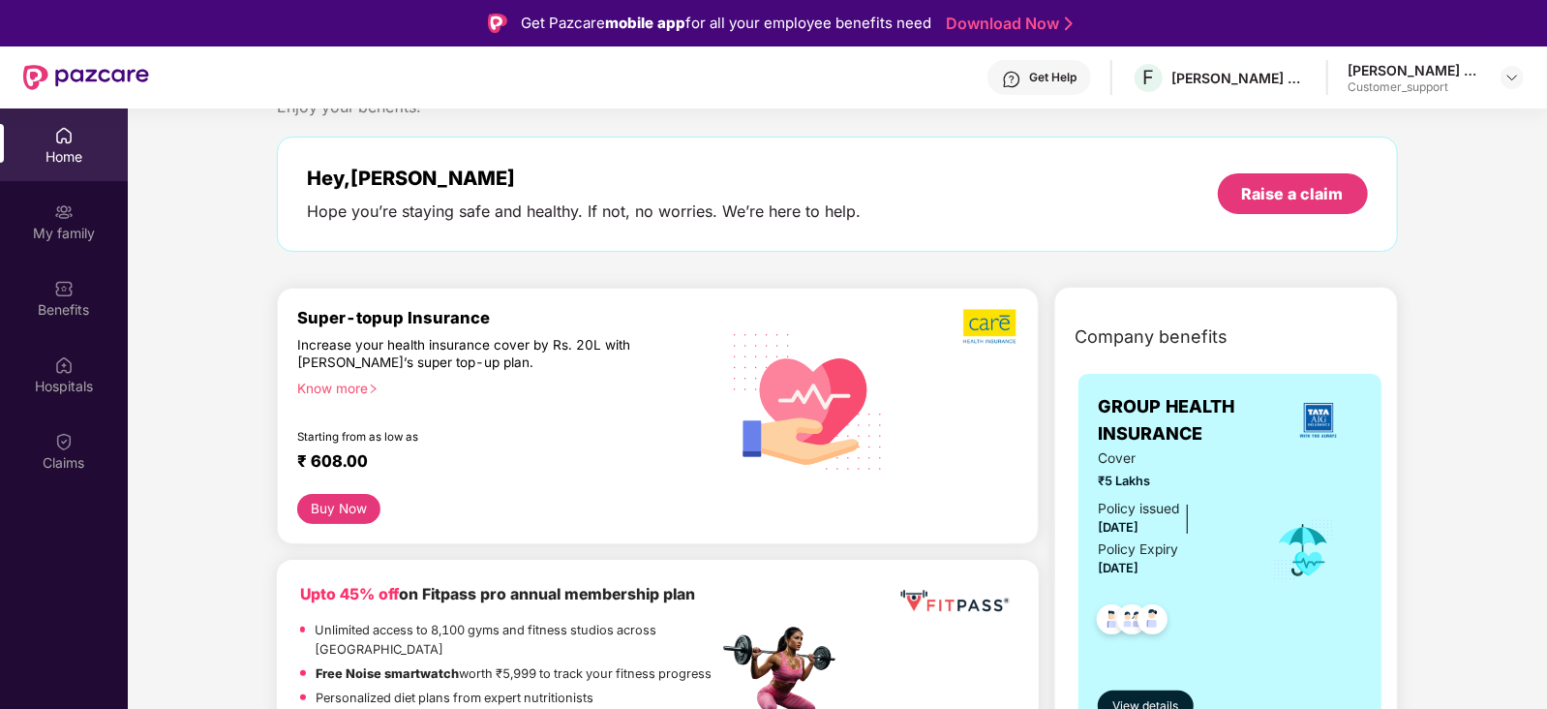
scroll to position [49, 0]
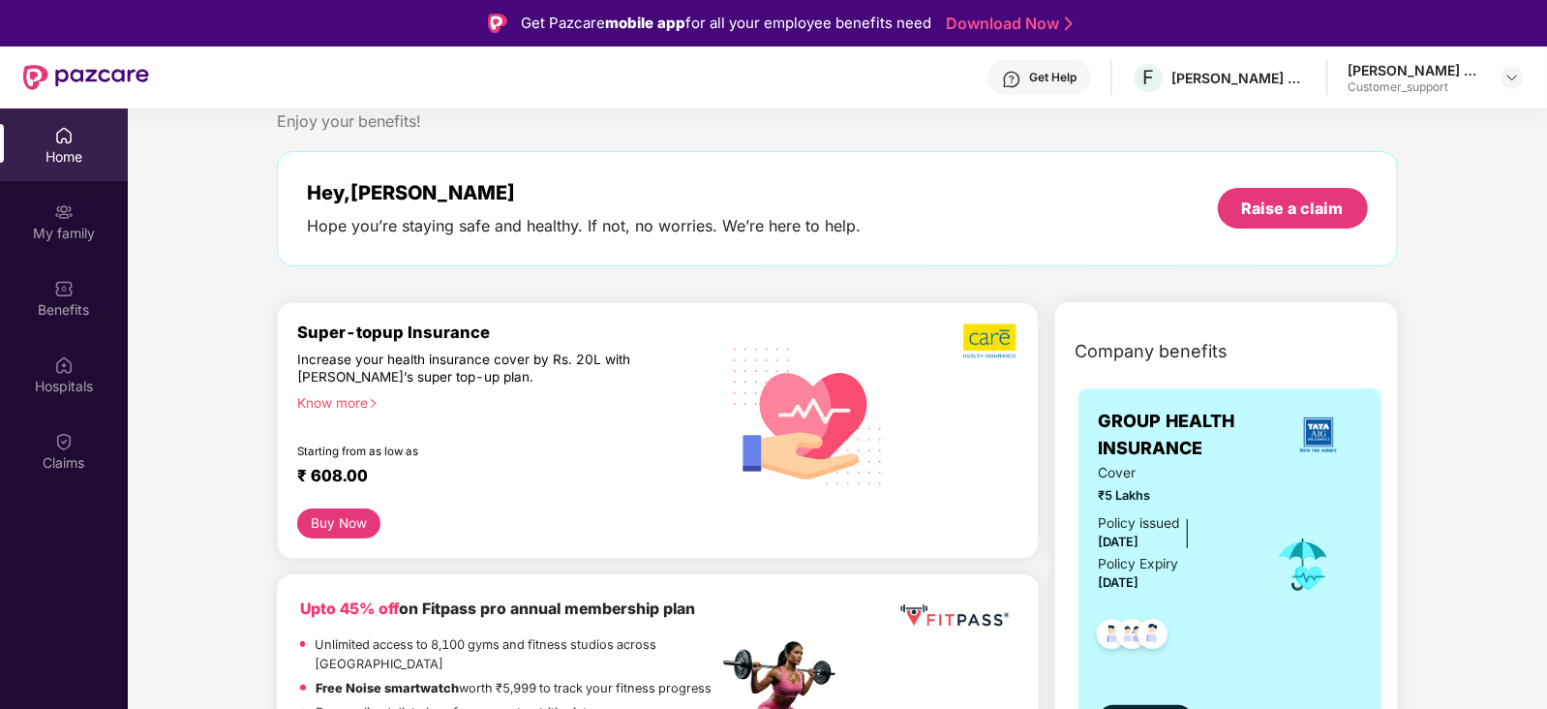
click at [370, 508] on div "Buy Now" at bounding box center [338, 523] width 82 height 30
drag, startPoint x: 368, startPoint y: 390, endPoint x: 358, endPoint y: 399, distance: 13.0
click at [358, 399] on div "Super-topup Insurance Increase your health insurance cover by Rs. 20L with PazC…" at bounding box center [507, 415] width 420 height 186
click at [358, 399] on div "Know more" at bounding box center [501, 401] width 408 height 14
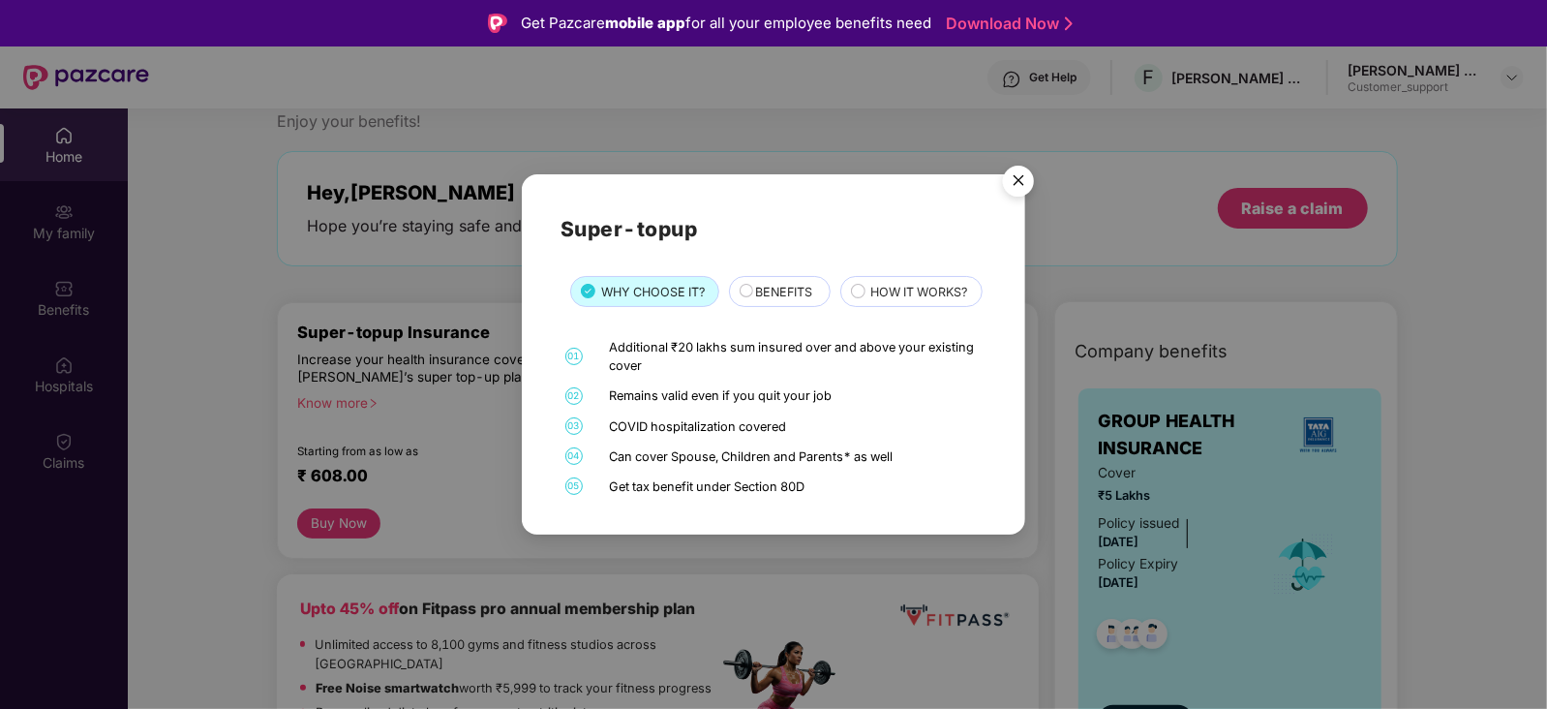
click at [809, 405] on div "Remains valid even if you quit your job" at bounding box center [795, 395] width 373 height 18
click at [771, 283] on span "BENEFITS" at bounding box center [784, 292] width 57 height 19
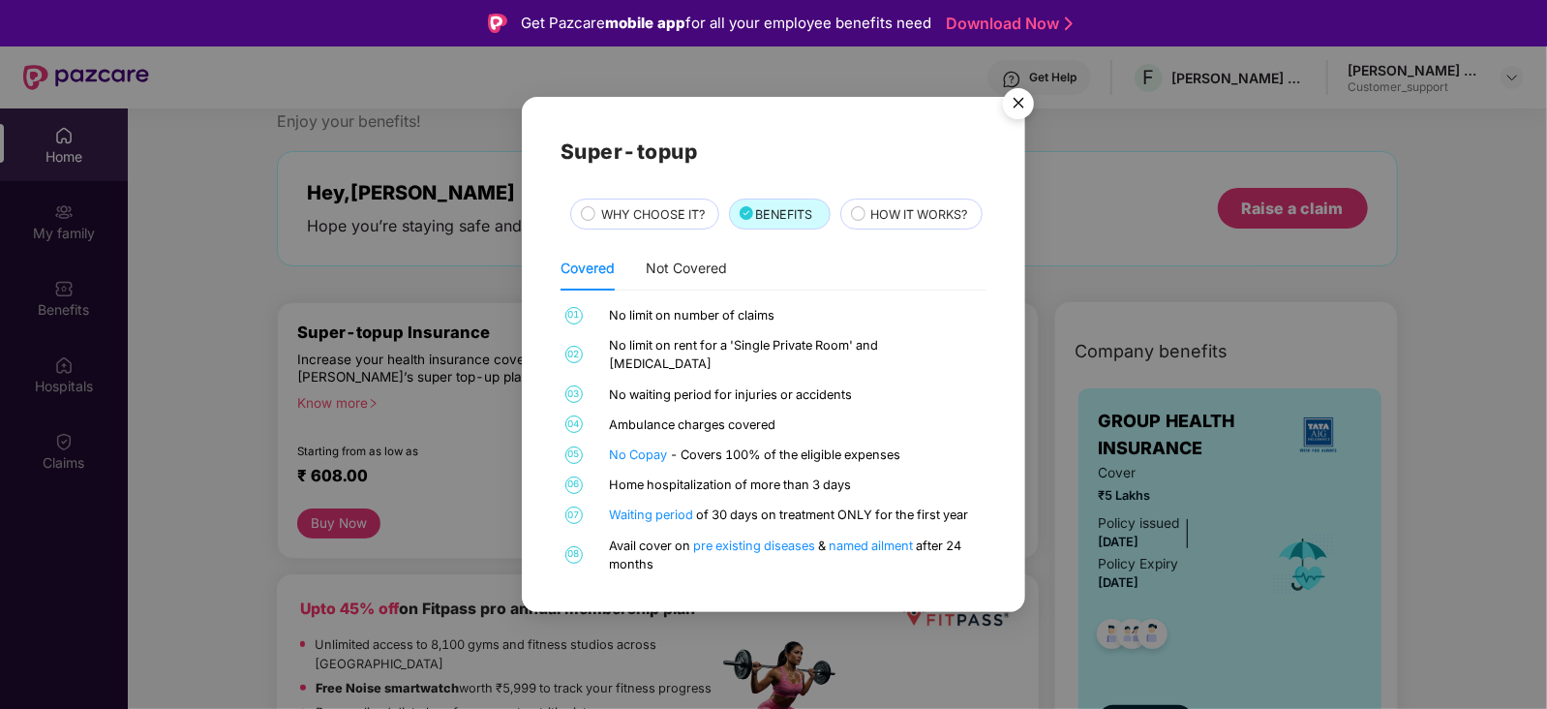
click at [840, 229] on div "HOW IT WORKS?" at bounding box center [911, 213] width 142 height 31
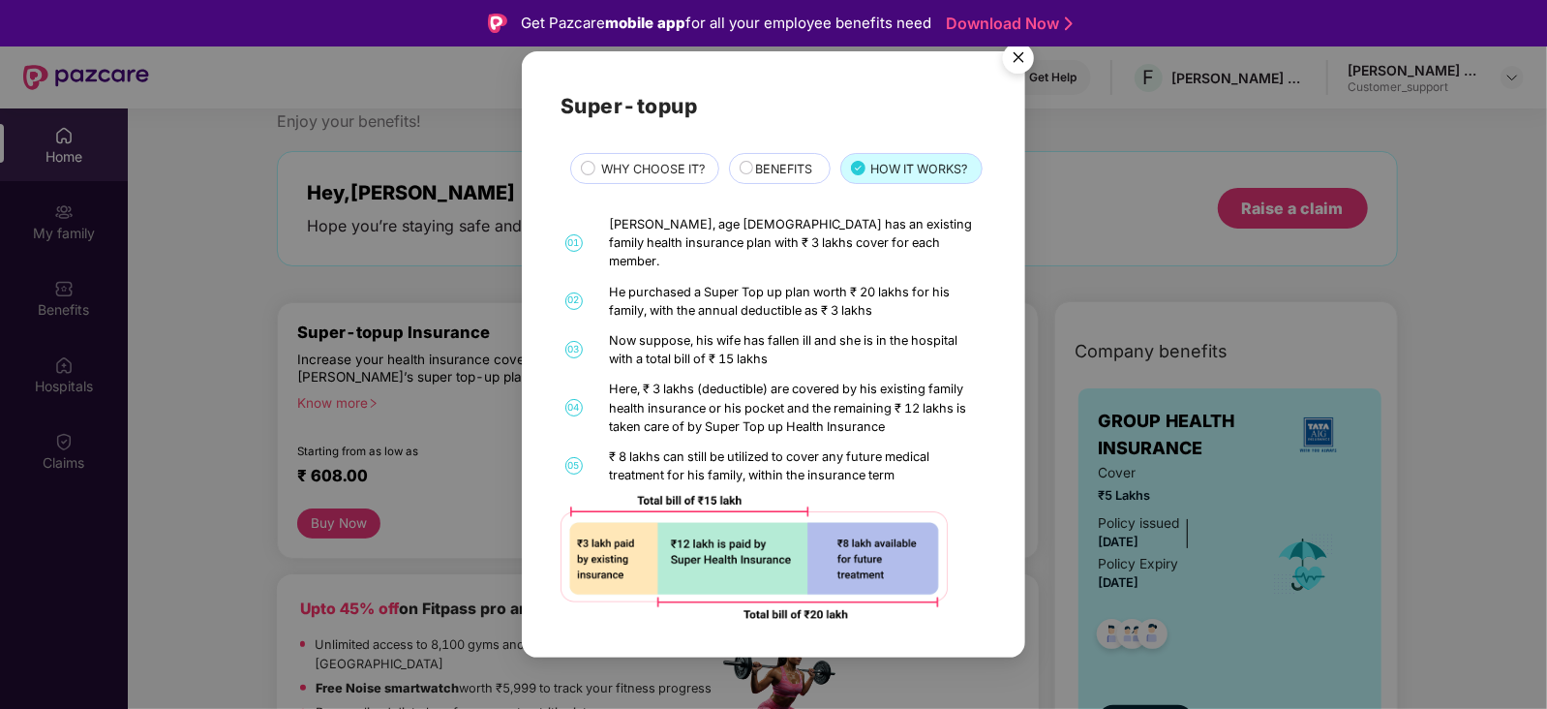
scroll to position [18, 0]
click at [752, 160] on div "BENEFITS" at bounding box center [783, 171] width 75 height 22
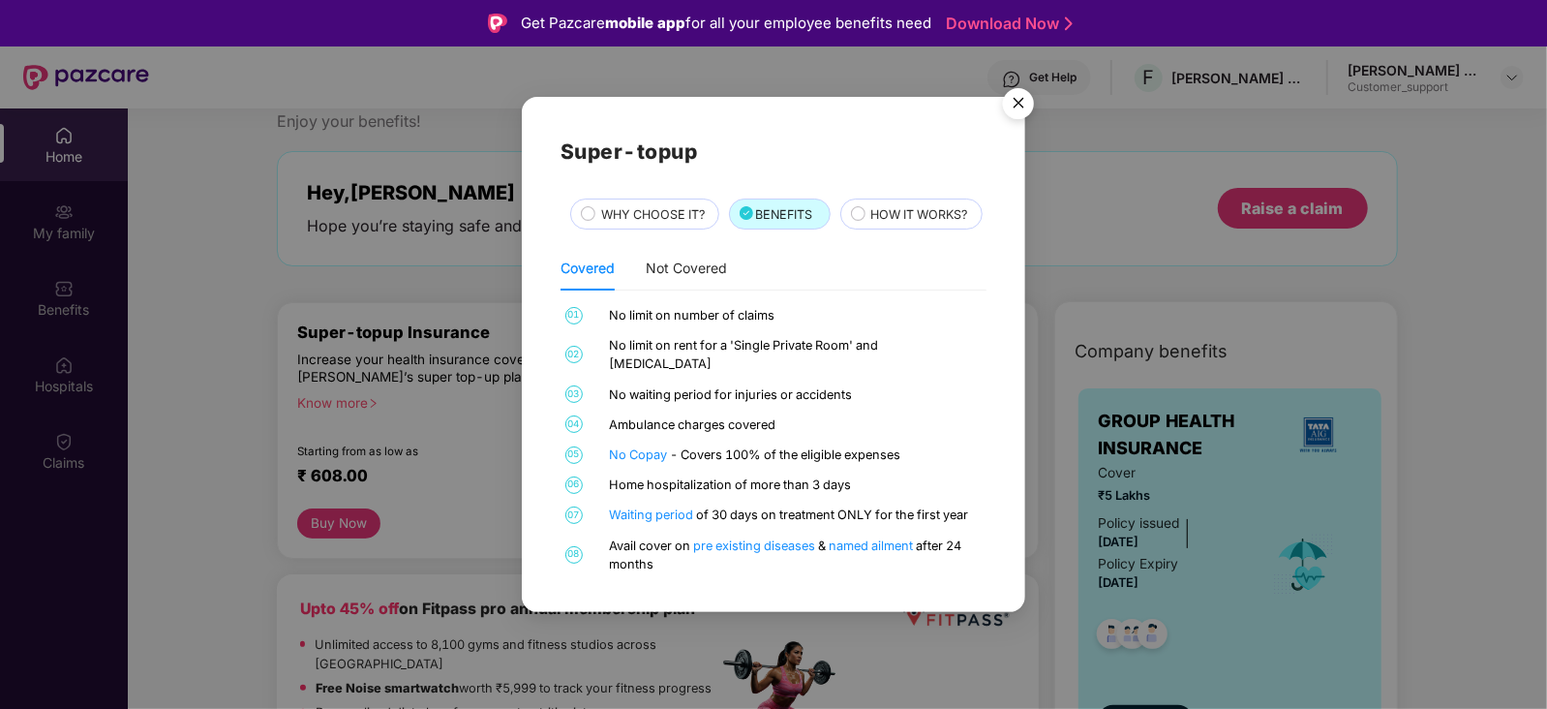
click at [629, 205] on span "WHY CHOOSE IT?" at bounding box center [653, 214] width 104 height 19
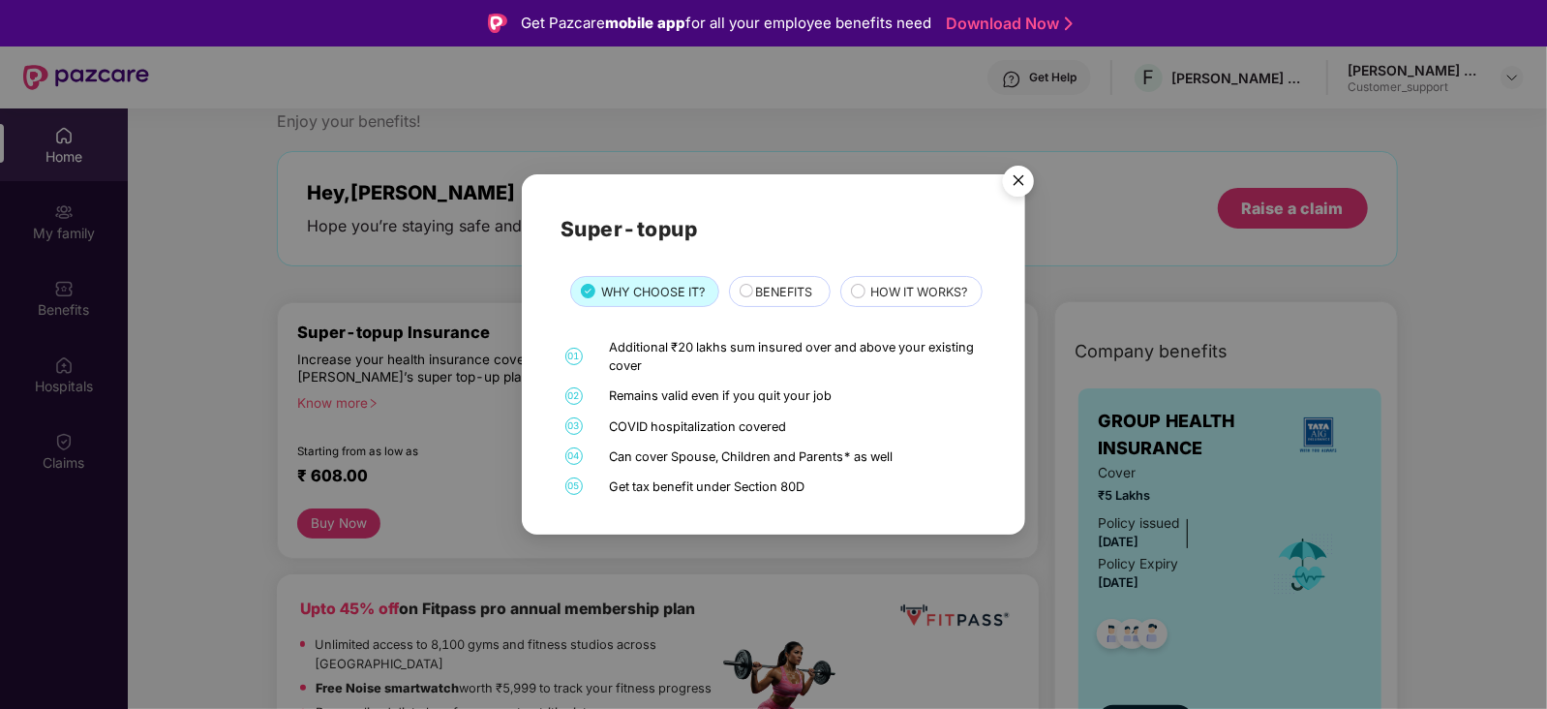
click at [1016, 157] on img "Close" at bounding box center [1018, 184] width 54 height 54
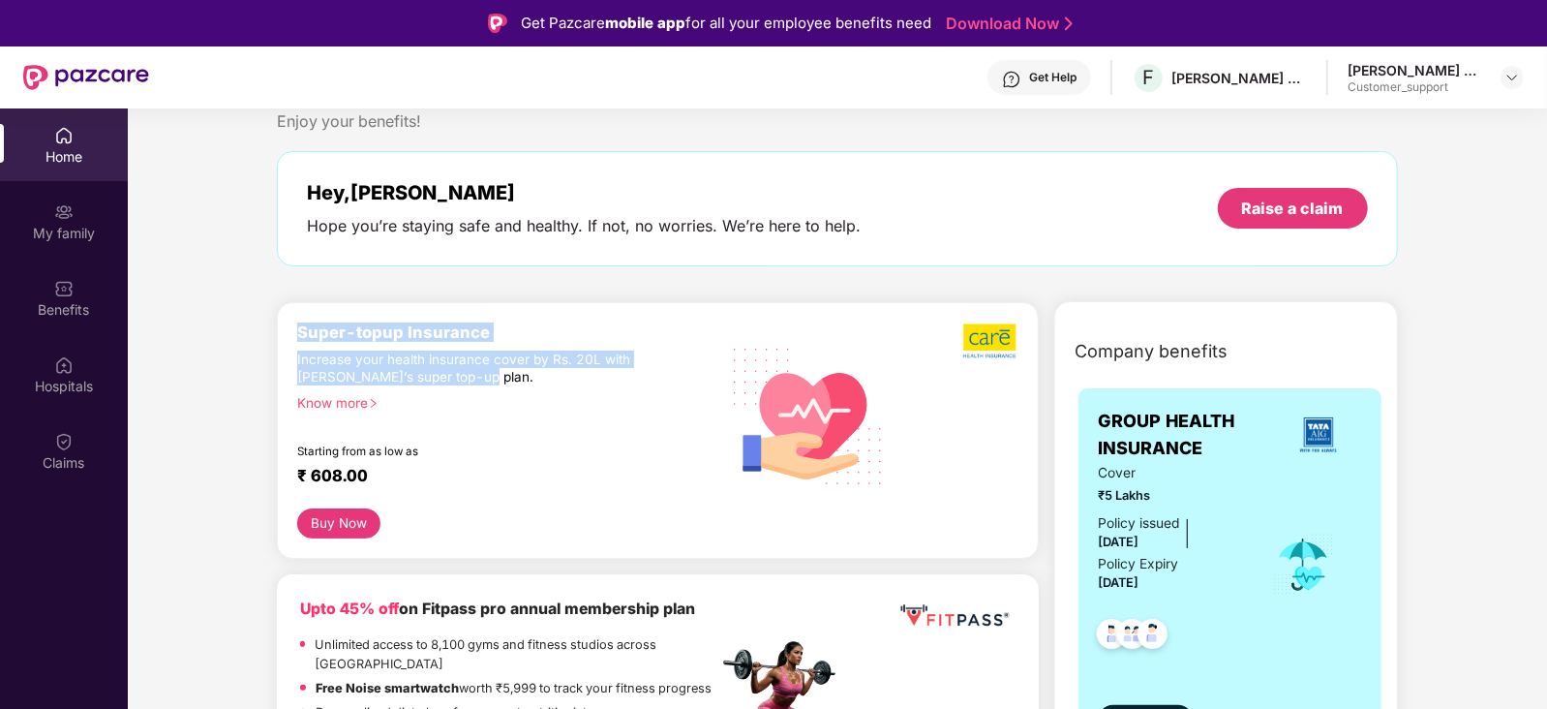
drag, startPoint x: 484, startPoint y: 373, endPoint x: 294, endPoint y: 321, distance: 196.5
click at [294, 321] on div "Super-topup Insurance Increase your health insurance cover by Rs. 20L with PazC…" at bounding box center [658, 430] width 762 height 257
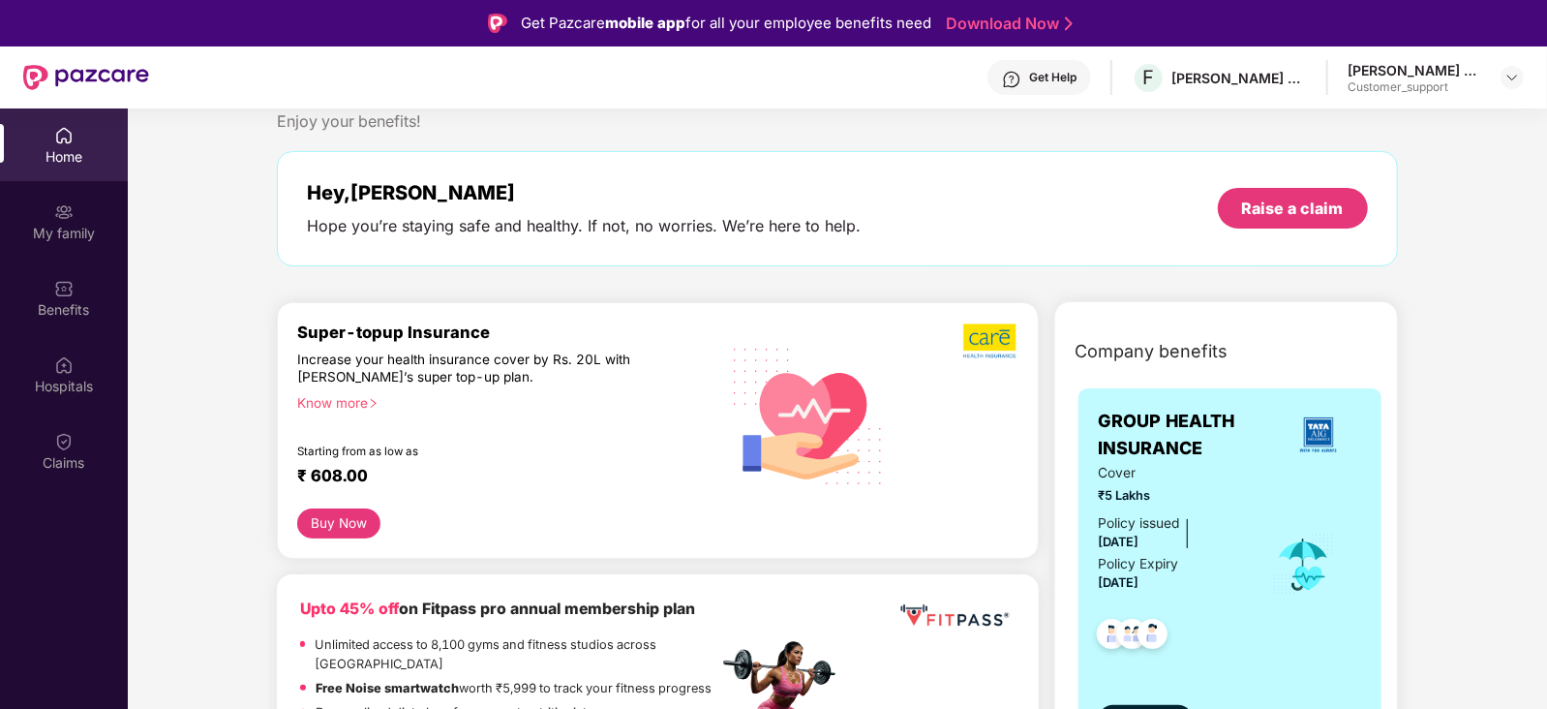
click at [345, 397] on div "Know more" at bounding box center [501, 401] width 408 height 14
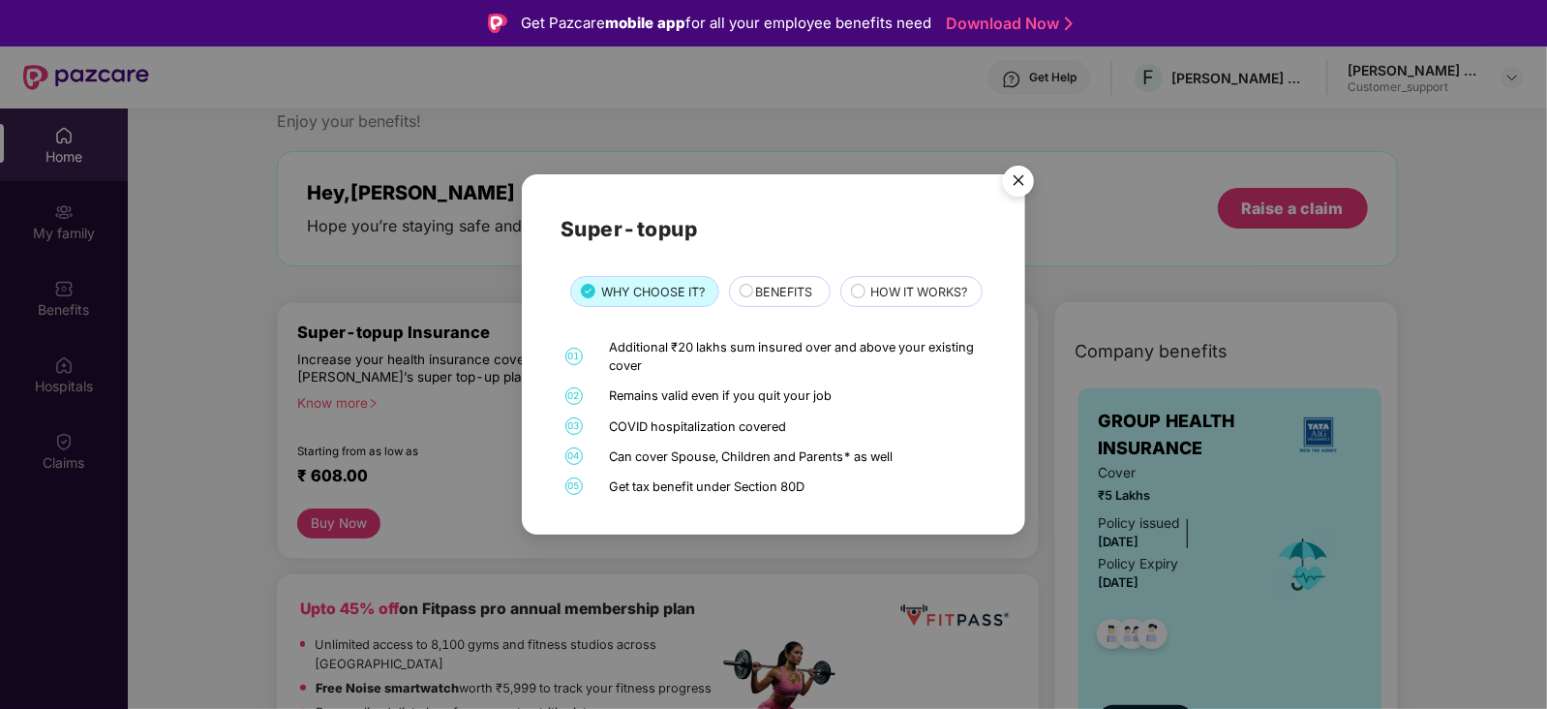
click at [752, 283] on div "BENEFITS" at bounding box center [783, 294] width 75 height 22
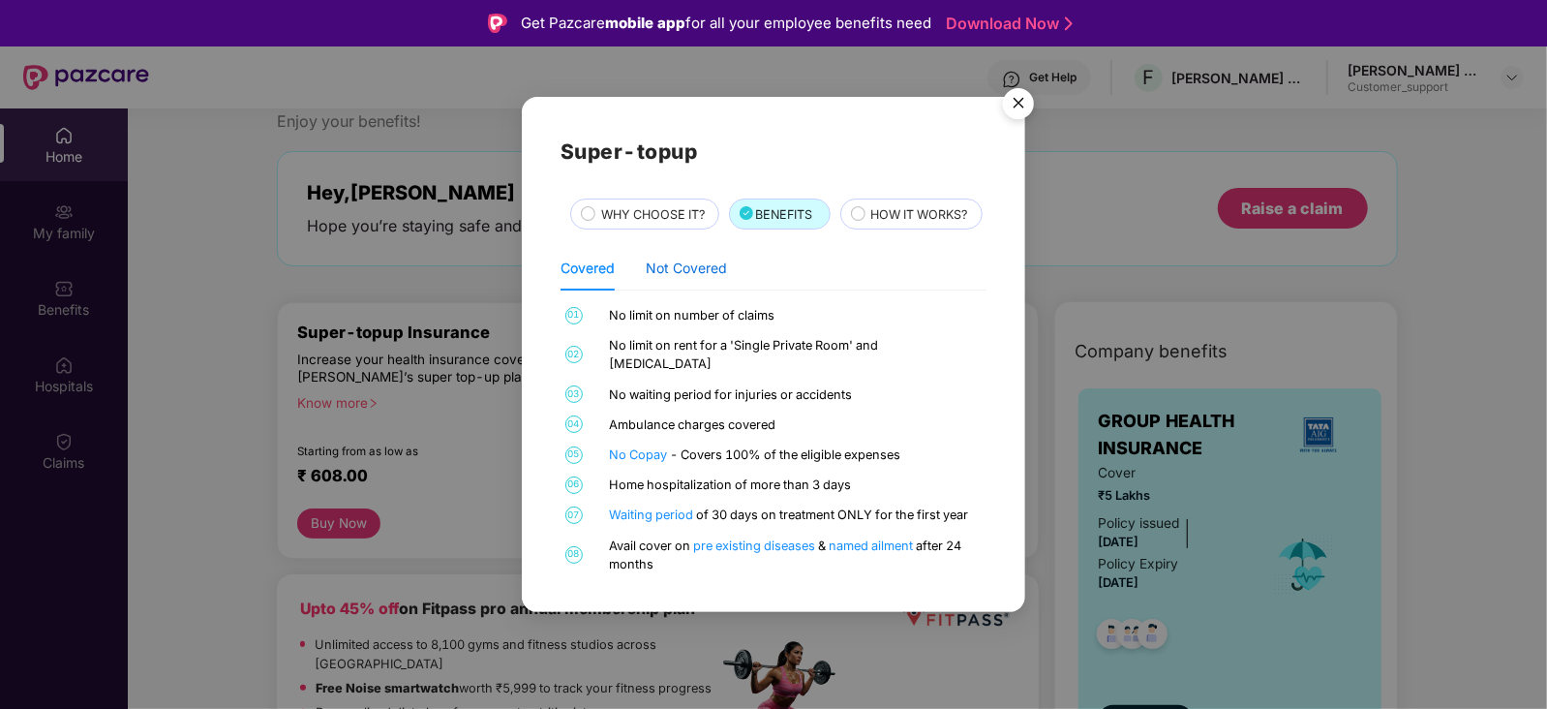
click at [678, 279] on div "Not Covered" at bounding box center [686, 267] width 81 height 21
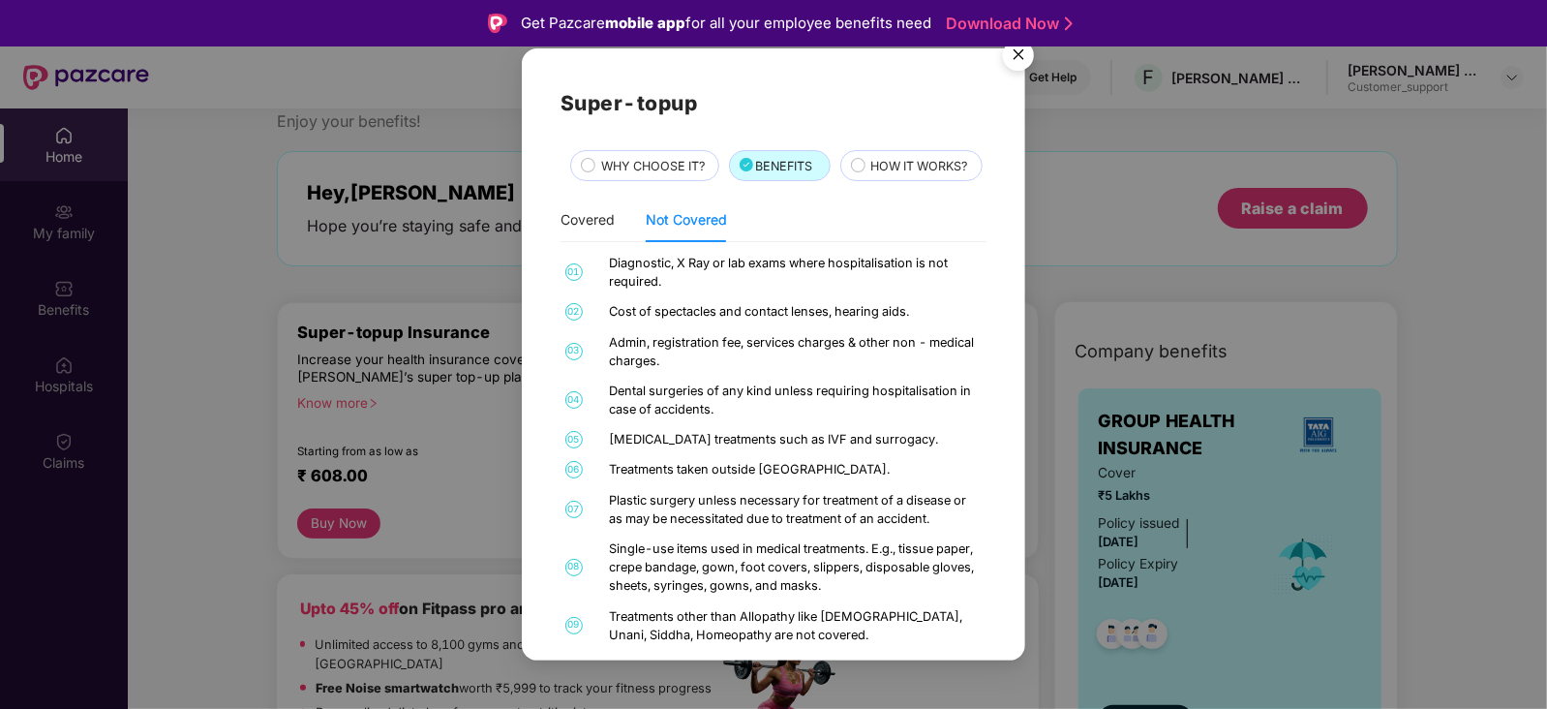
scroll to position [2, 0]
click at [605, 230] on div "Covered" at bounding box center [587, 219] width 54 height 21
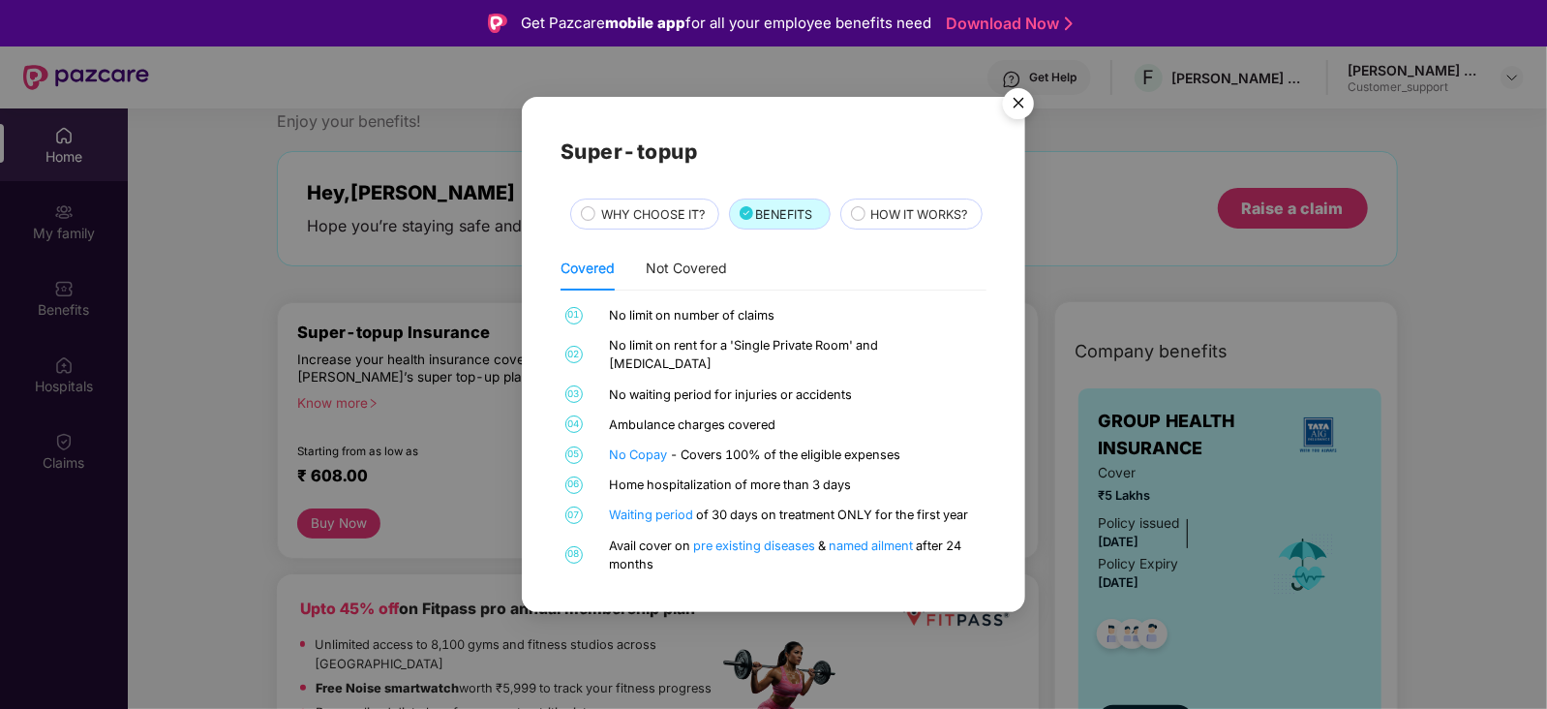
click at [1029, 84] on img "Close" at bounding box center [1018, 106] width 54 height 54
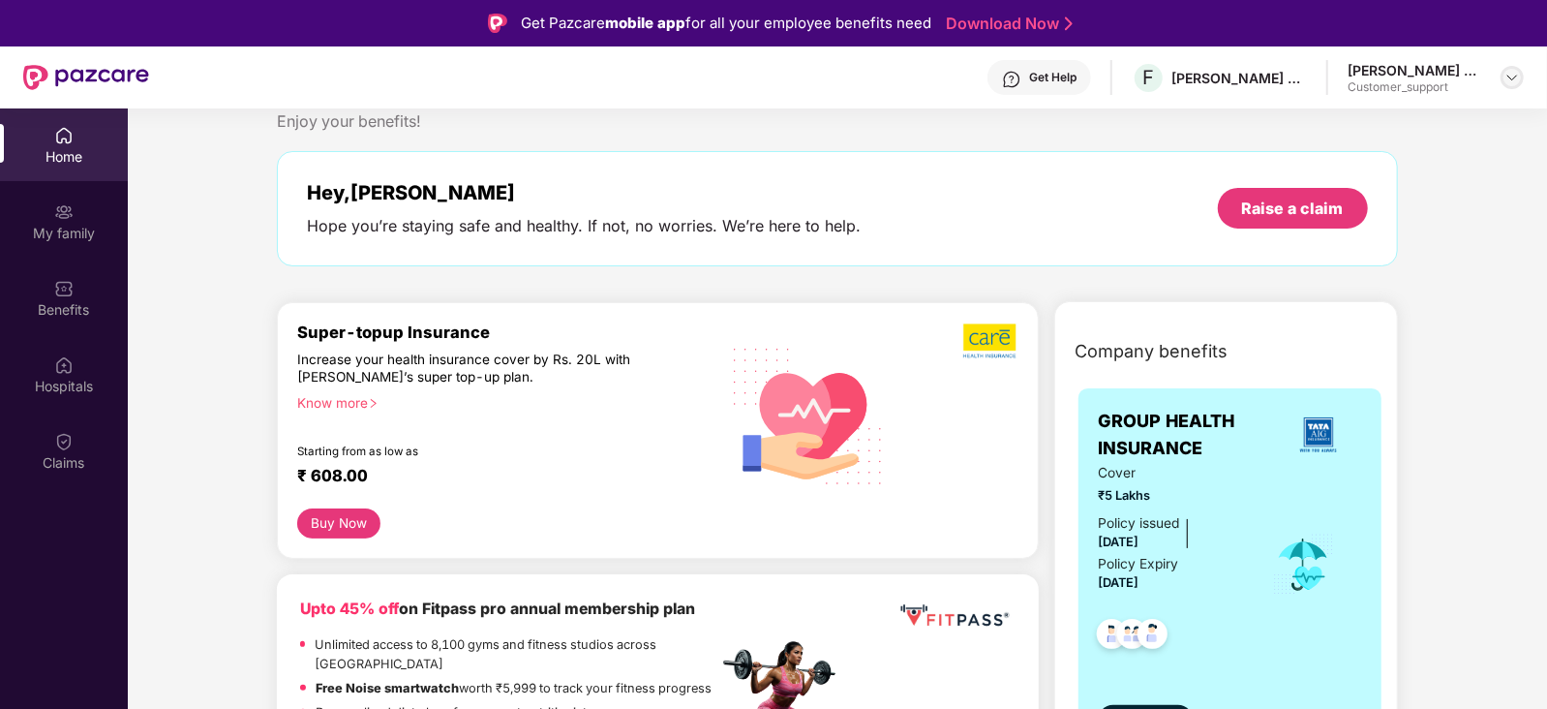
click at [1507, 73] on img at bounding box center [1511, 77] width 15 height 15
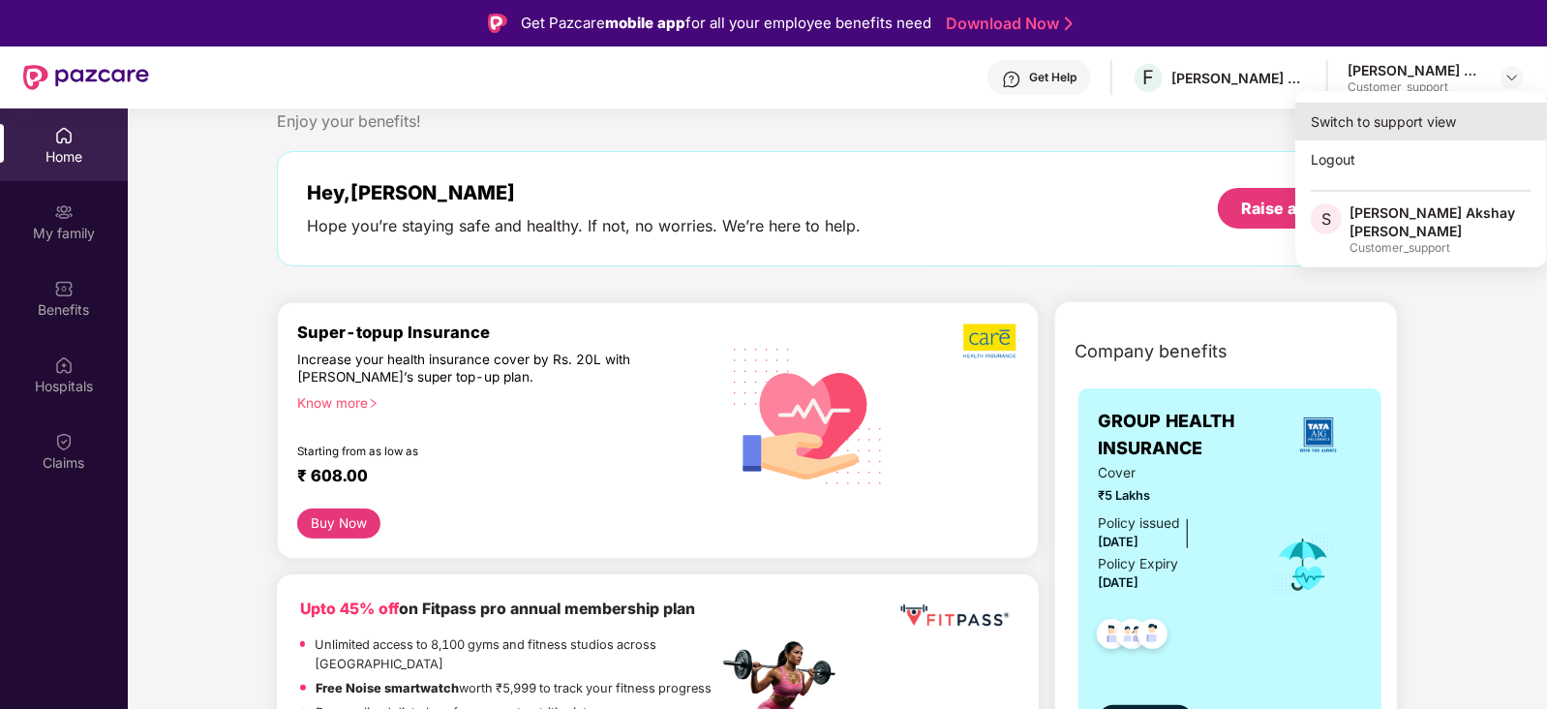
click at [1394, 115] on div "Switch to support view" at bounding box center [1421, 122] width 252 height 38
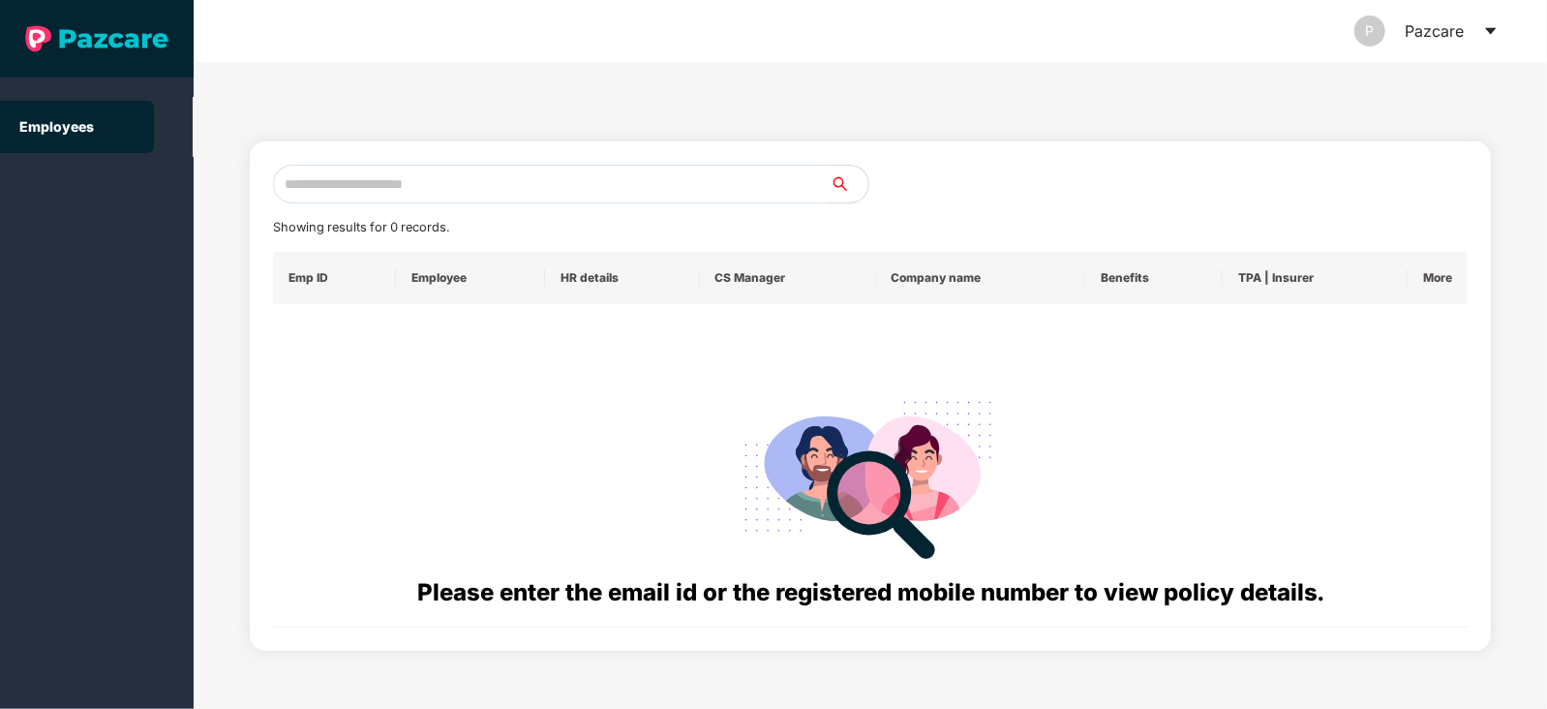
click at [622, 176] on input "text" at bounding box center [551, 184] width 557 height 39
paste input "**********"
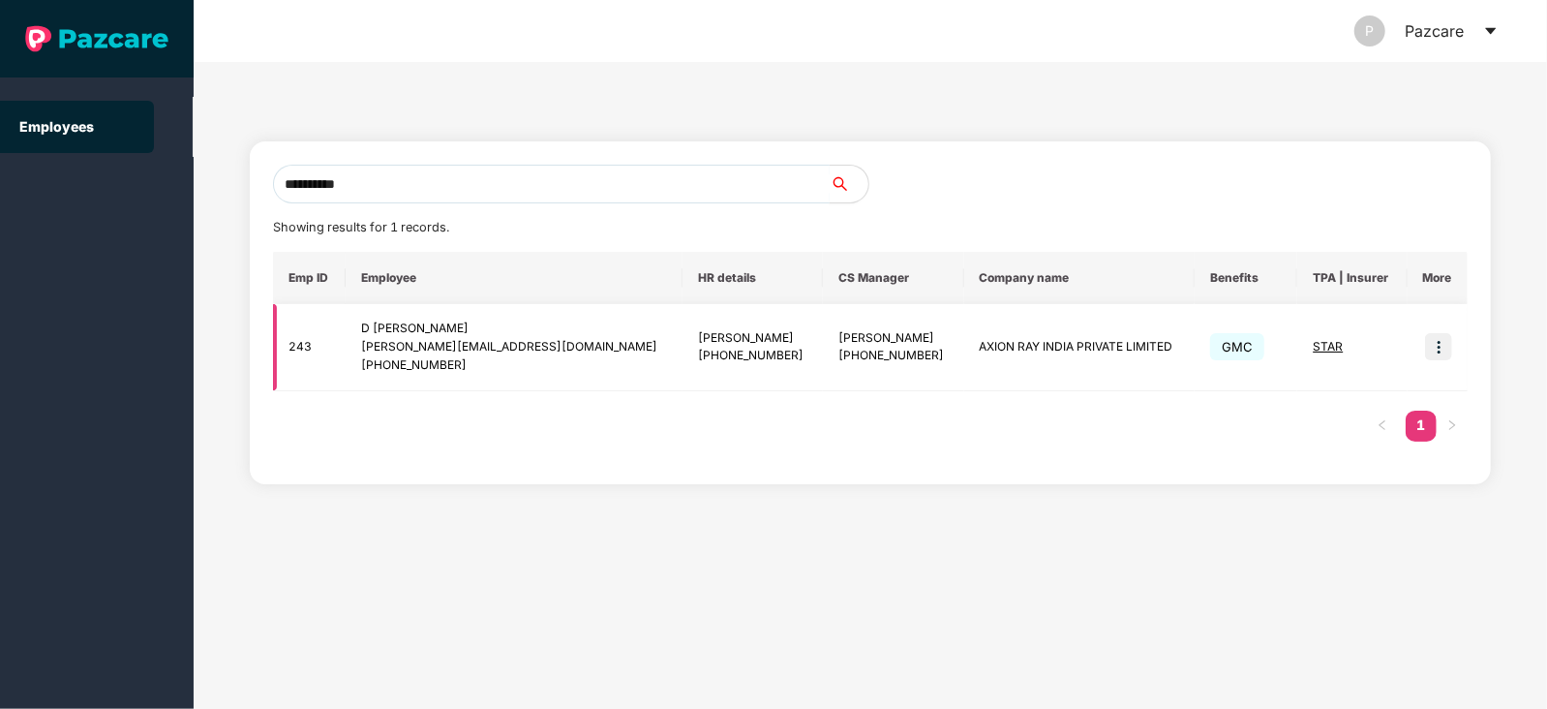
type input "**********"
click at [1436, 343] on img at bounding box center [1438, 346] width 27 height 27
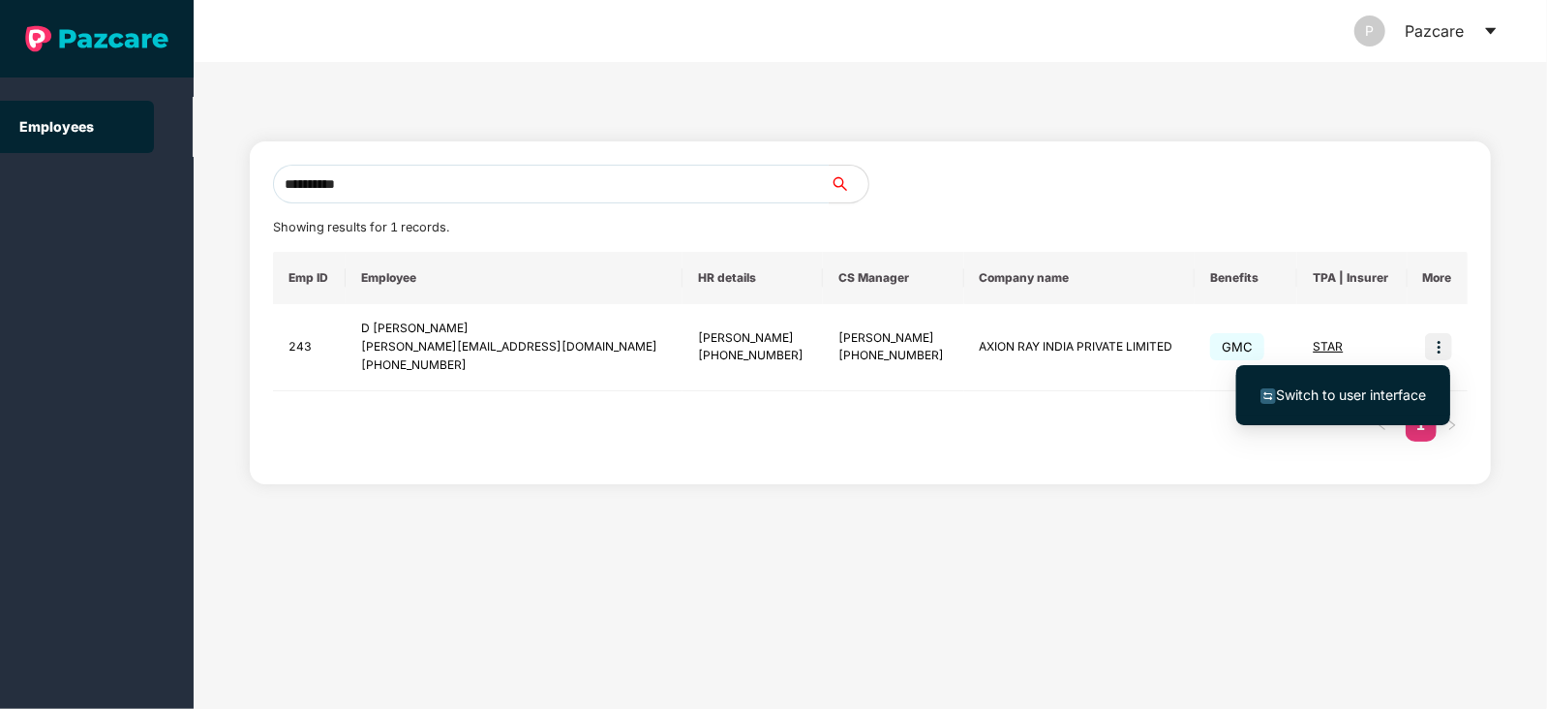
click at [1326, 392] on span "Switch to user interface" at bounding box center [1351, 394] width 150 height 16
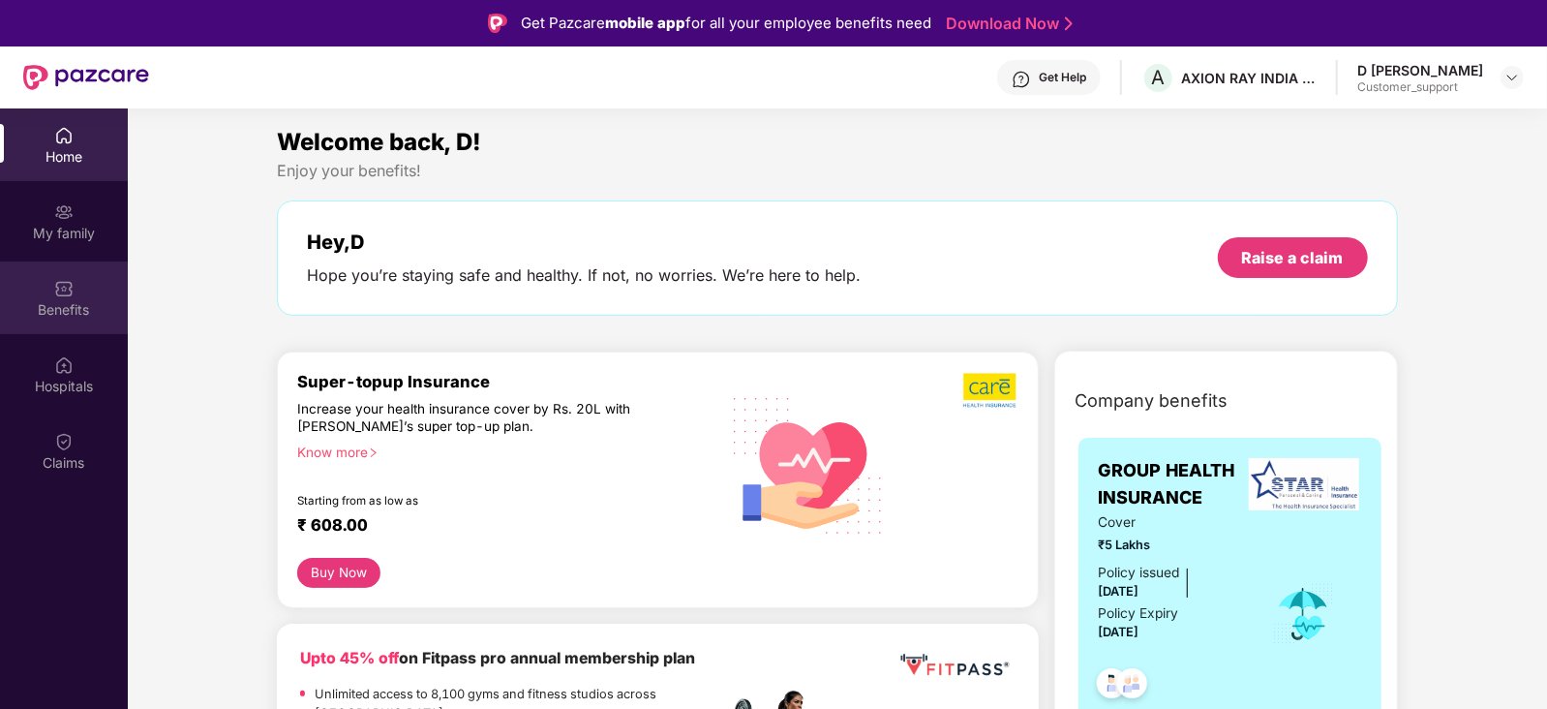
click at [61, 303] on div "Benefits" at bounding box center [64, 309] width 128 height 19
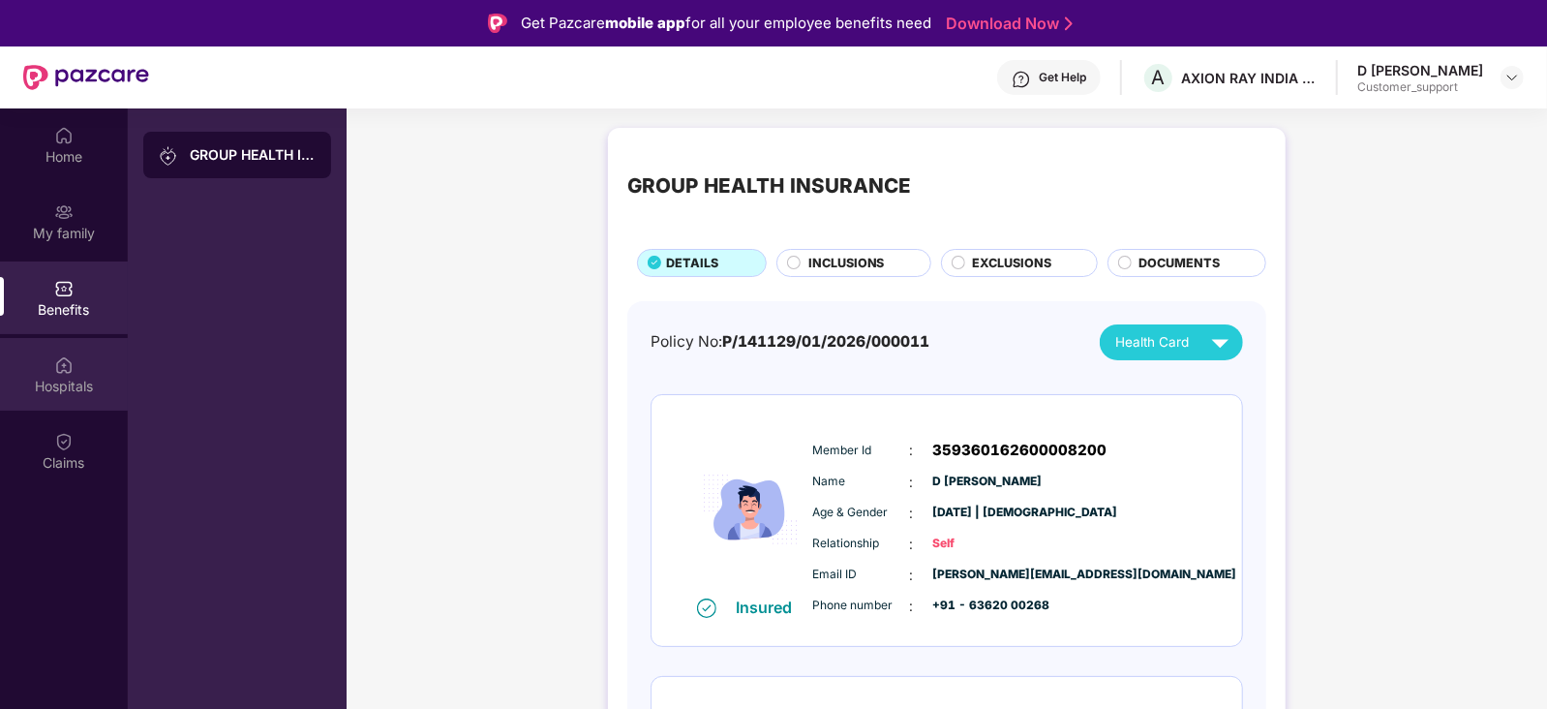
click at [62, 346] on div "Hospitals" at bounding box center [64, 374] width 128 height 73
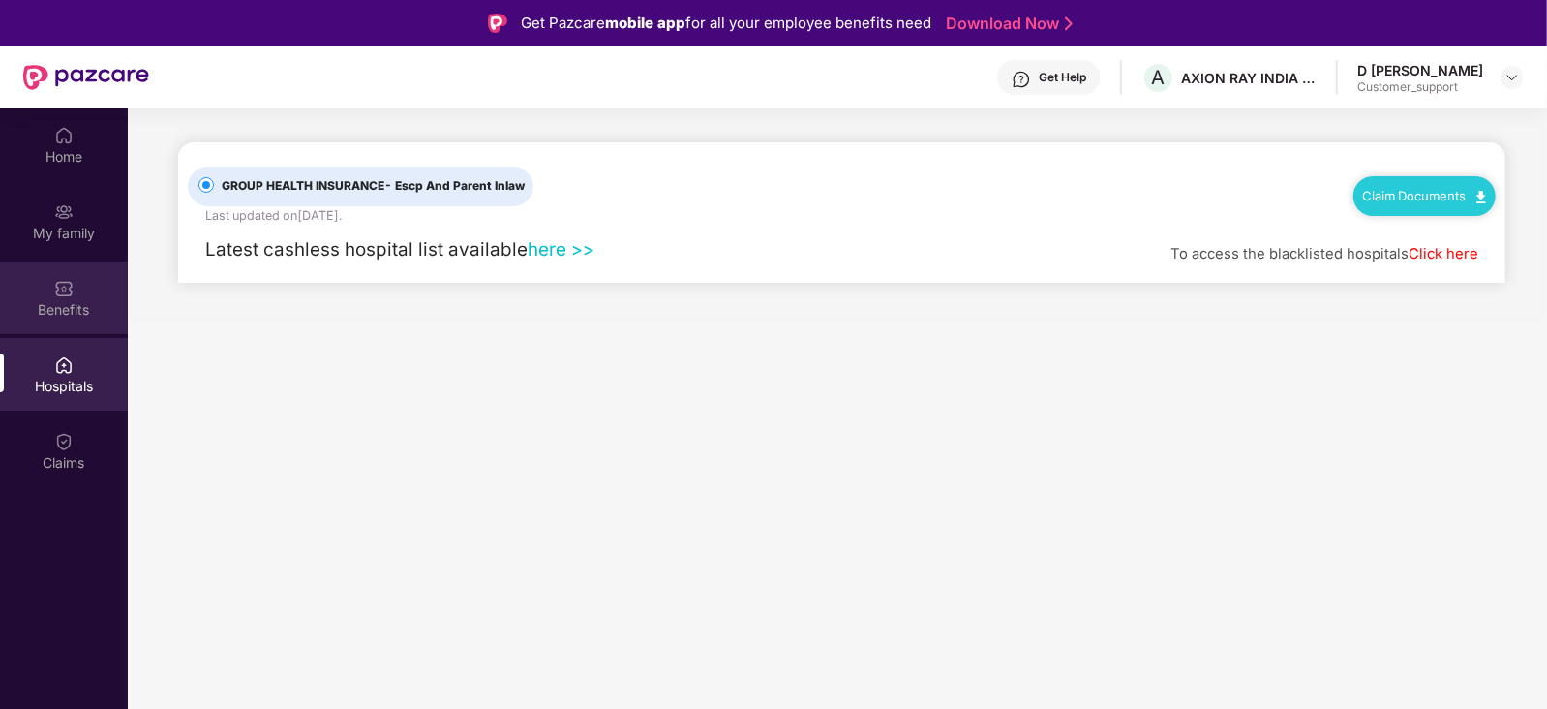
click at [66, 300] on div "Benefits" at bounding box center [64, 309] width 128 height 19
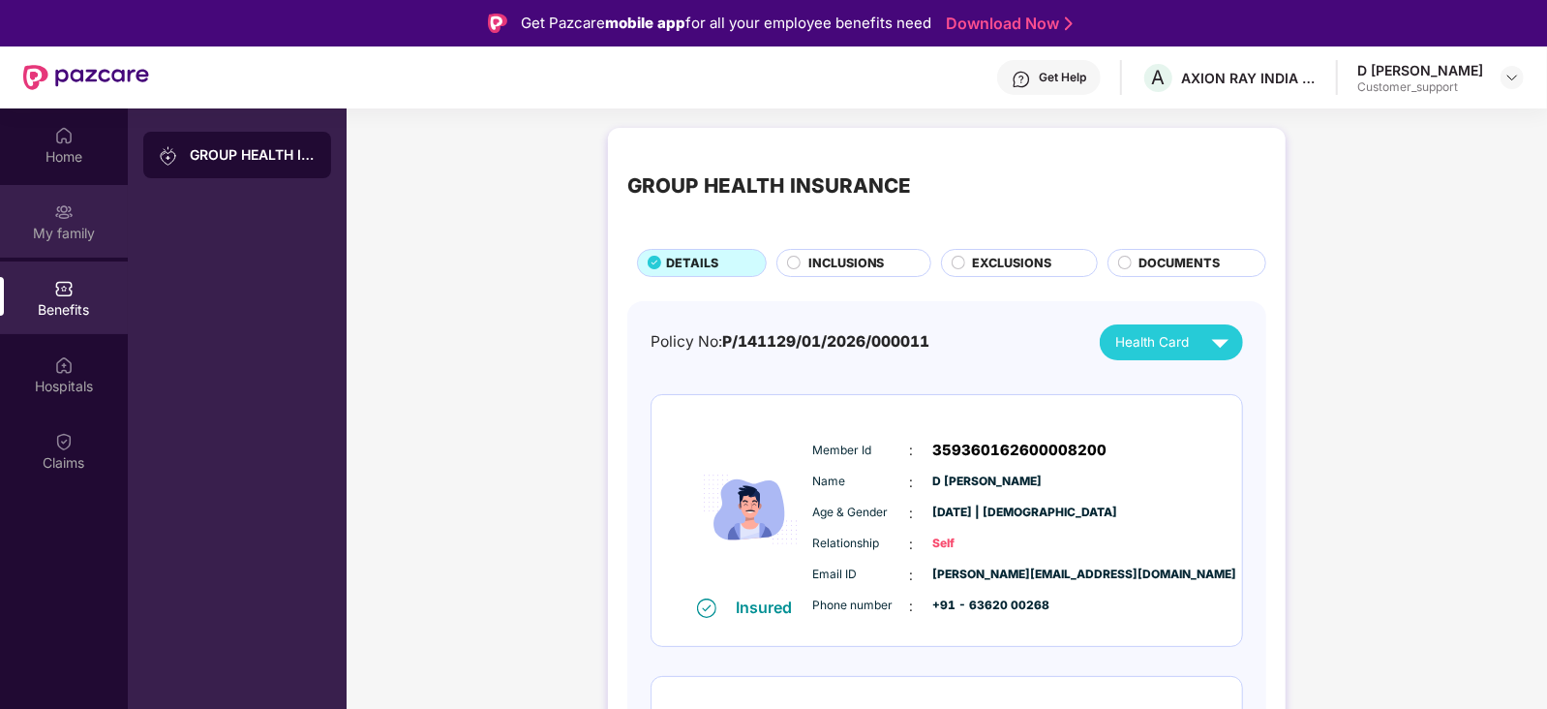
click at [70, 229] on div "My family" at bounding box center [64, 233] width 128 height 19
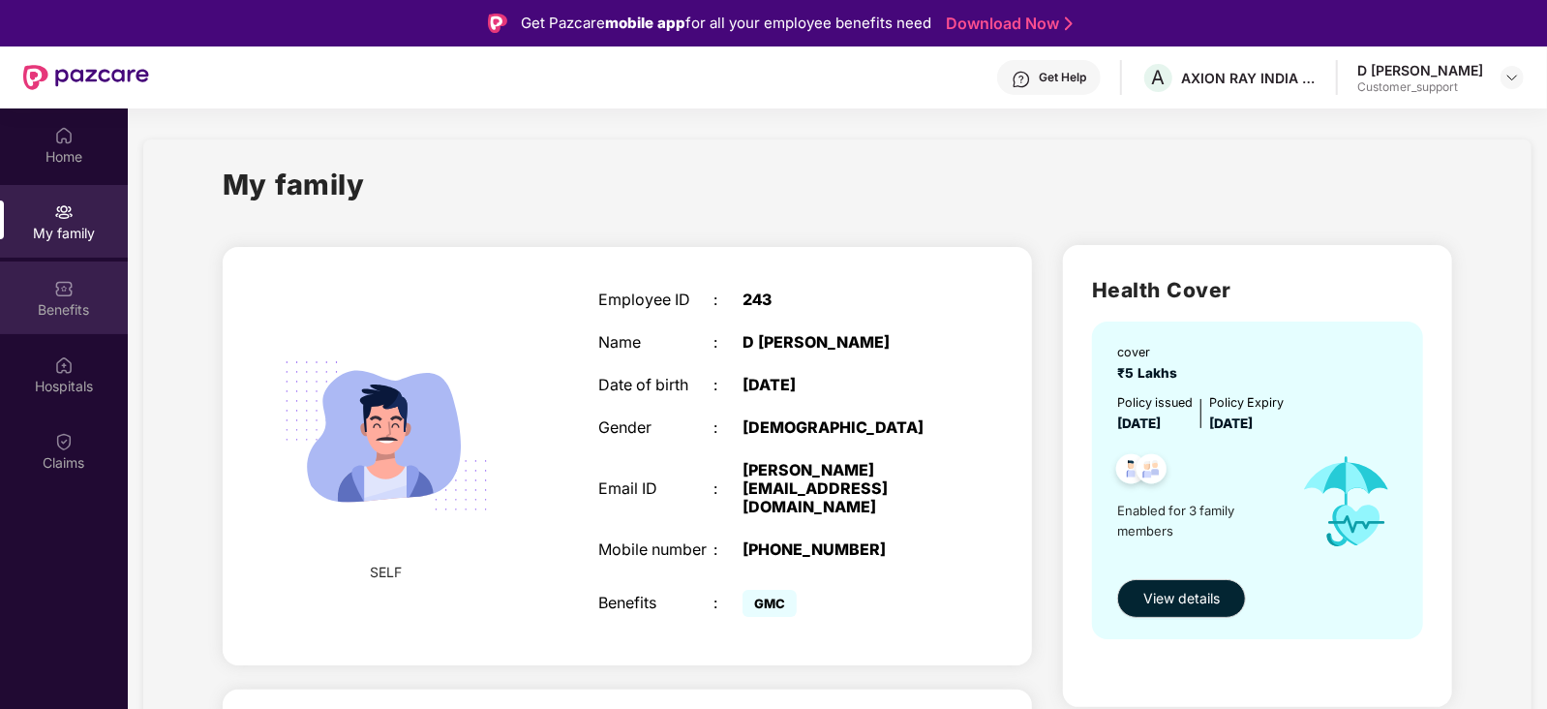
click at [69, 279] on img at bounding box center [63, 288] width 19 height 19
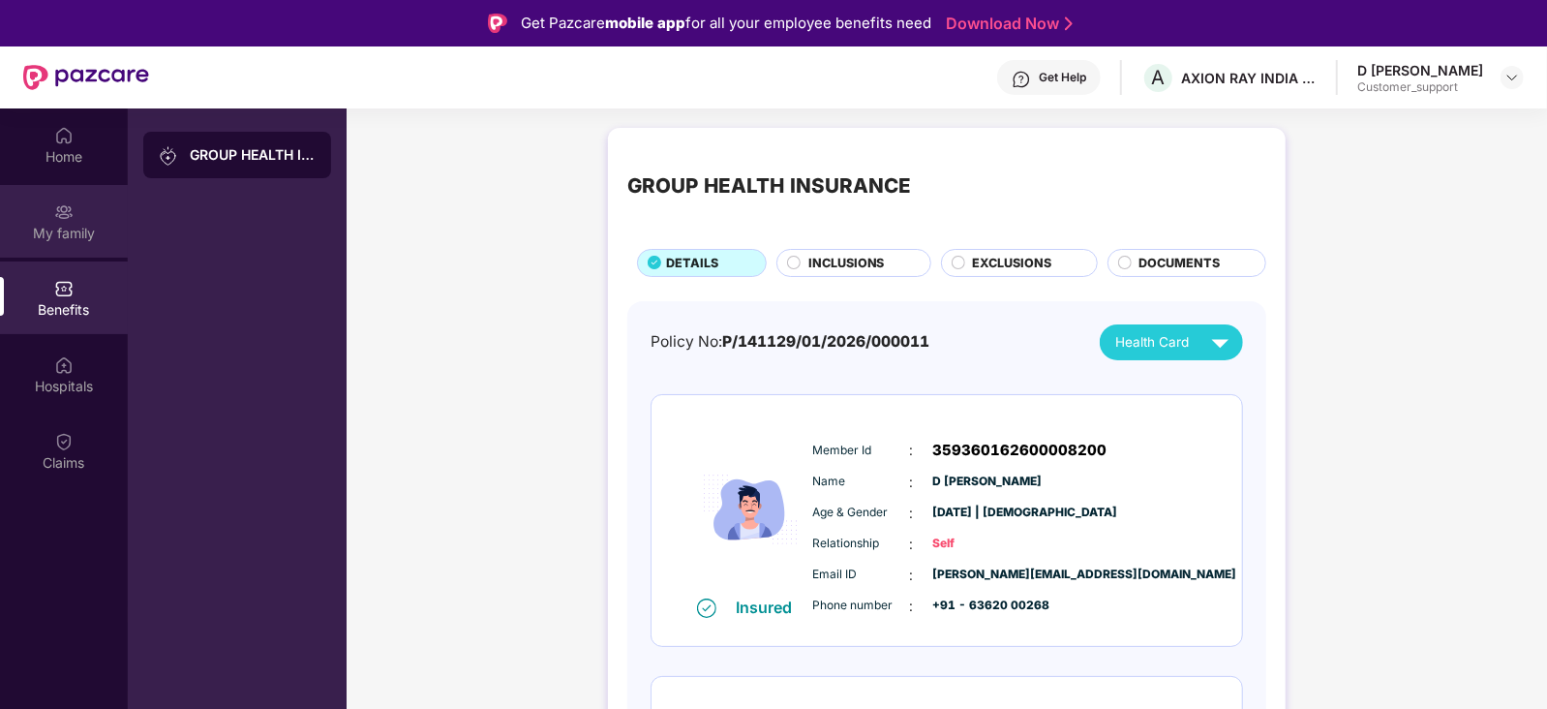
click at [72, 226] on div "My family" at bounding box center [64, 233] width 128 height 19
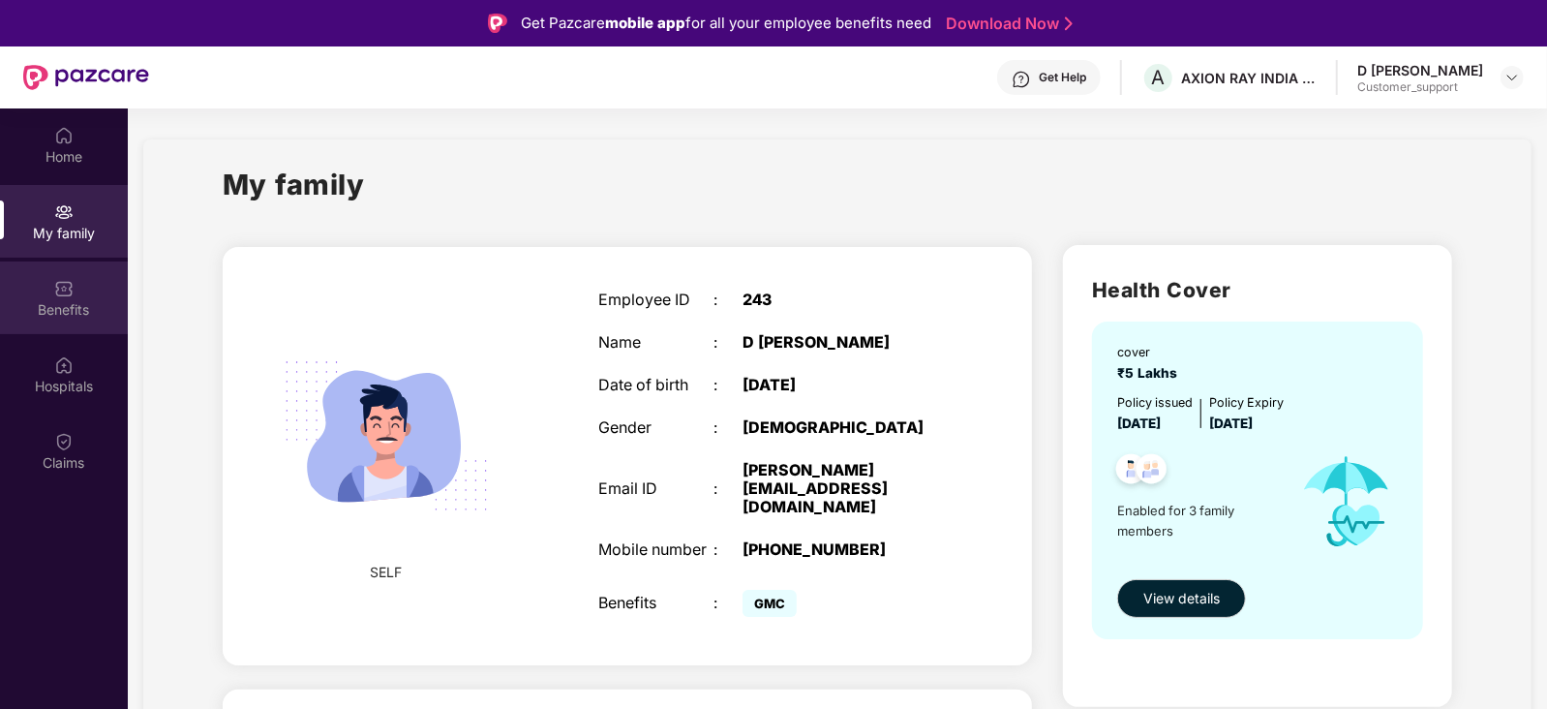
click at [61, 279] on img at bounding box center [63, 288] width 19 height 19
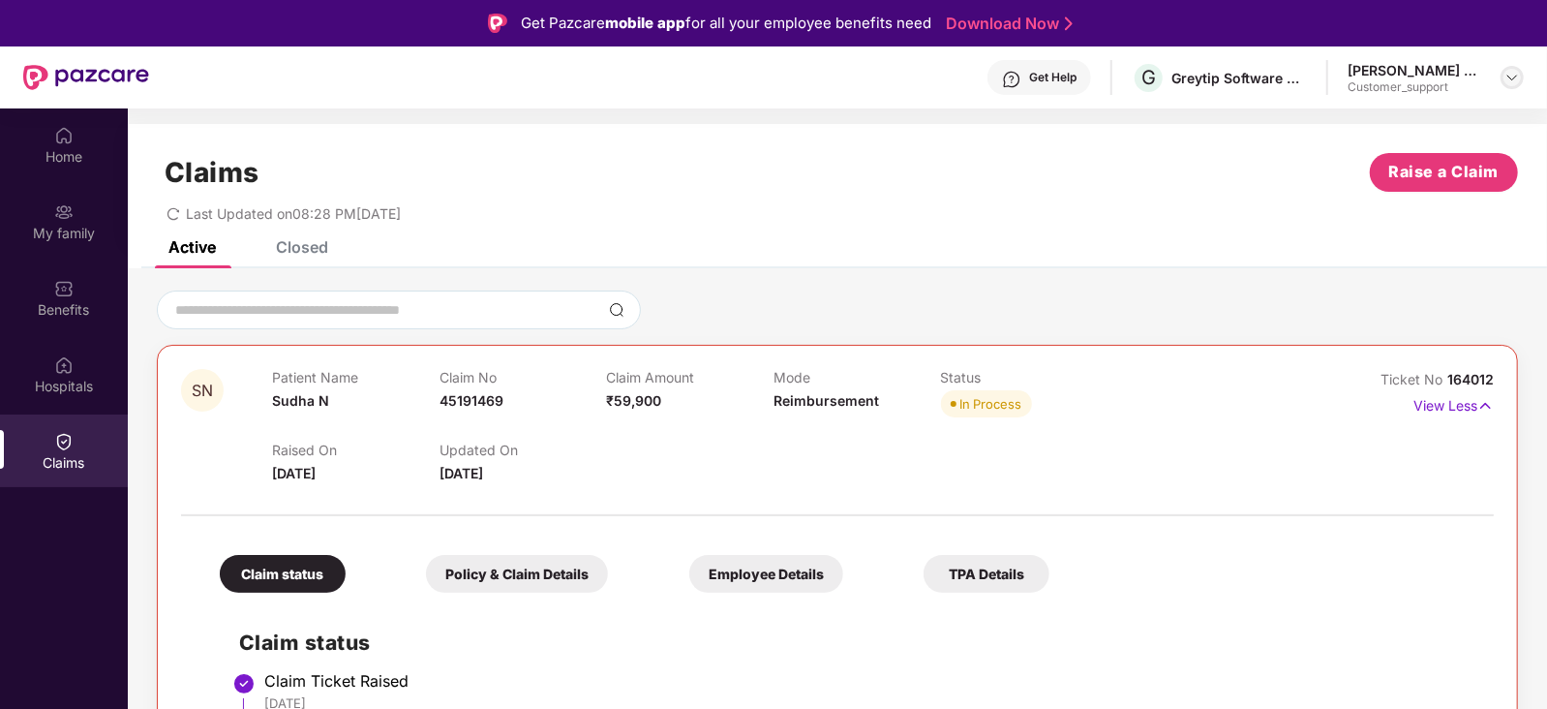
click at [1512, 79] on img at bounding box center [1511, 77] width 15 height 15
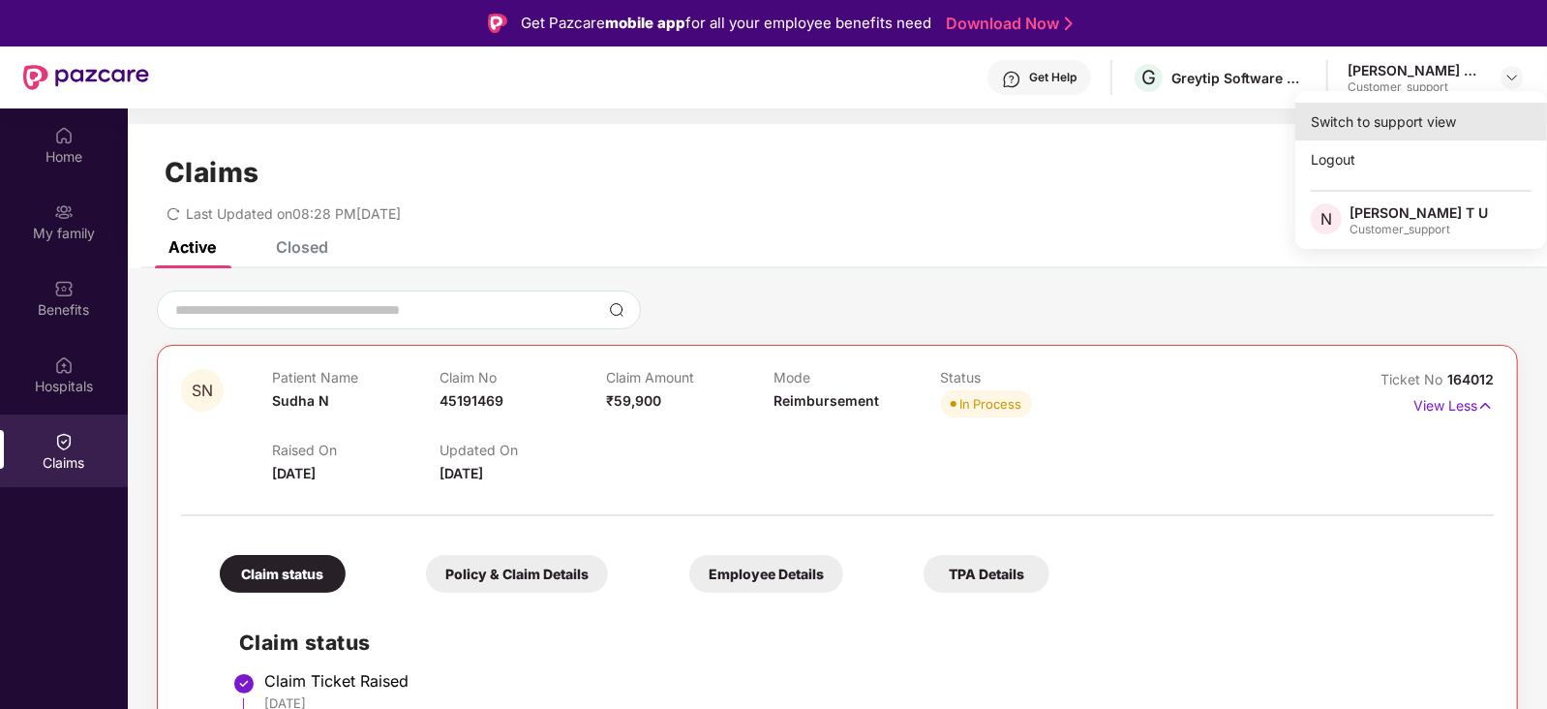
click at [1435, 118] on div "Switch to support view" at bounding box center [1421, 122] width 252 height 38
